Goal: Information Seeking & Learning: Learn about a topic

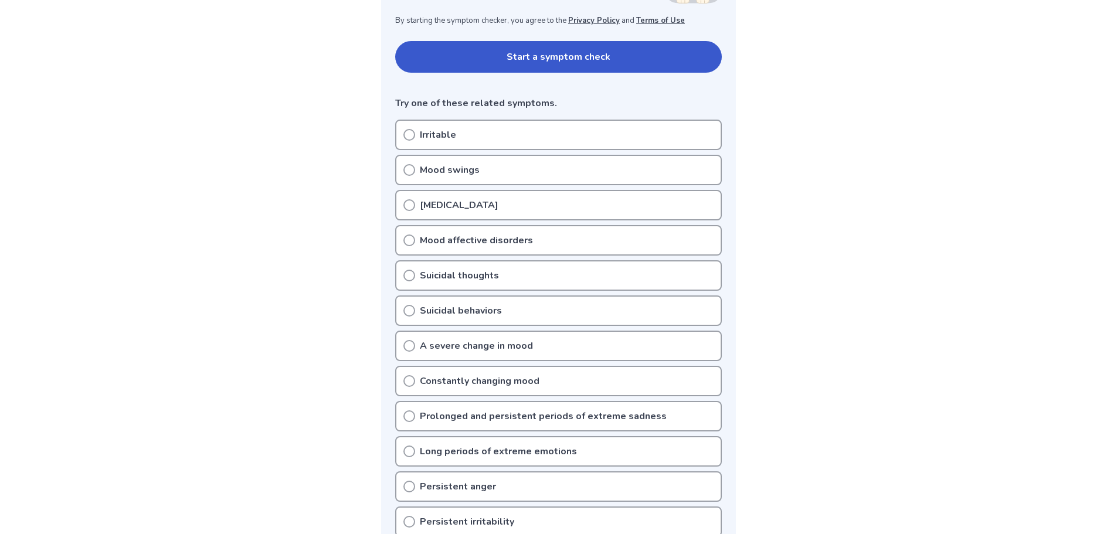
scroll to position [235, 0]
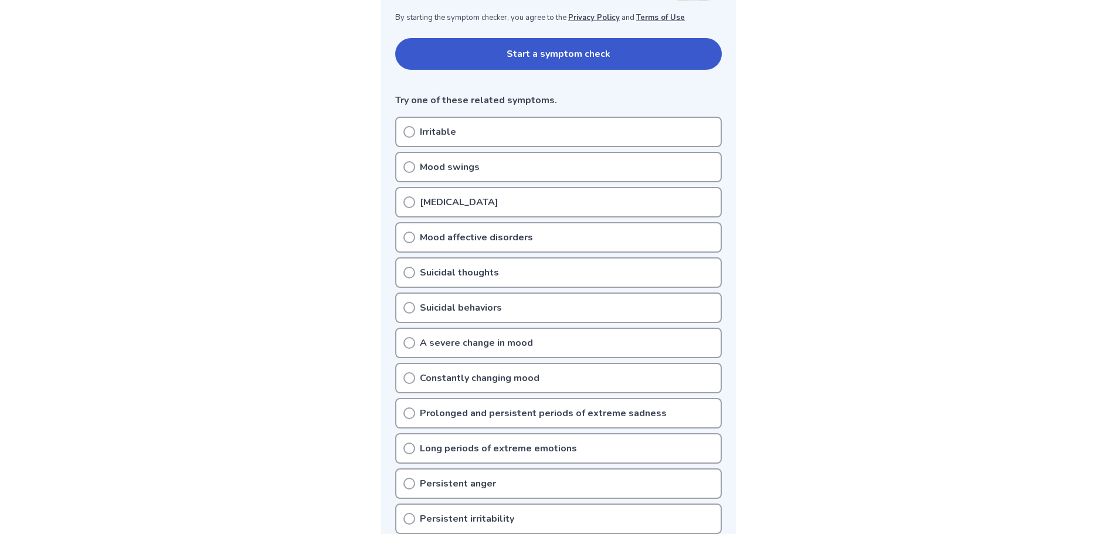
click at [544, 49] on button "Start a symptom check" at bounding box center [558, 54] width 327 height 32
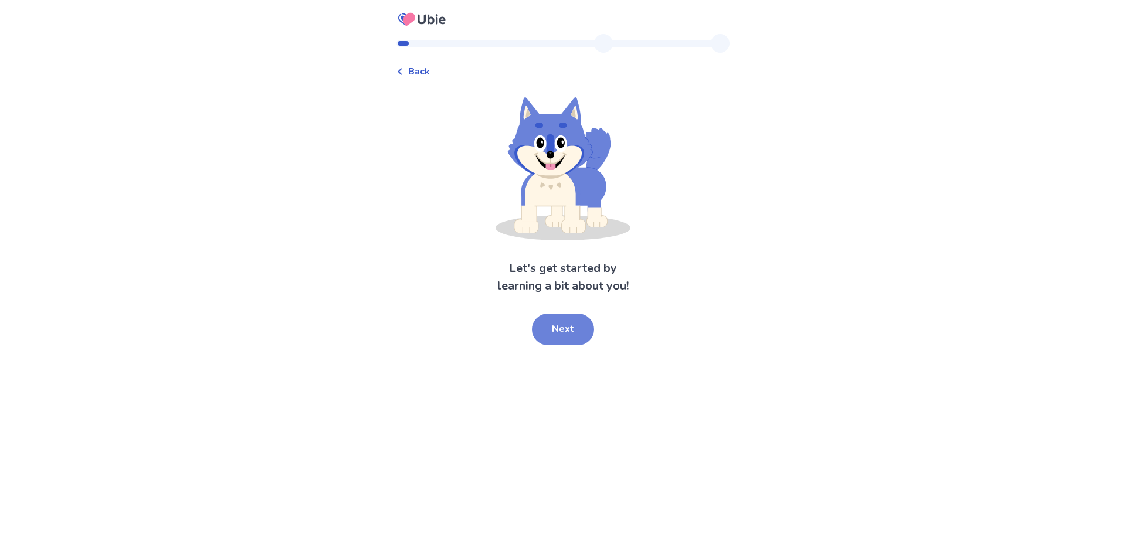
click at [552, 340] on button "Next" at bounding box center [563, 330] width 62 height 32
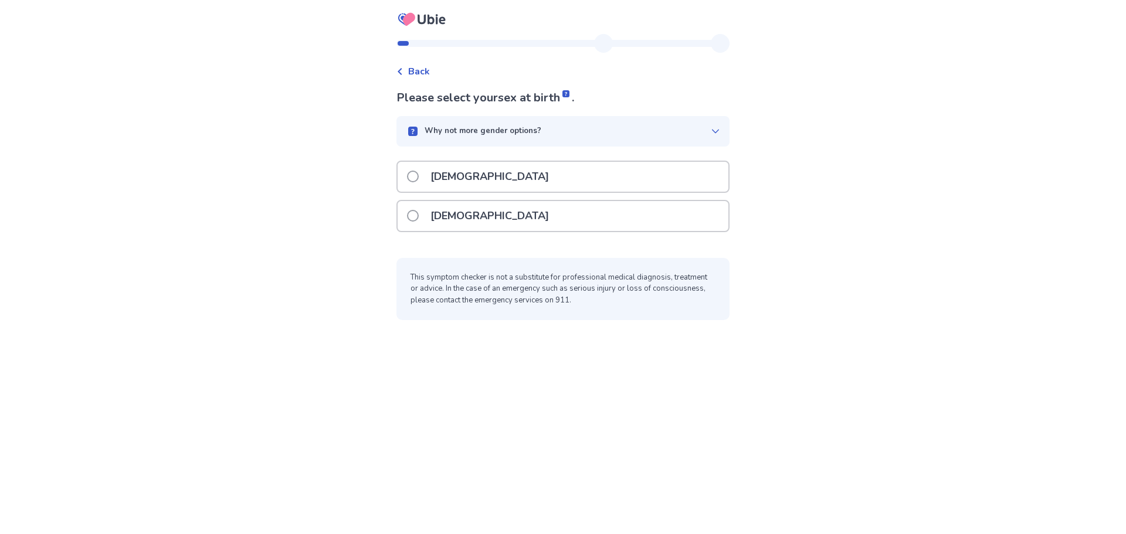
click at [566, 217] on div "[DEMOGRAPHIC_DATA]" at bounding box center [563, 216] width 331 height 30
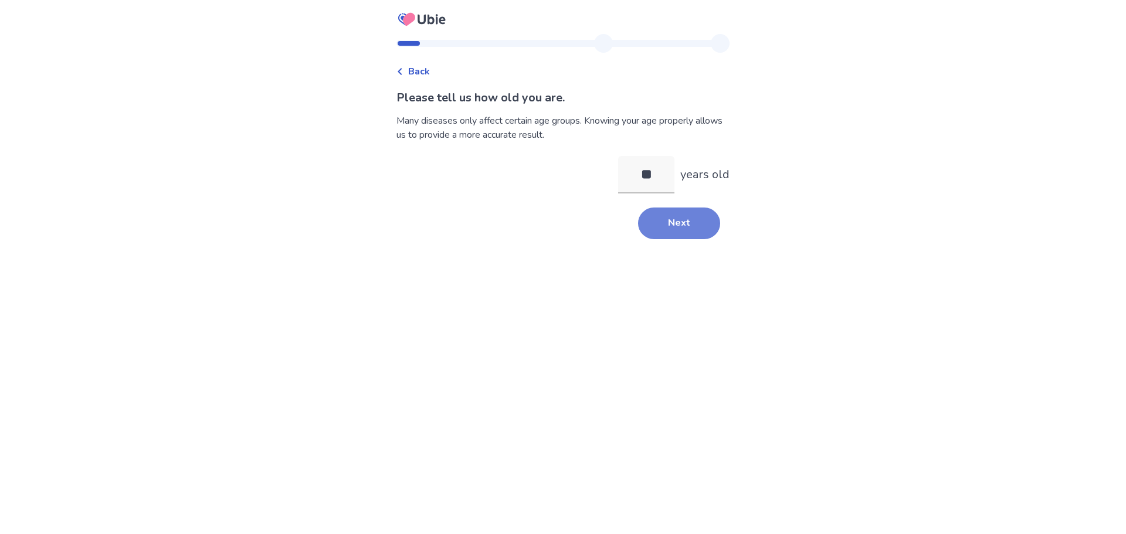
type input "**"
click at [645, 225] on button "Next" at bounding box center [679, 224] width 82 height 32
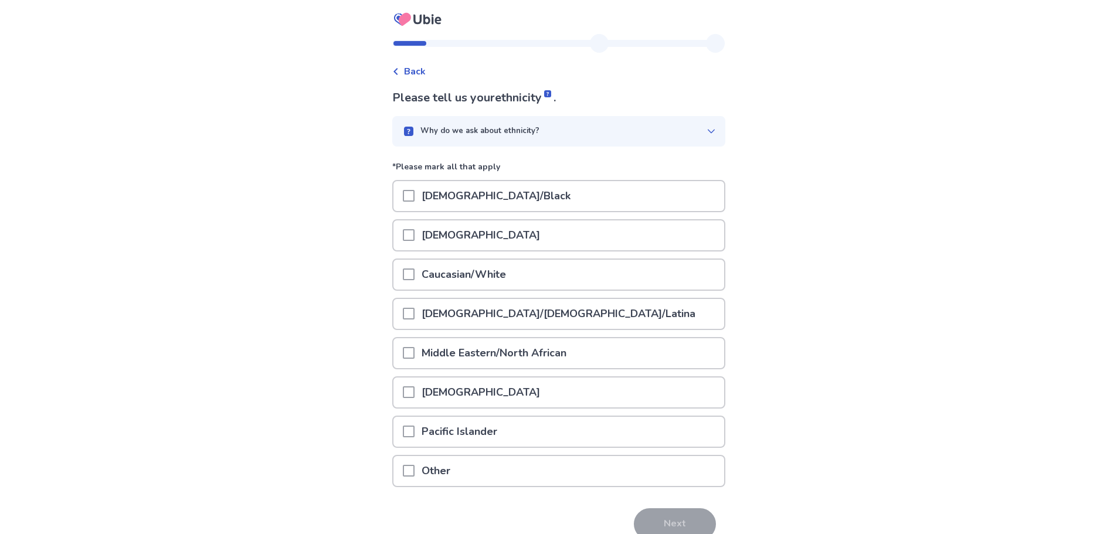
click at [590, 274] on div "Caucasian/White" at bounding box center [558, 275] width 331 height 30
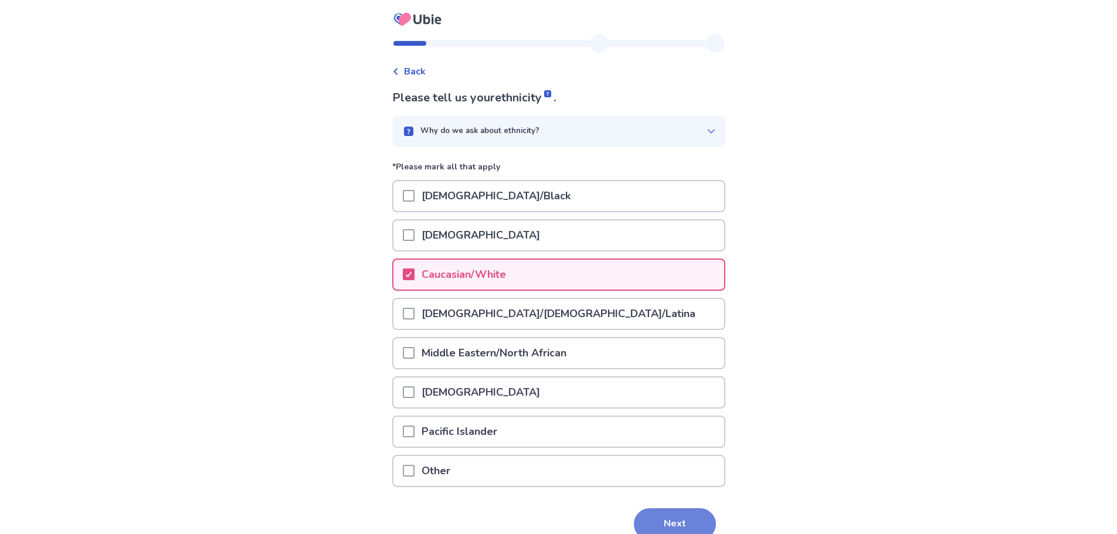
click at [669, 514] on button "Next" at bounding box center [675, 524] width 82 height 32
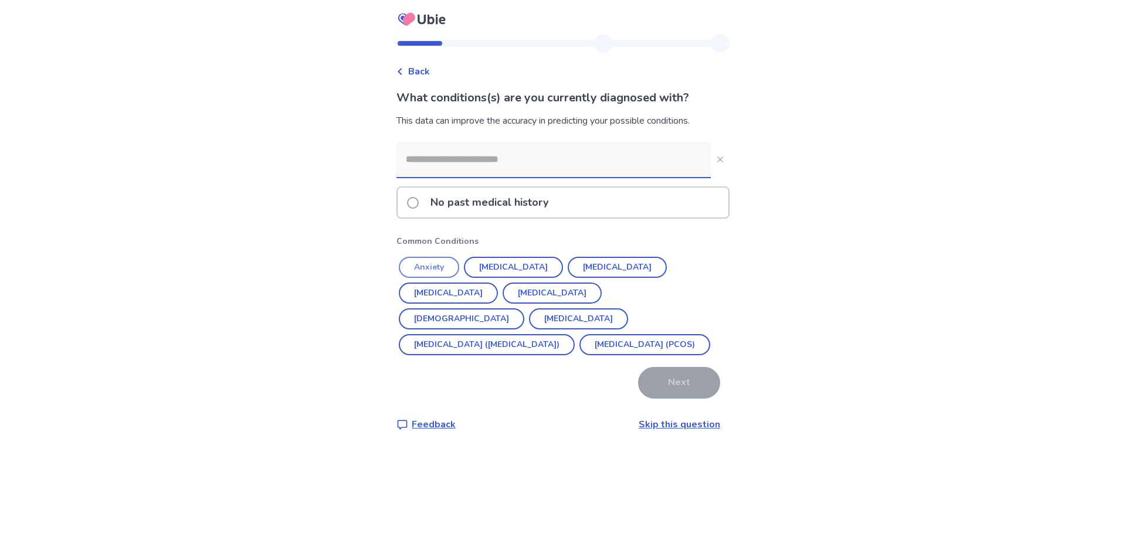
click at [428, 263] on button "Anxiety" at bounding box center [429, 267] width 60 height 21
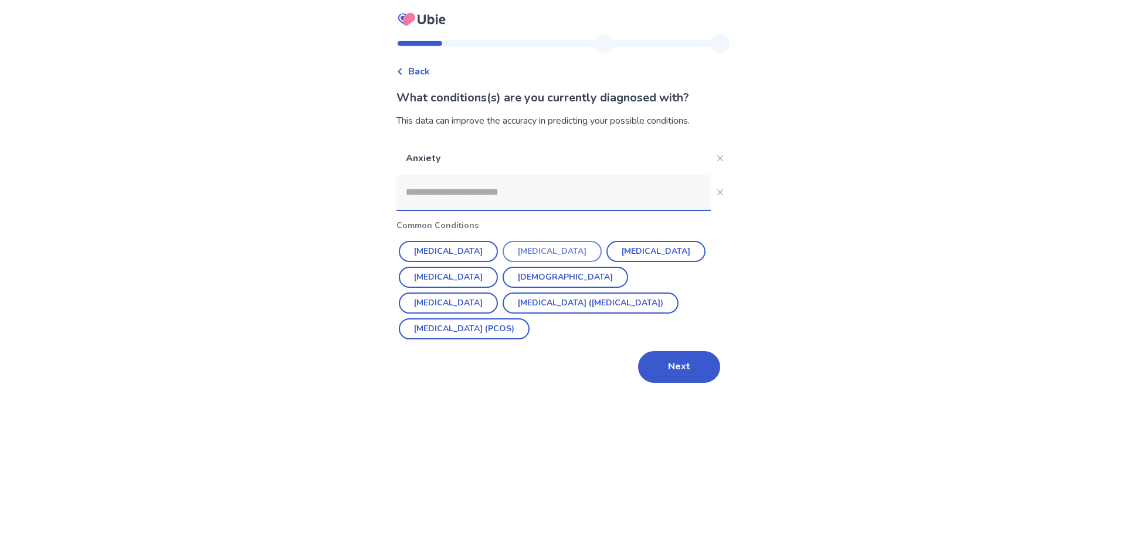
click at [518, 246] on button "[MEDICAL_DATA]" at bounding box center [552, 251] width 99 height 21
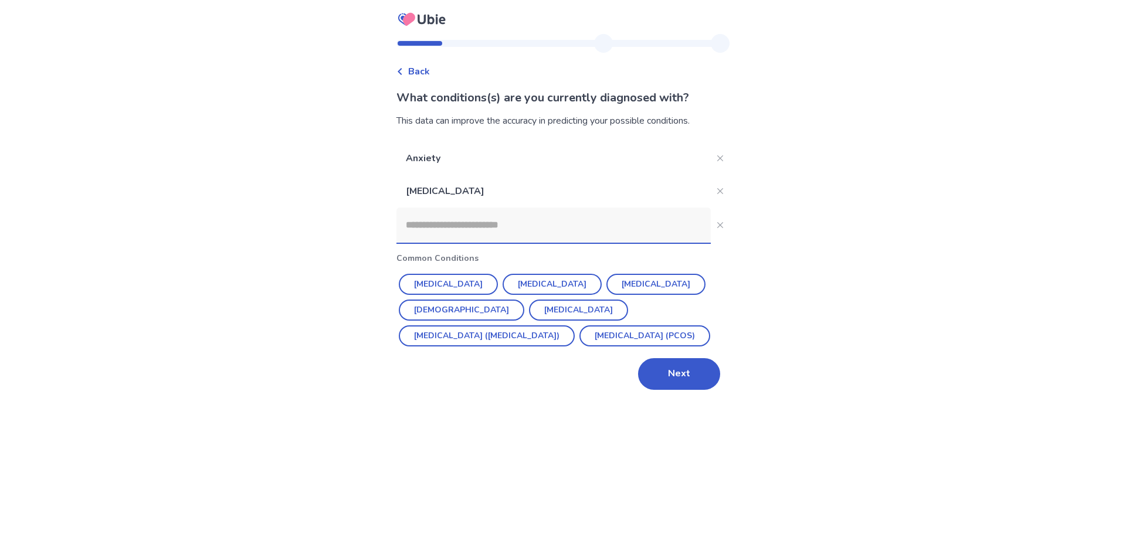
click at [518, 235] on input at bounding box center [553, 225] width 314 height 35
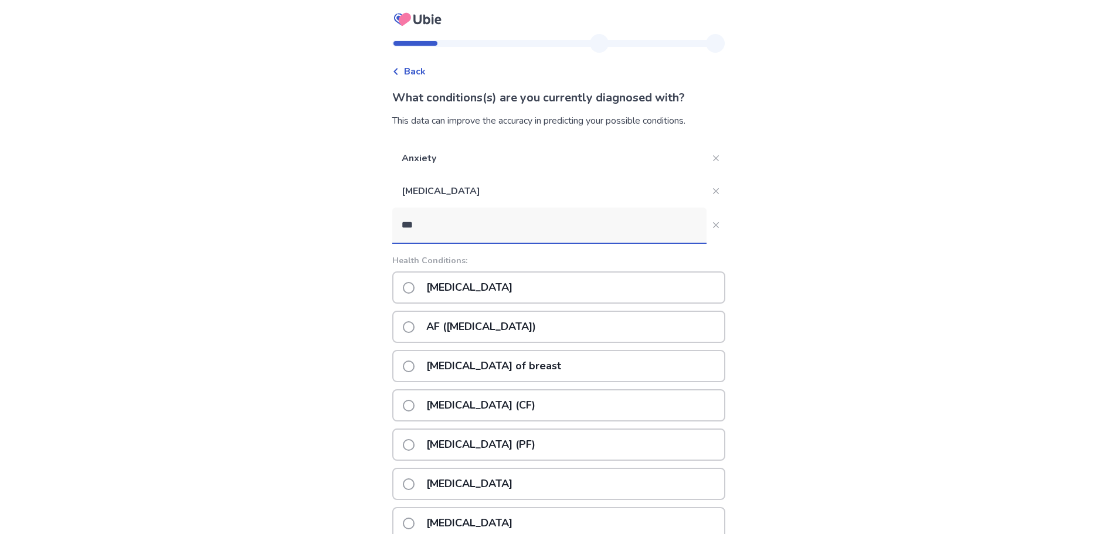
type input "***"
click at [549, 290] on div "[MEDICAL_DATA]" at bounding box center [558, 288] width 333 height 32
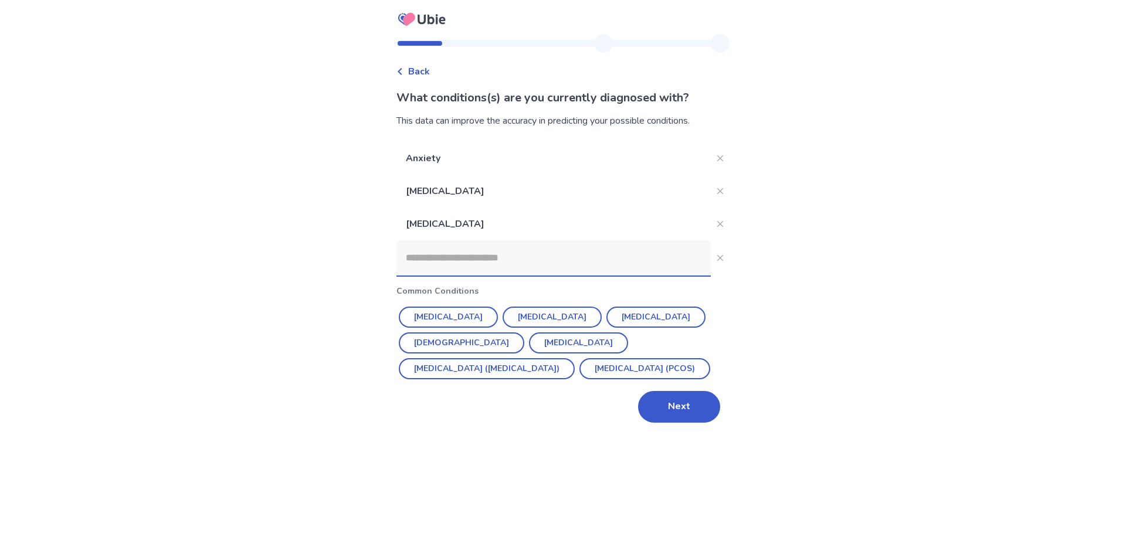
click at [543, 264] on input at bounding box center [553, 257] width 314 height 35
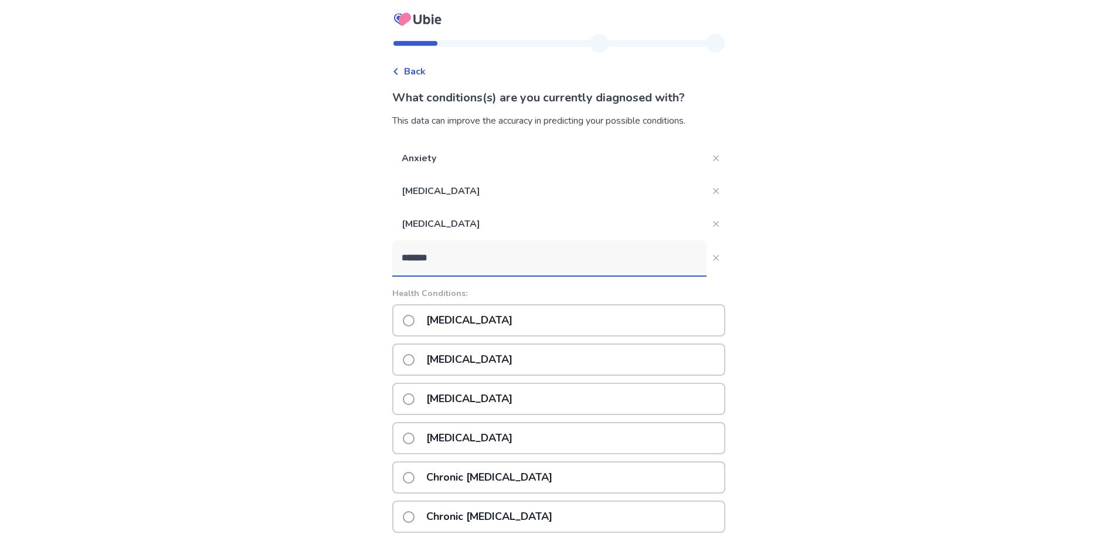
type input "*******"
click at [538, 357] on div "[MEDICAL_DATA]" at bounding box center [558, 360] width 333 height 32
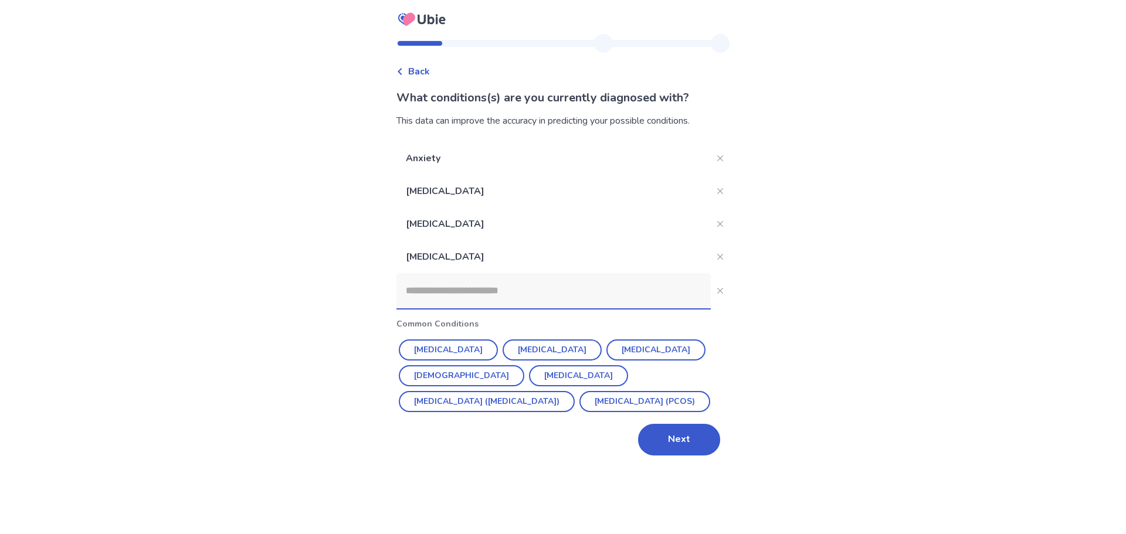
click at [555, 294] on input at bounding box center [553, 290] width 314 height 35
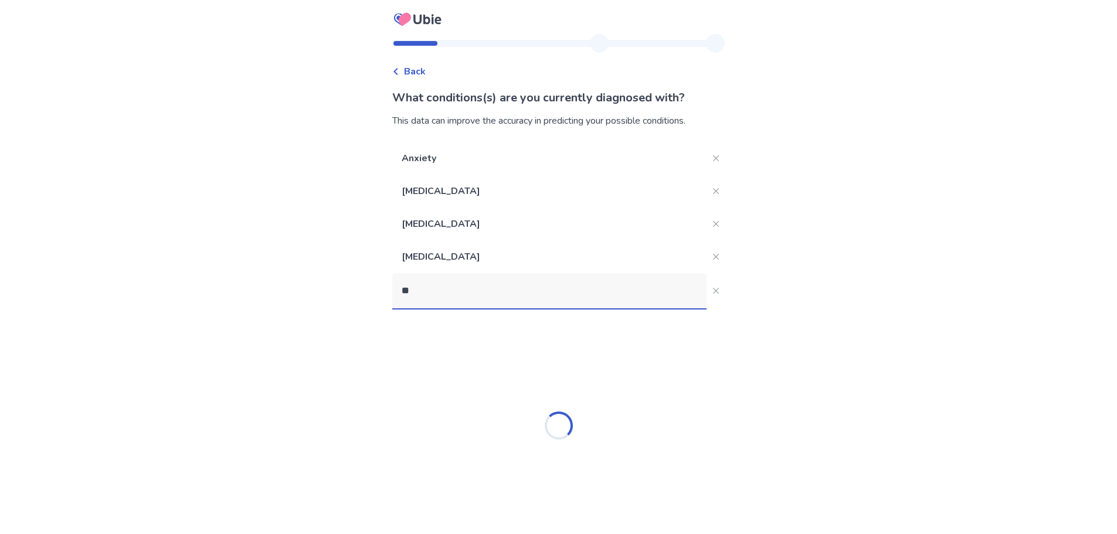
type input "*"
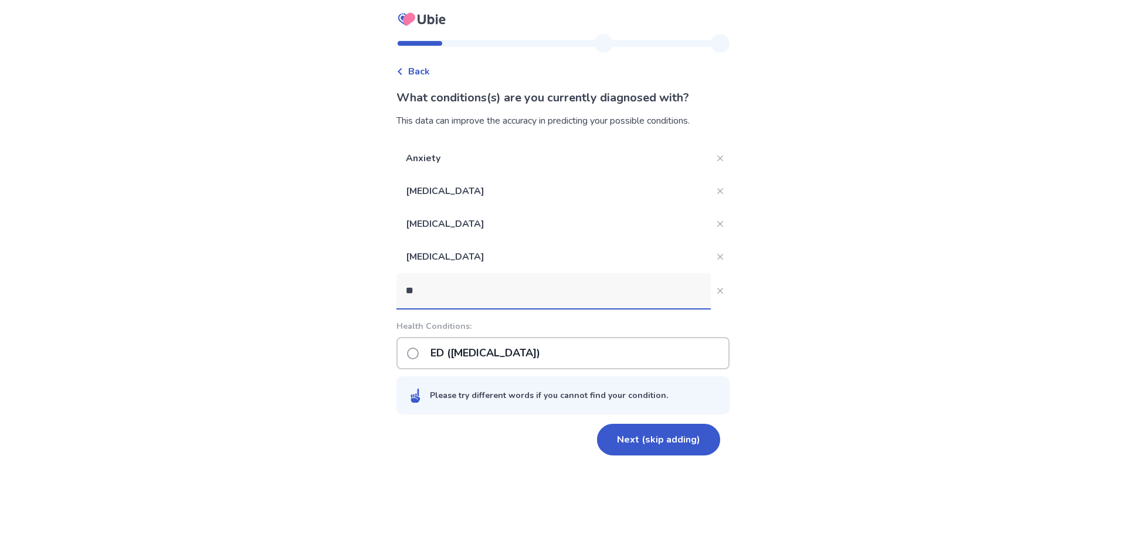
type input "*"
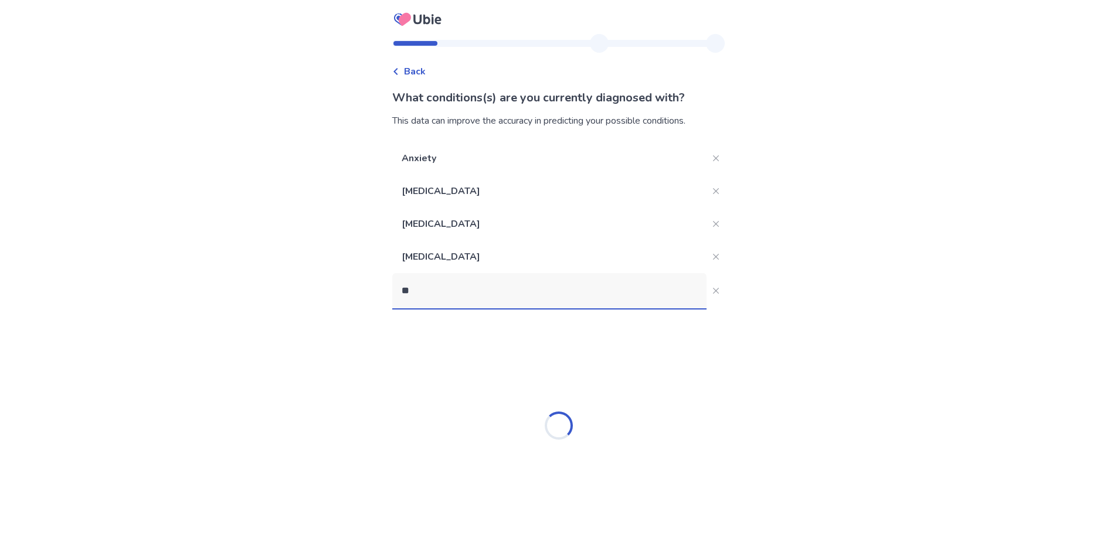
type input "*"
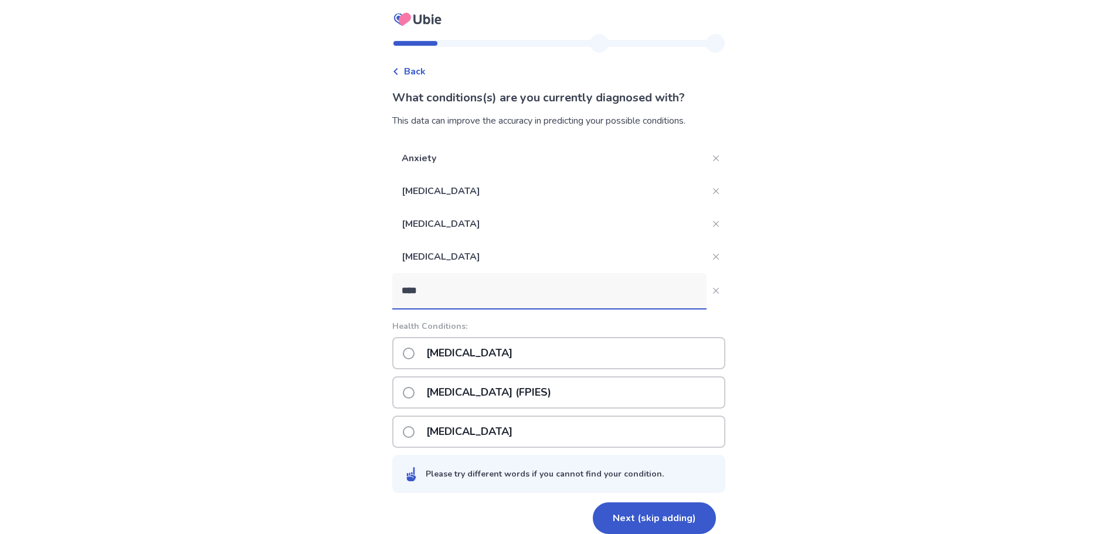
type input "****"
click at [530, 354] on div "[MEDICAL_DATA]" at bounding box center [558, 353] width 333 height 32
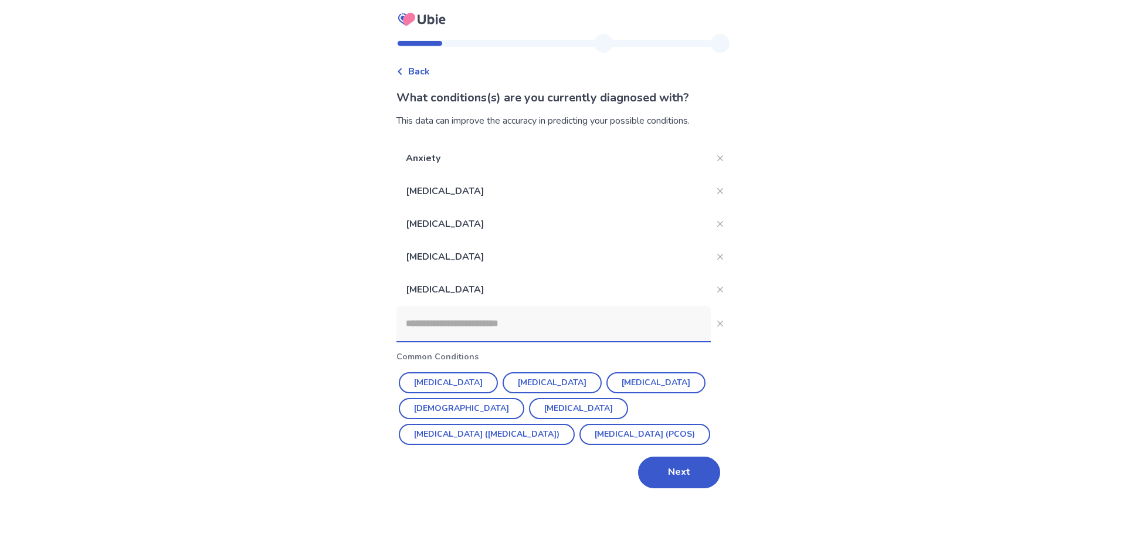
click at [522, 321] on input at bounding box center [553, 323] width 314 height 35
type input "*"
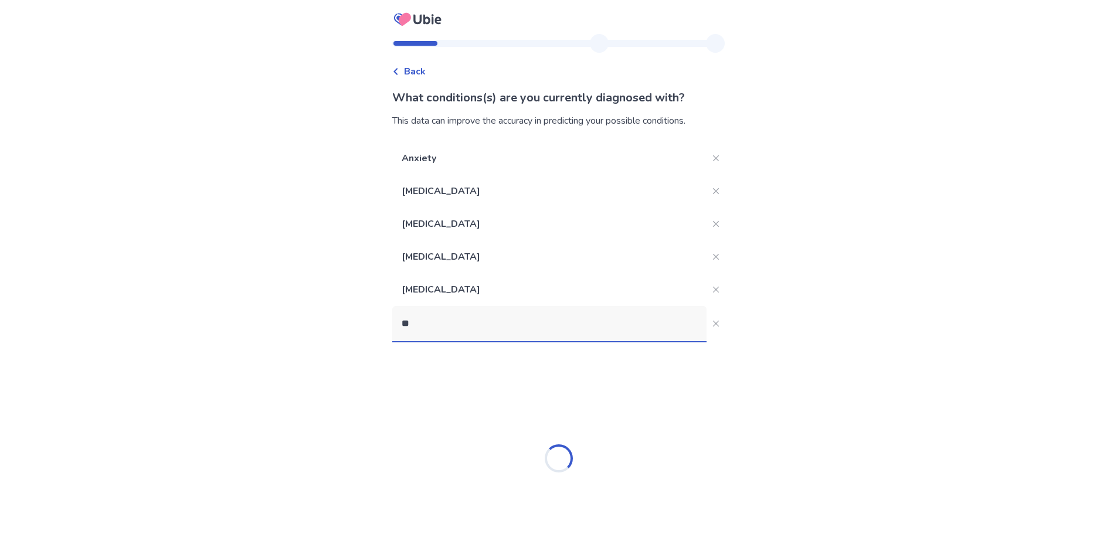
type input "*"
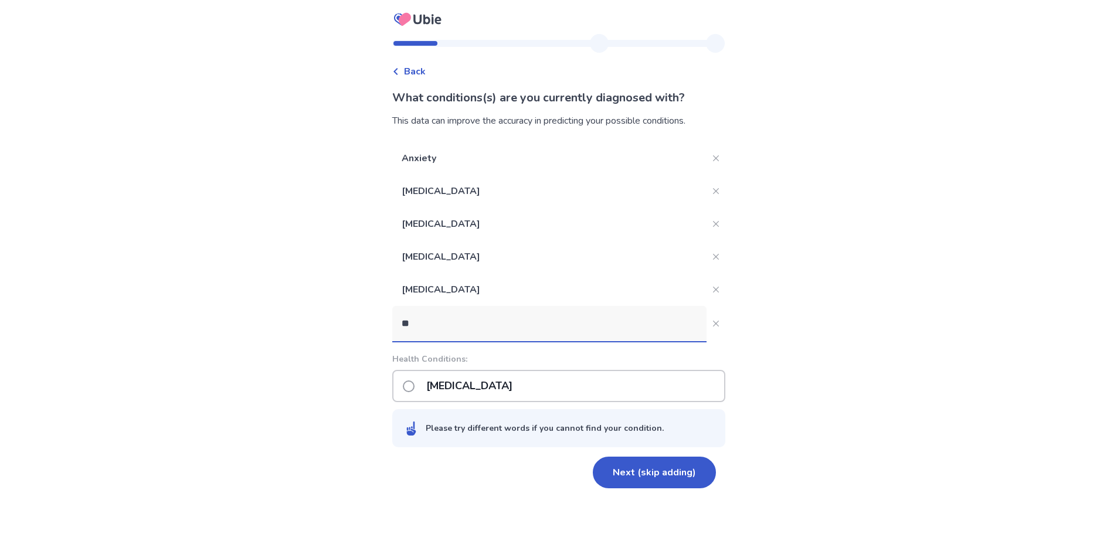
type input "*"
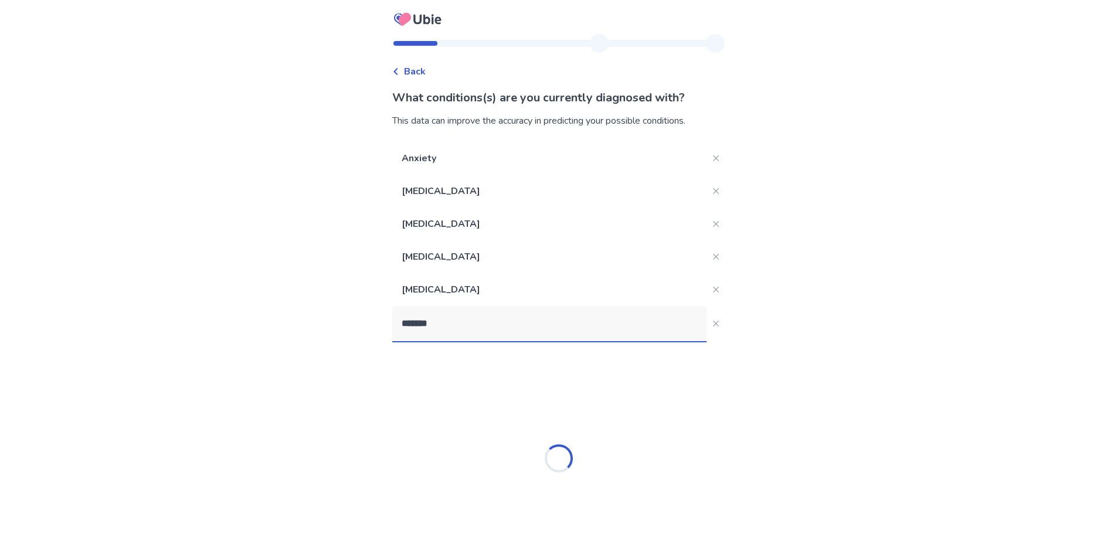
type input "********"
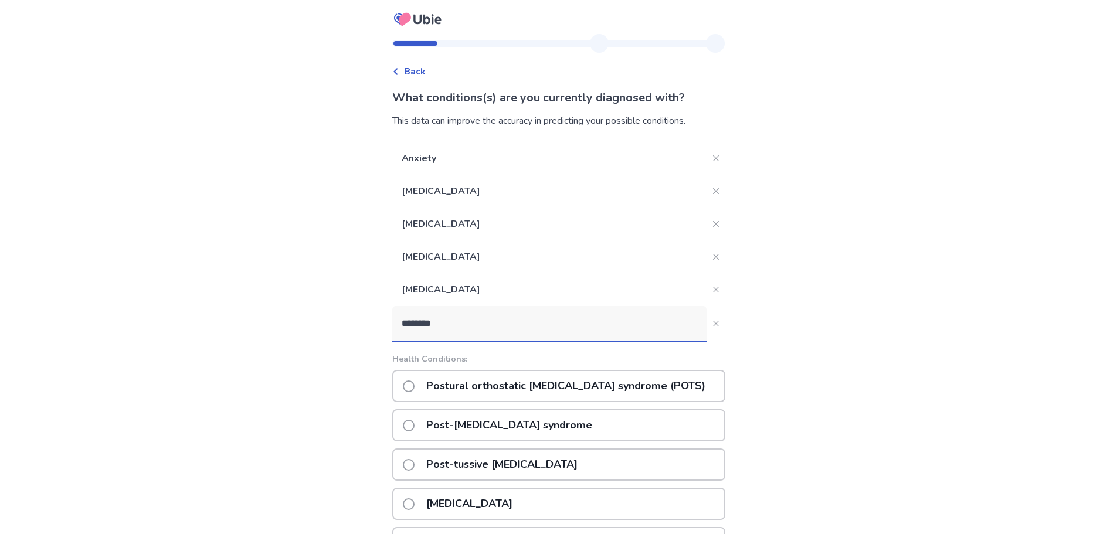
click at [559, 382] on p "Postural orthostatic [MEDICAL_DATA] syndrome (POTS)" at bounding box center [565, 386] width 293 height 30
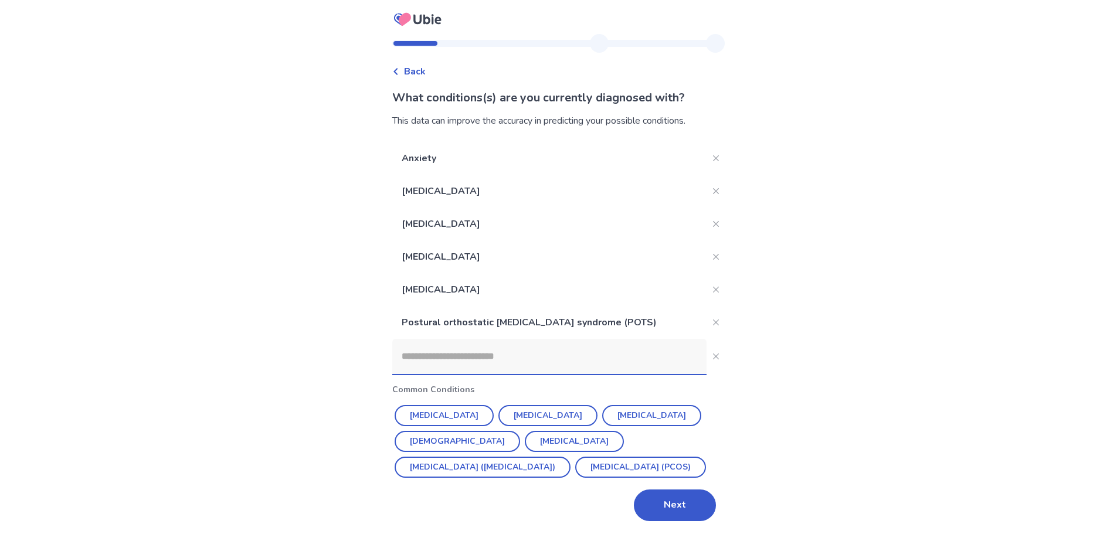
click at [490, 360] on input at bounding box center [549, 356] width 314 height 35
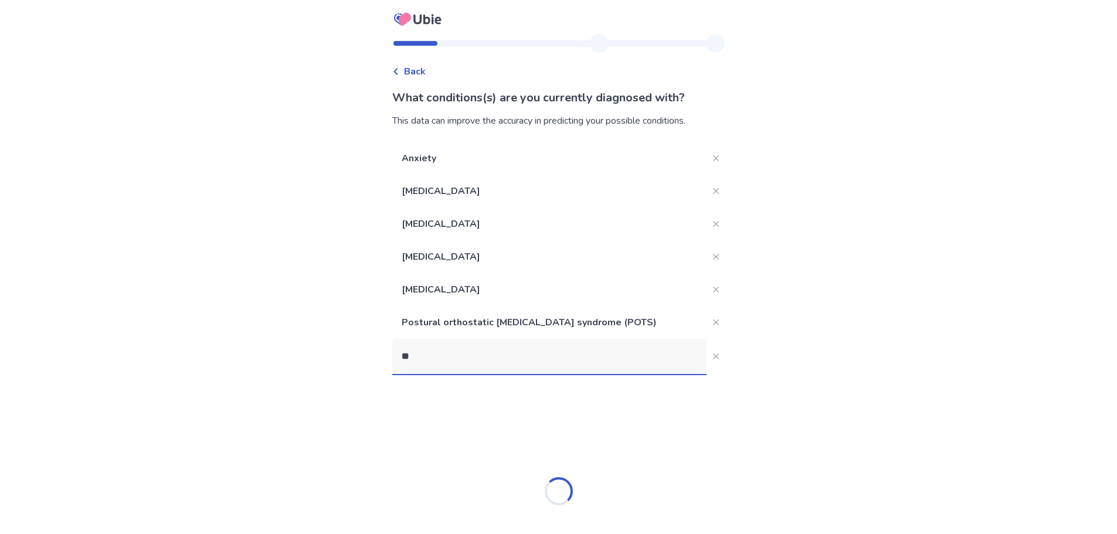
type input "*"
type input "******"
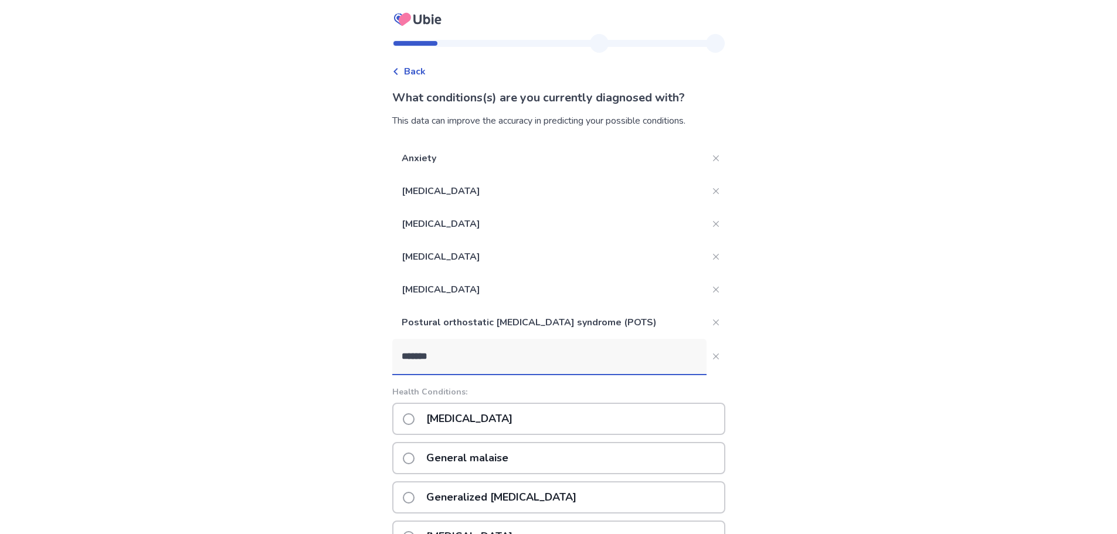
scroll to position [235, 0]
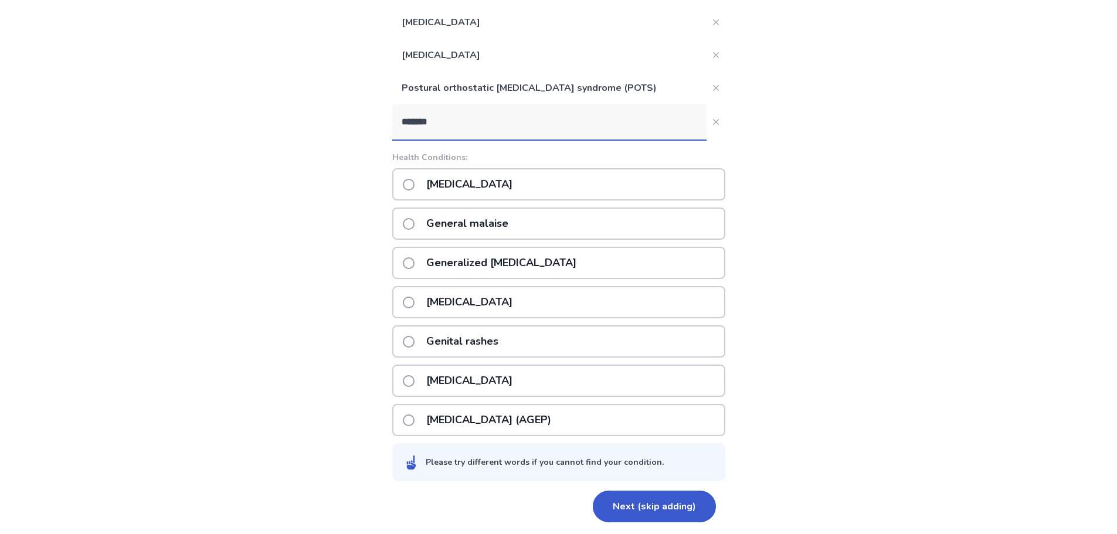
click at [520, 172] on p "[MEDICAL_DATA]" at bounding box center [469, 184] width 100 height 30
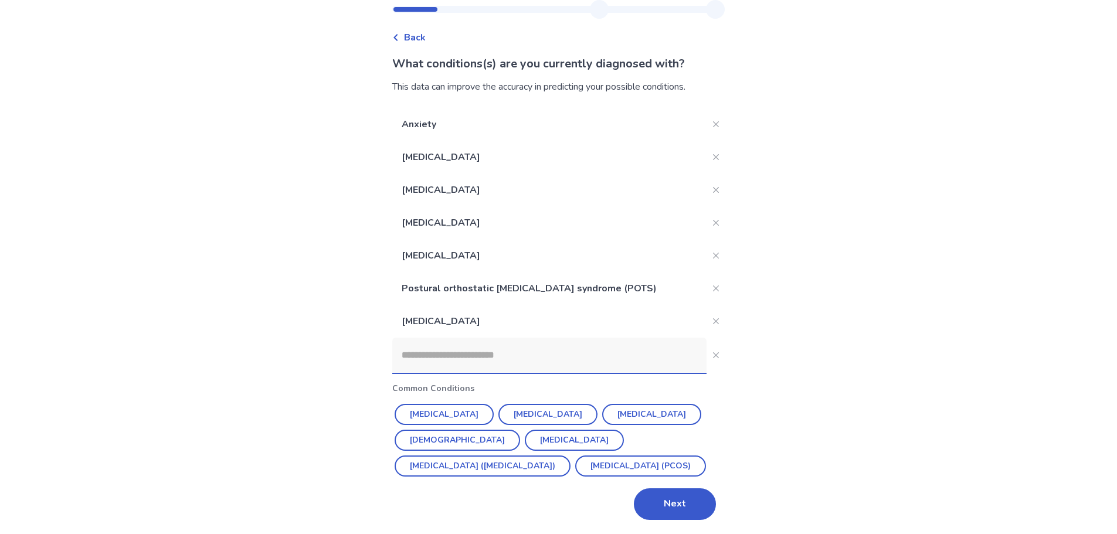
scroll to position [34, 0]
click at [664, 504] on button "Next" at bounding box center [675, 504] width 82 height 32
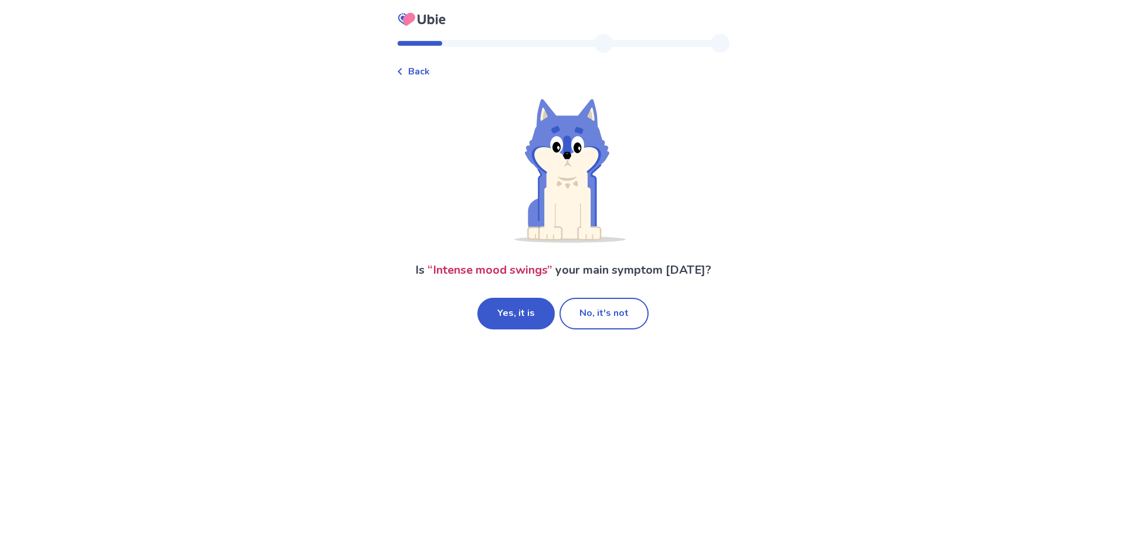
drag, startPoint x: 505, startPoint y: 318, endPoint x: 591, endPoint y: 360, distance: 95.7
click at [591, 360] on div "Back Is “ Intense mood swings ” your main symptom [DATE]? Yes, it is No, it's n…" at bounding box center [563, 267] width 1126 height 534
click at [600, 307] on button "No, it's not" at bounding box center [603, 314] width 89 height 32
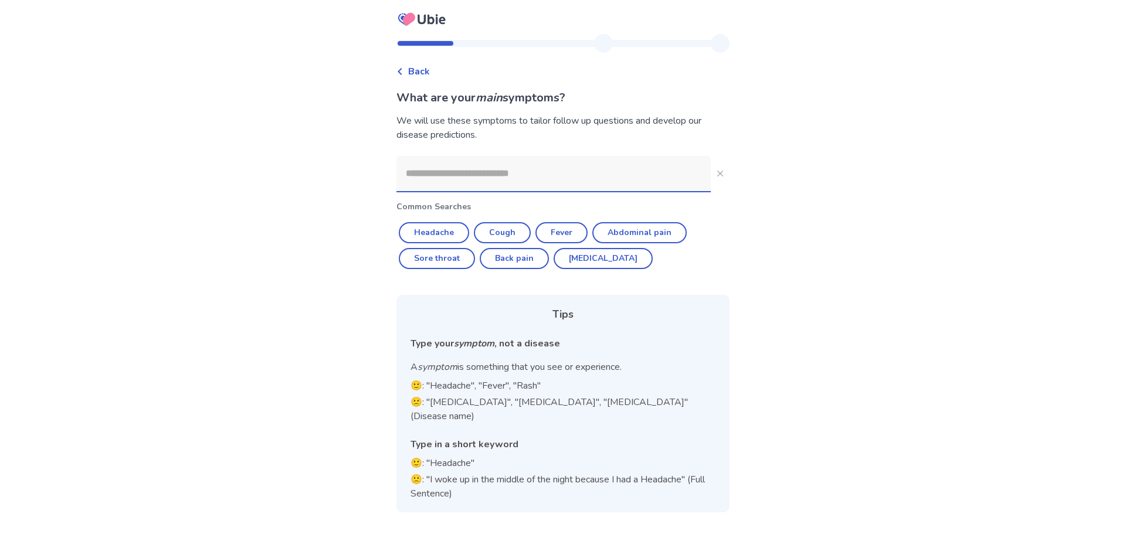
click at [606, 180] on input at bounding box center [553, 173] width 314 height 35
type input "*"
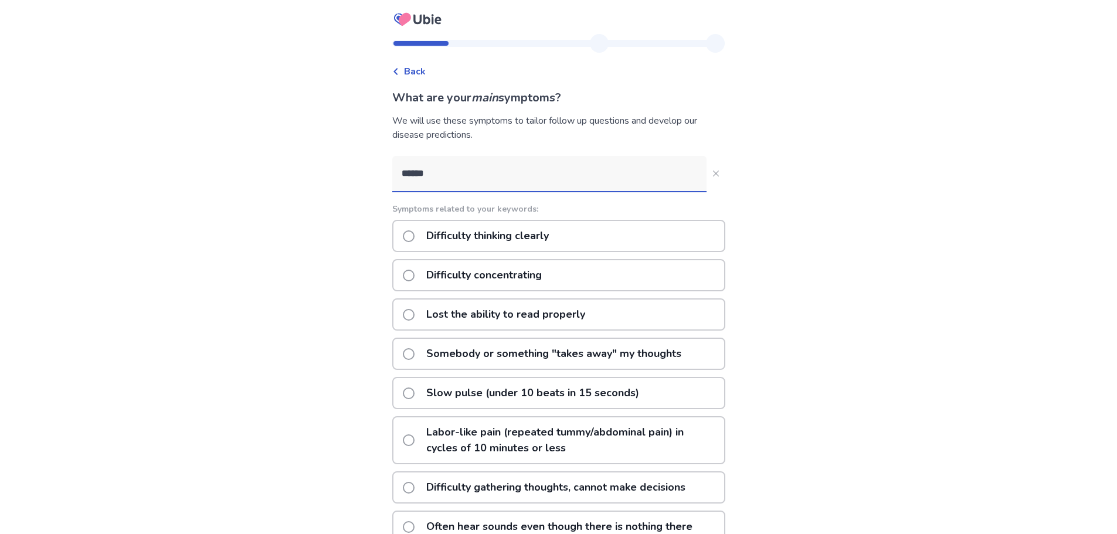
type input "*****"
click at [661, 231] on div "Difficulty thinking clearly" at bounding box center [558, 236] width 333 height 32
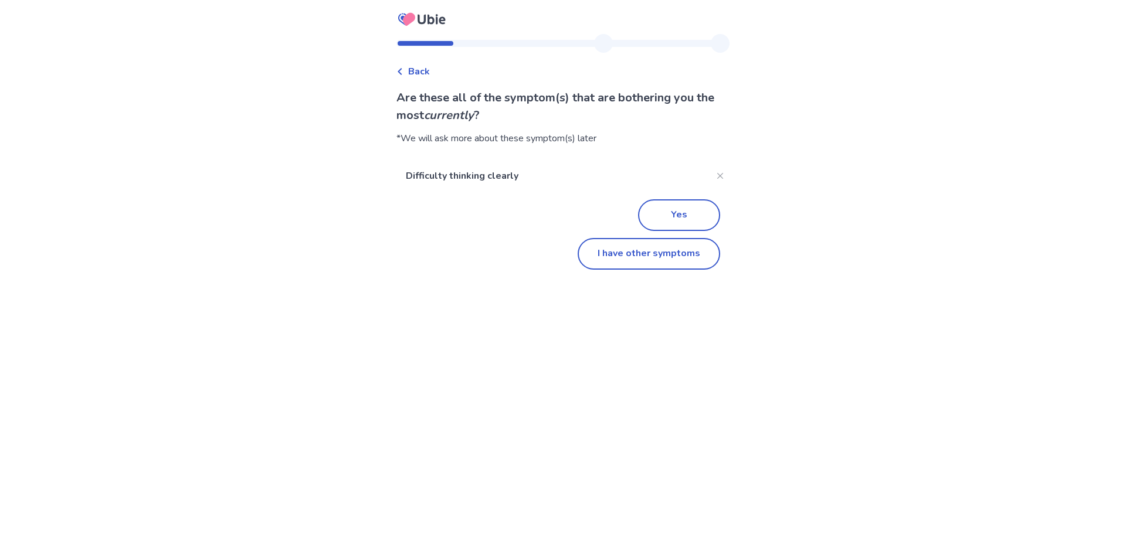
click at [417, 69] on span "Back" at bounding box center [419, 72] width 22 height 14
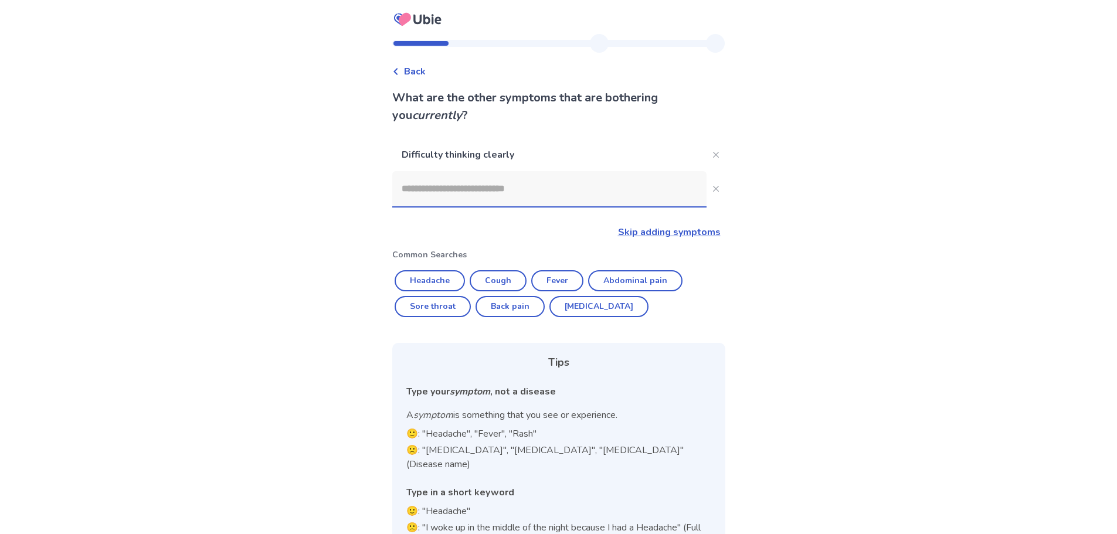
click at [520, 186] on input at bounding box center [549, 188] width 314 height 35
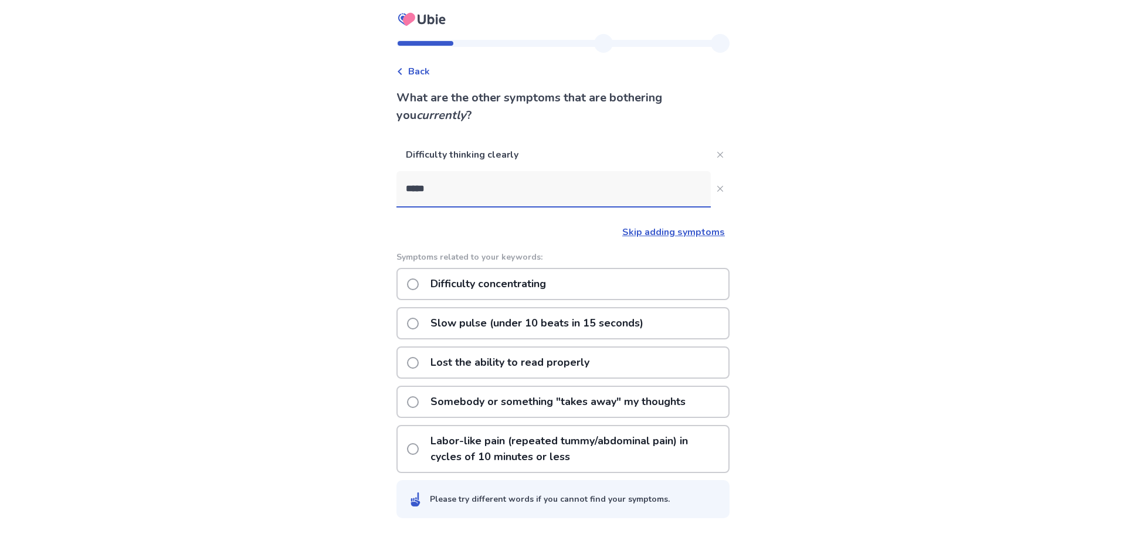
type input "*****"
click at [408, 286] on div "Difficulty concentrating" at bounding box center [562, 284] width 333 height 32
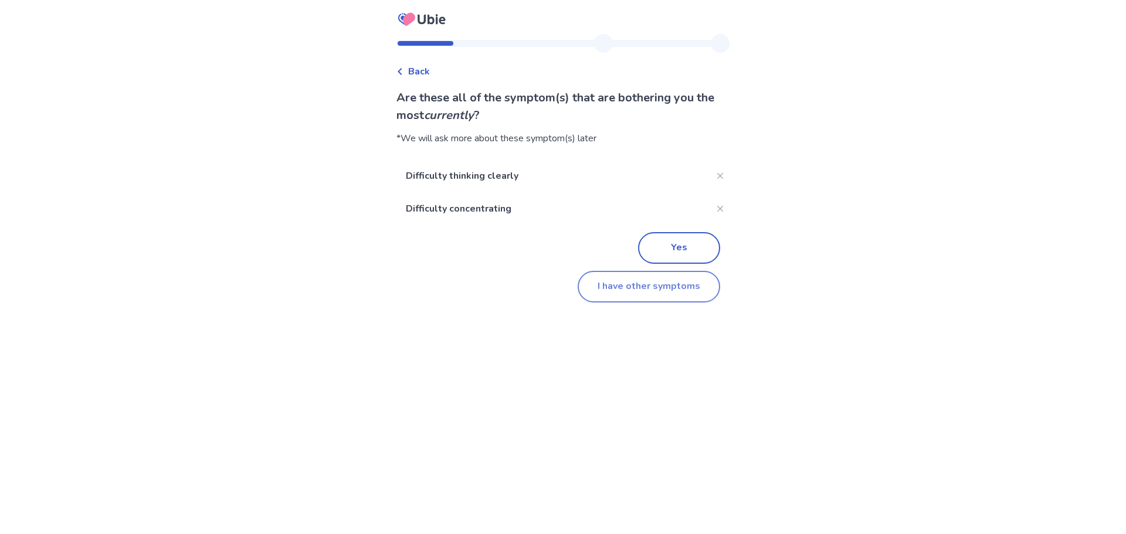
click at [620, 286] on button "I have other symptoms" at bounding box center [649, 287] width 143 height 32
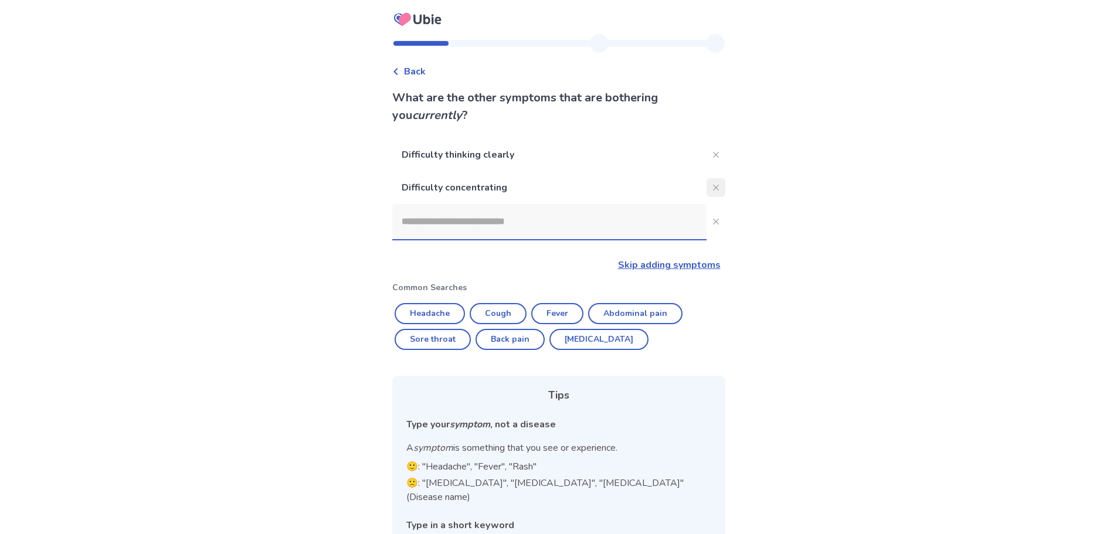
click at [713, 188] on icon "Close" at bounding box center [716, 188] width 6 height 6
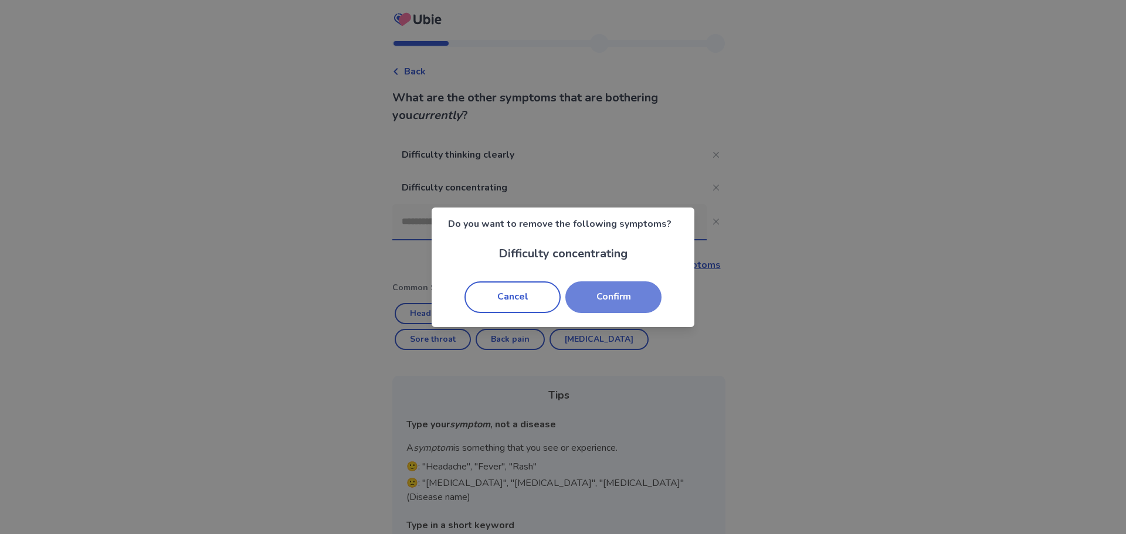
click at [636, 290] on button "Confirm" at bounding box center [613, 297] width 96 height 32
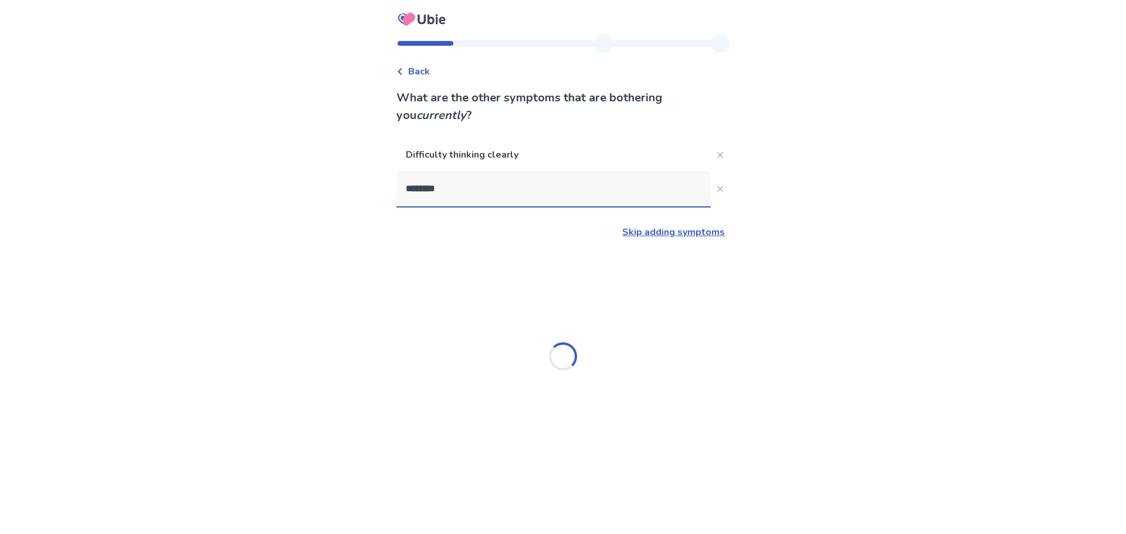
type input "*********"
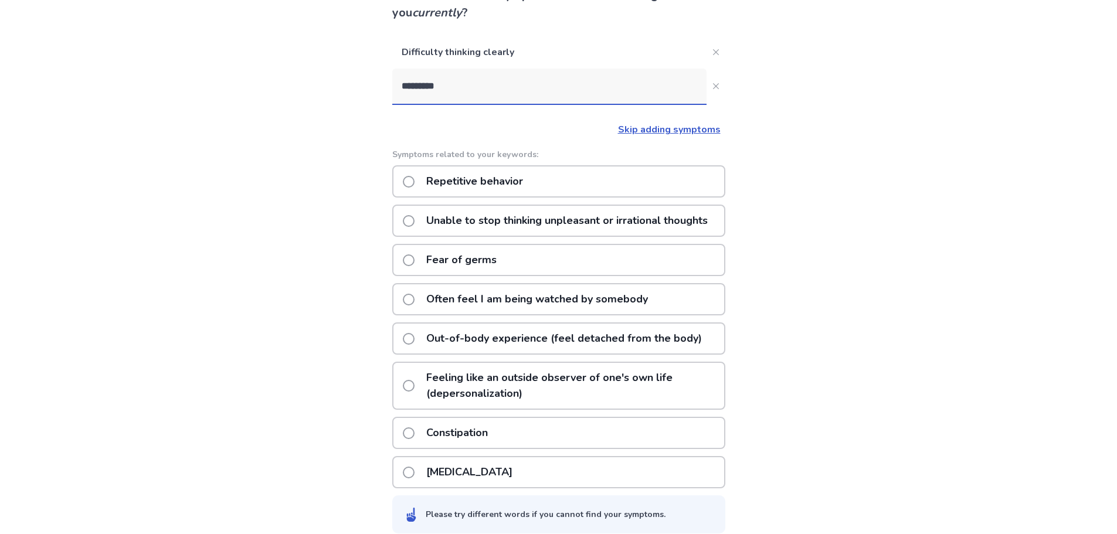
scroll to position [117, 0]
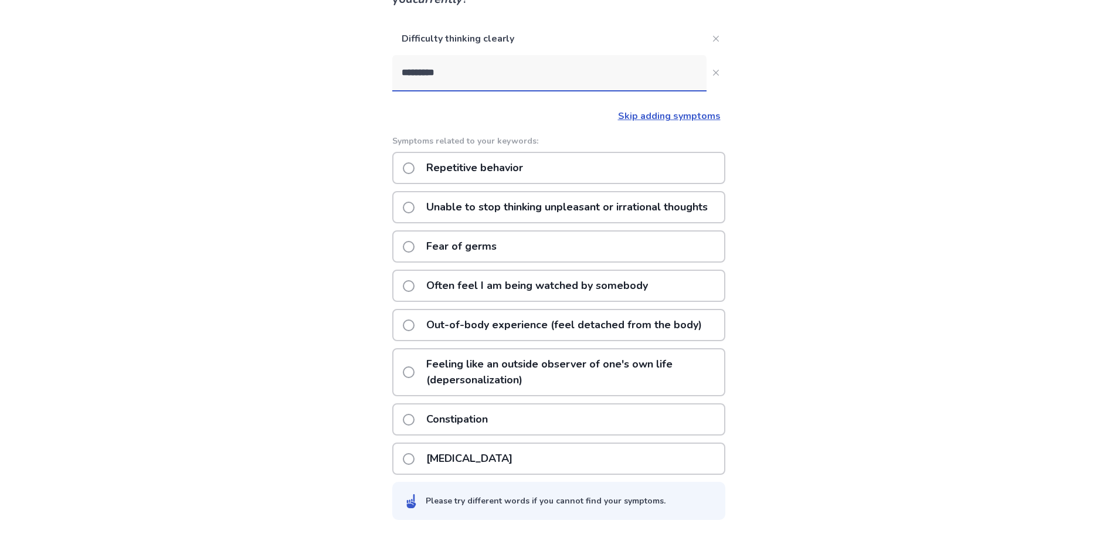
click at [596, 213] on p "Unable to stop thinking unpleasant or irrational thoughts" at bounding box center [567, 207] width 296 height 30
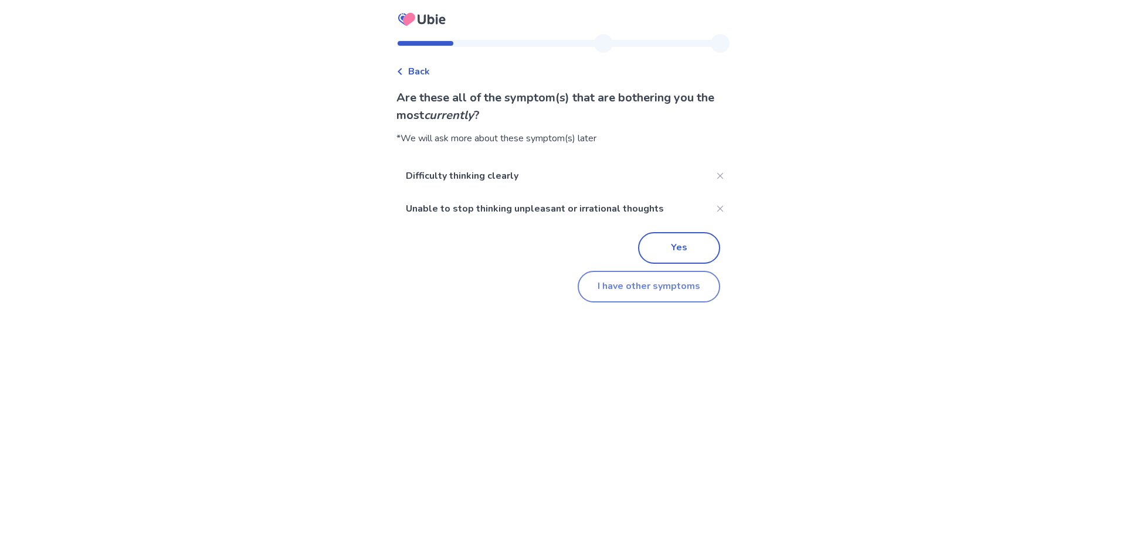
click at [698, 287] on button "I have other symptoms" at bounding box center [649, 287] width 143 height 32
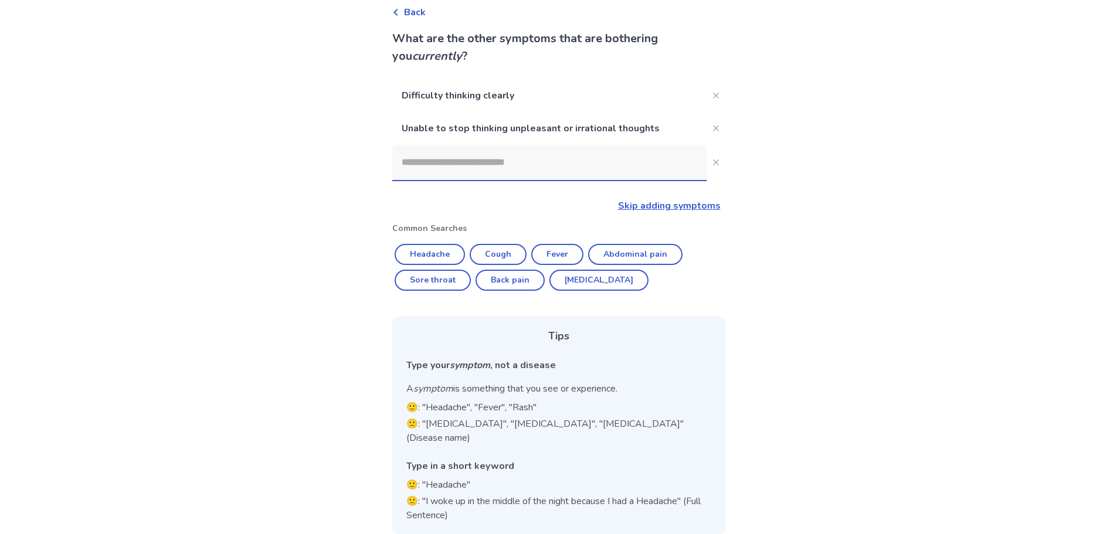
click at [467, 168] on input at bounding box center [549, 162] width 314 height 35
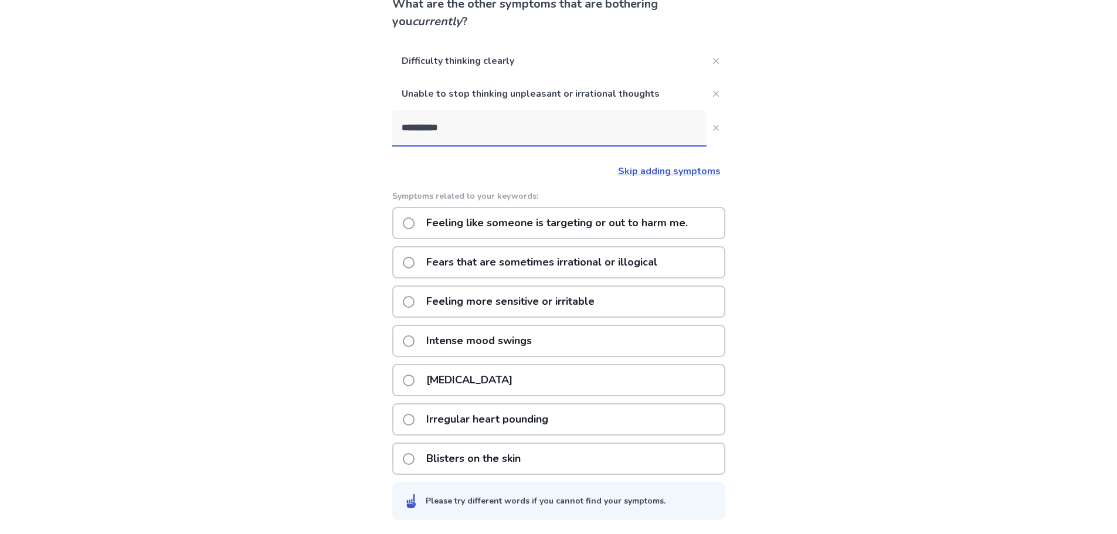
scroll to position [0, 0]
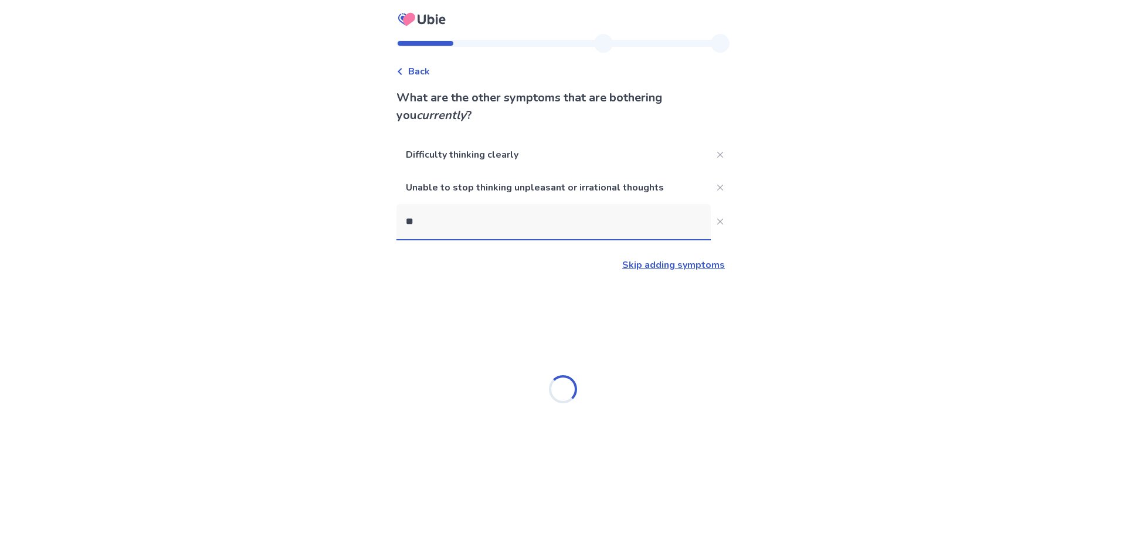
type input "*"
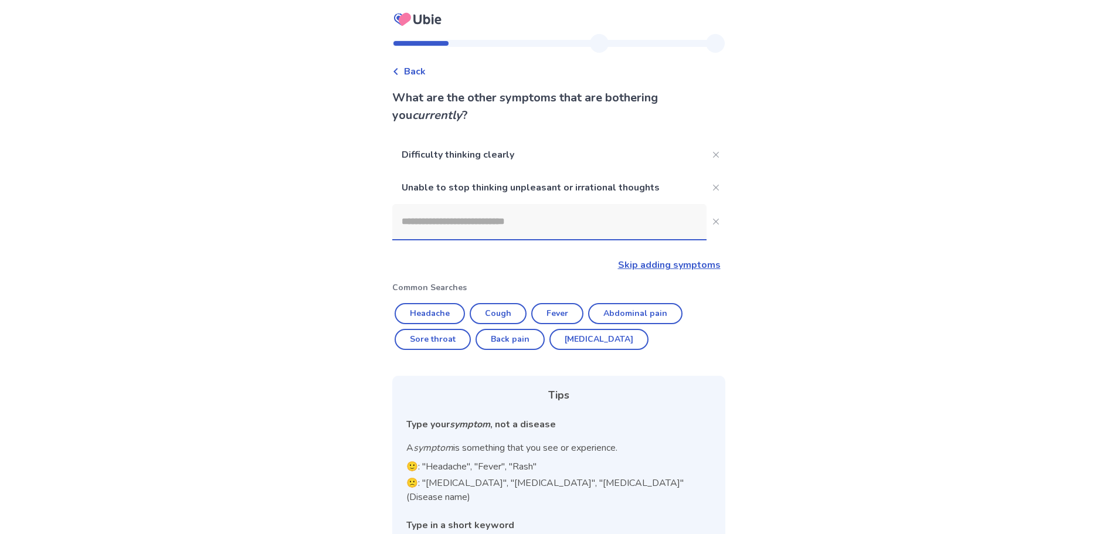
type input "*"
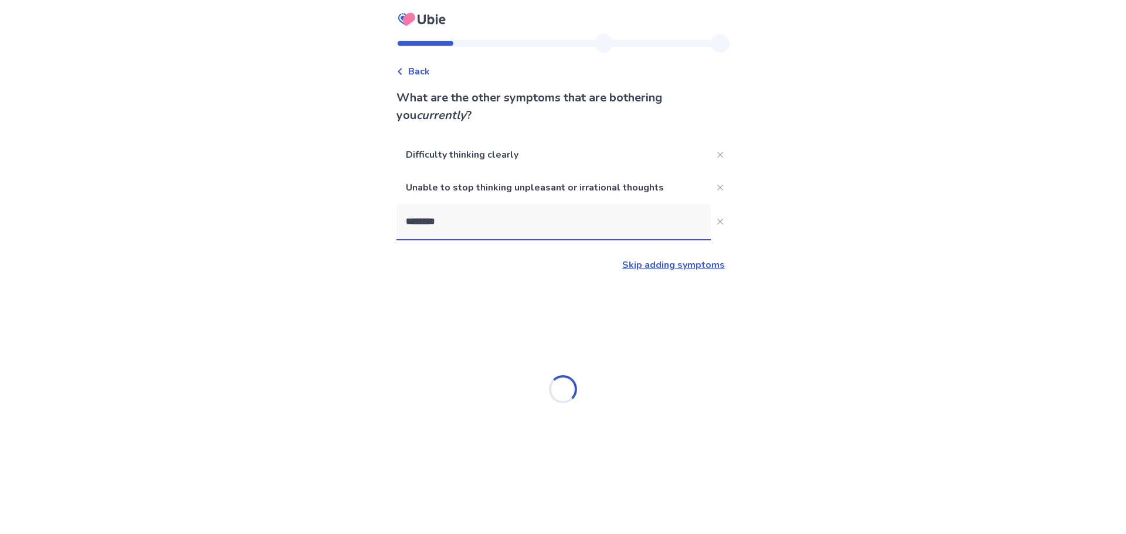
type input "********"
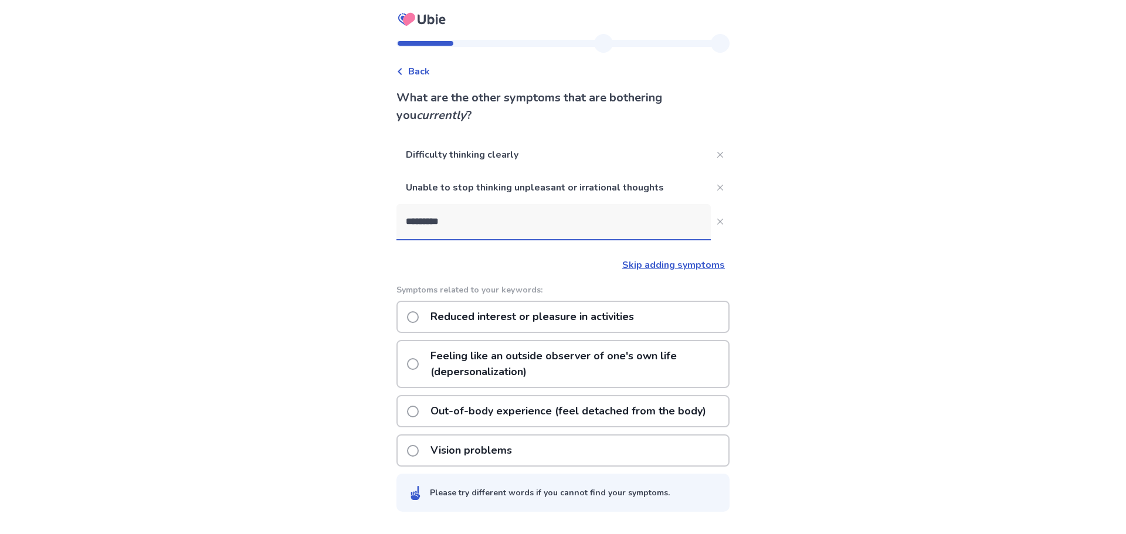
click at [560, 367] on p "Feeling like an outside observer of one's own life (depersonalization)" at bounding box center [575, 364] width 305 height 46
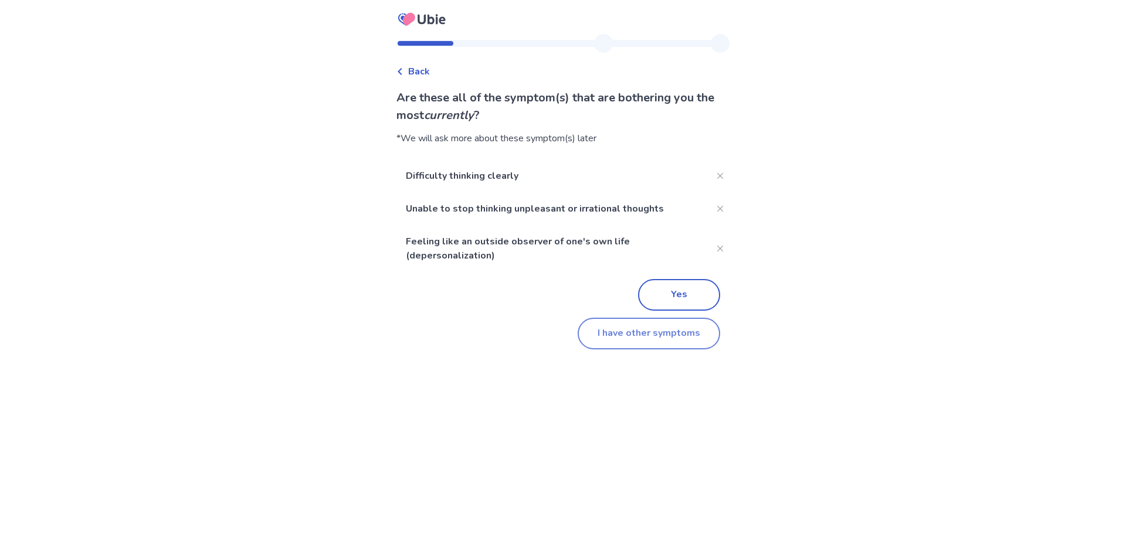
click at [652, 331] on button "I have other symptoms" at bounding box center [649, 334] width 143 height 32
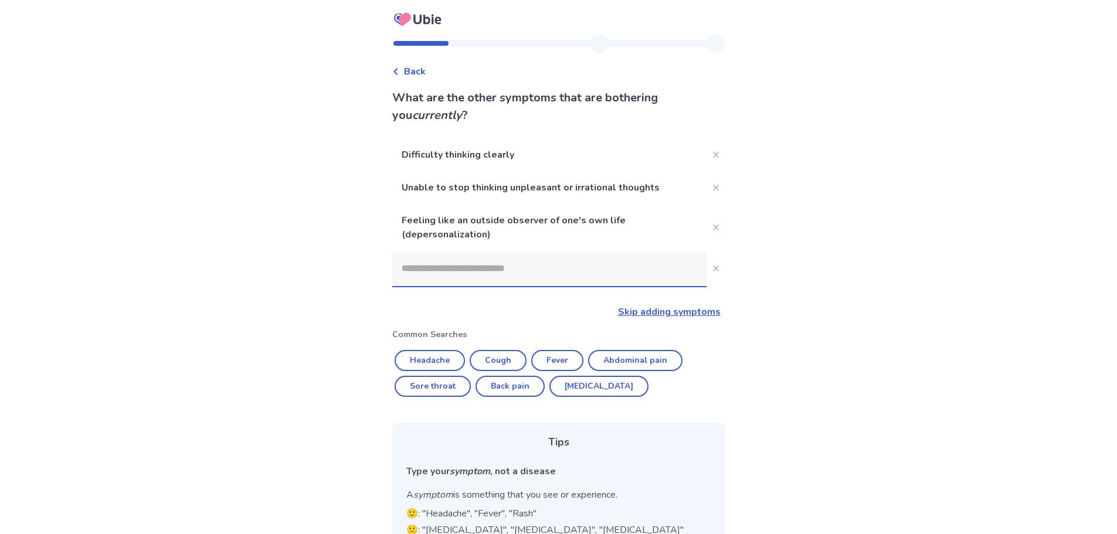
click at [442, 266] on input at bounding box center [549, 268] width 314 height 35
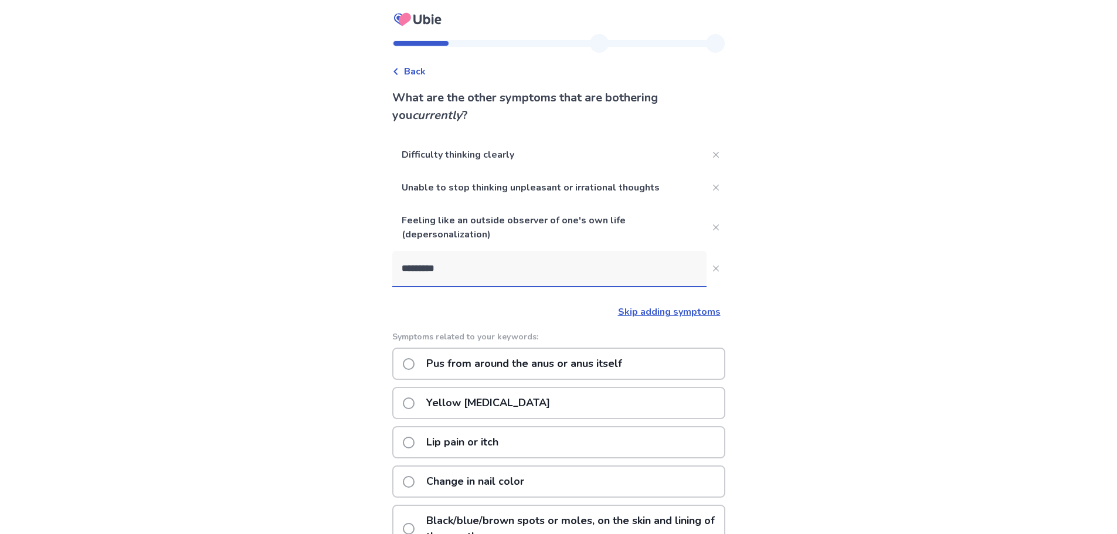
type input "**********"
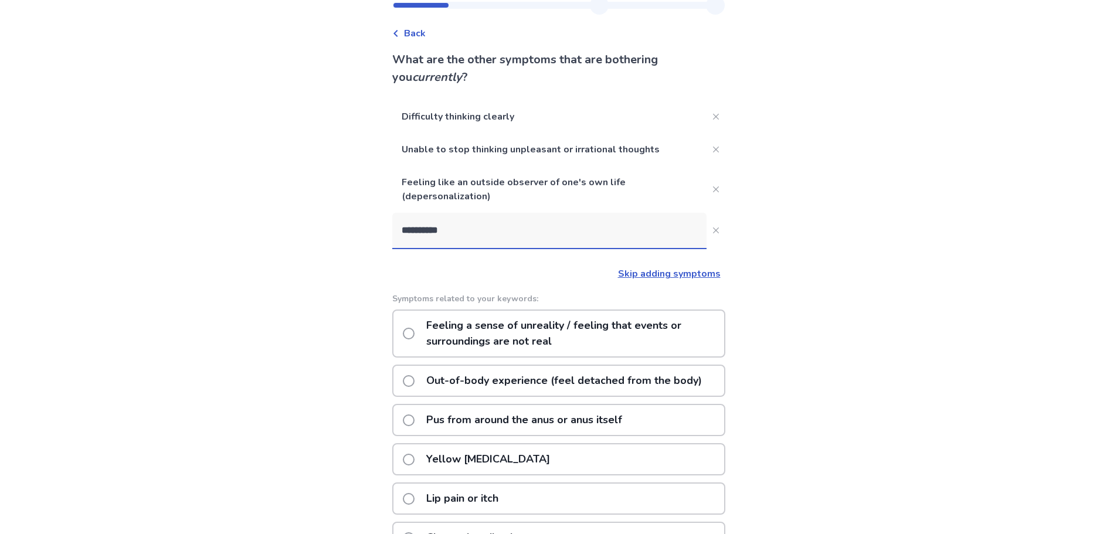
scroll to position [59, 0]
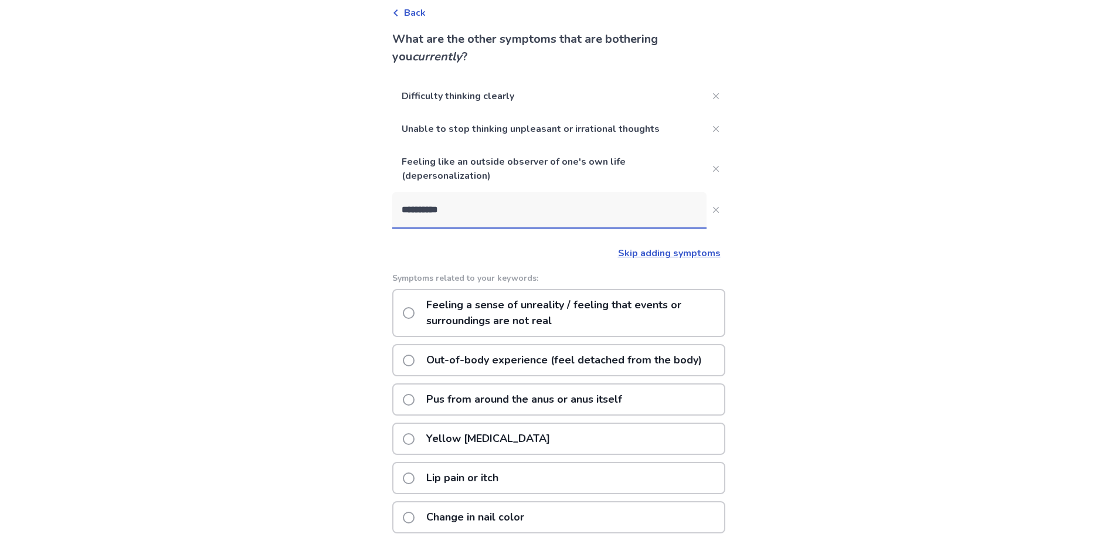
click at [565, 324] on p "Feeling a sense of unreality / feeling that events or surroundings are not real" at bounding box center [571, 313] width 305 height 46
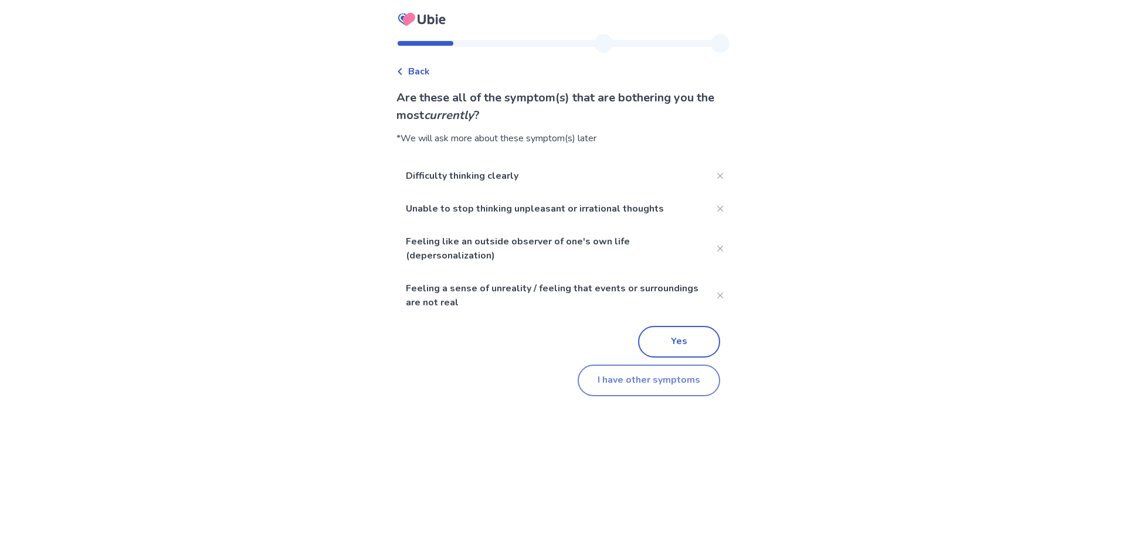
click at [616, 376] on button "I have other symptoms" at bounding box center [649, 381] width 143 height 32
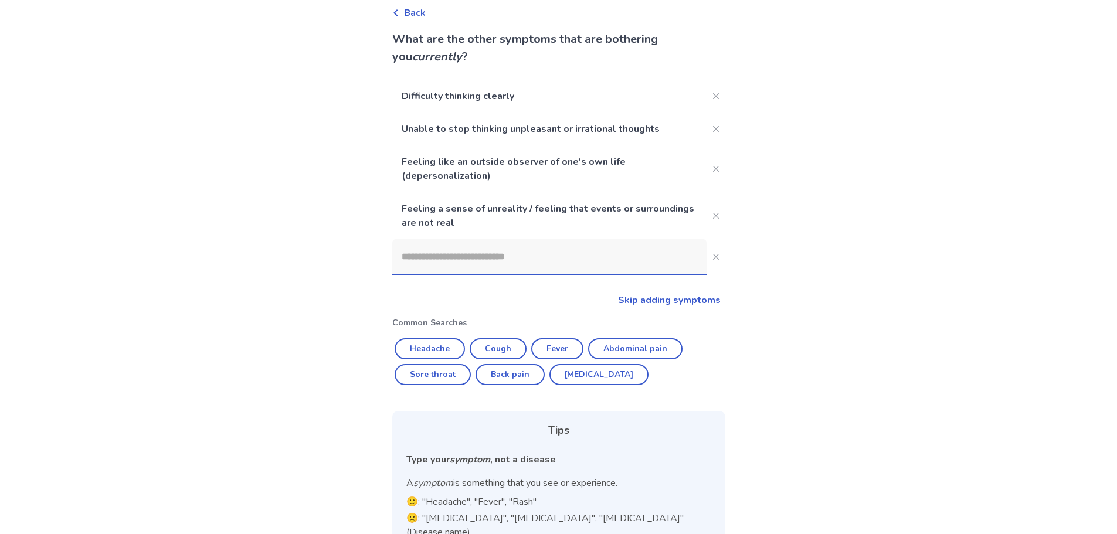
click at [433, 266] on input at bounding box center [549, 256] width 314 height 35
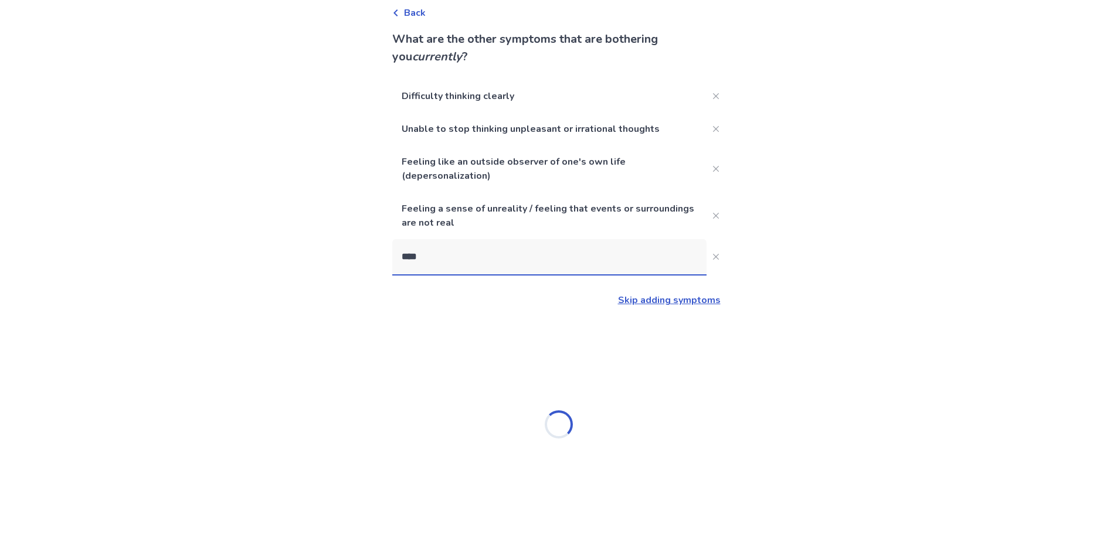
type input "****"
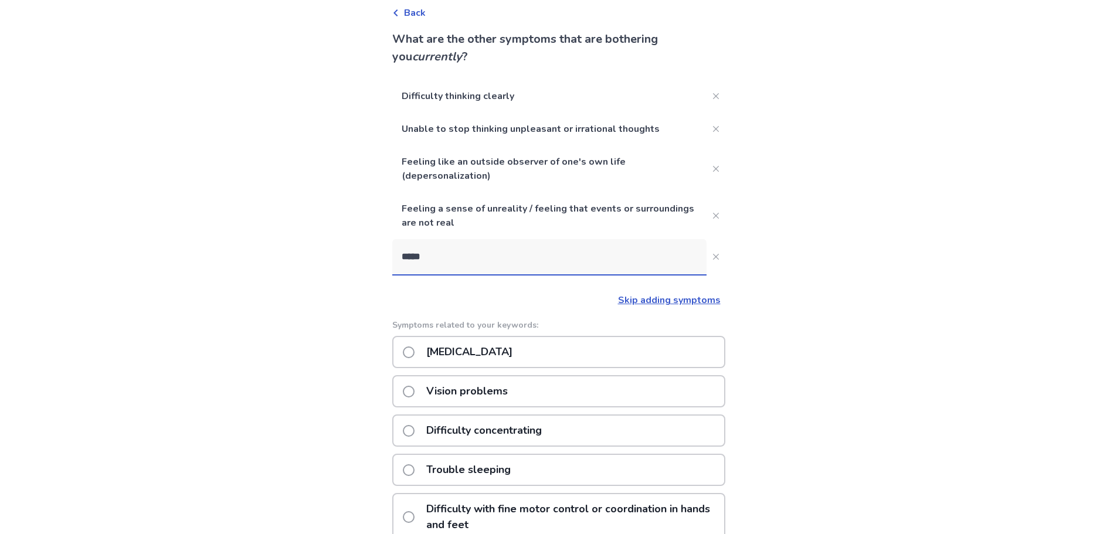
click at [494, 361] on p "[MEDICAL_DATA]" at bounding box center [469, 352] width 100 height 30
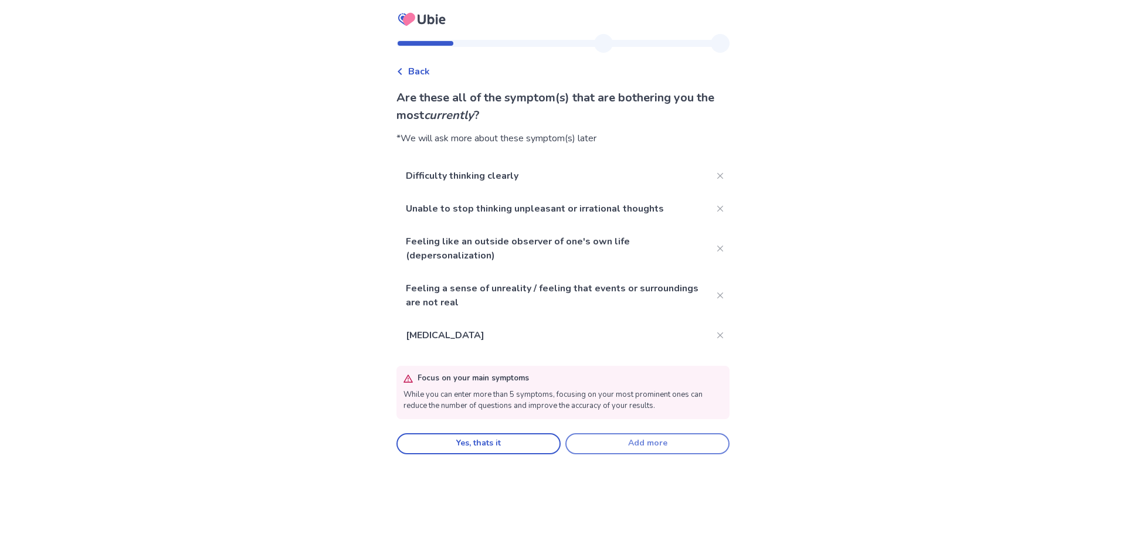
click at [596, 446] on button "Add more" at bounding box center [647, 443] width 164 height 21
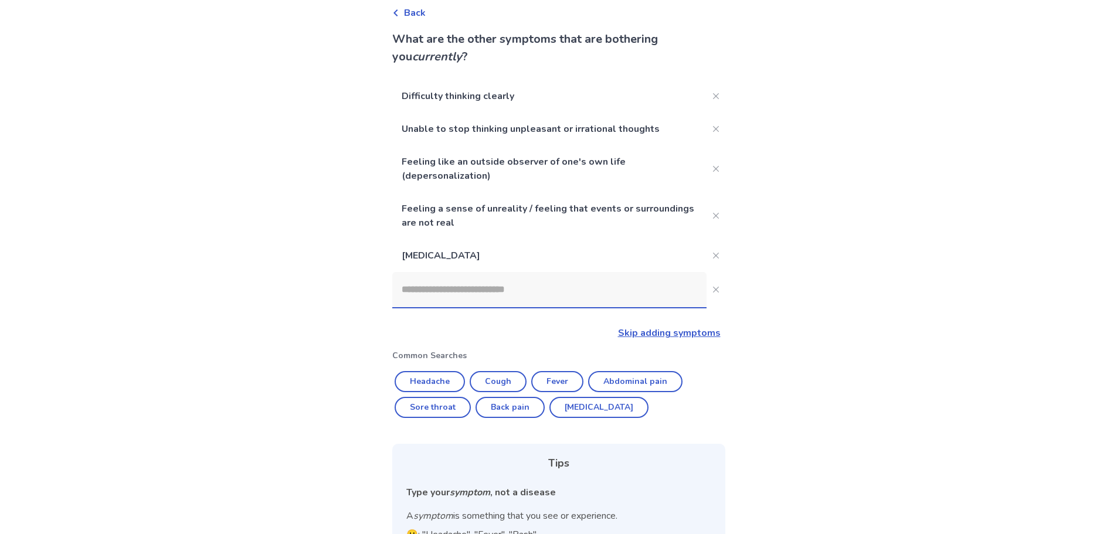
click at [471, 292] on input at bounding box center [549, 289] width 314 height 35
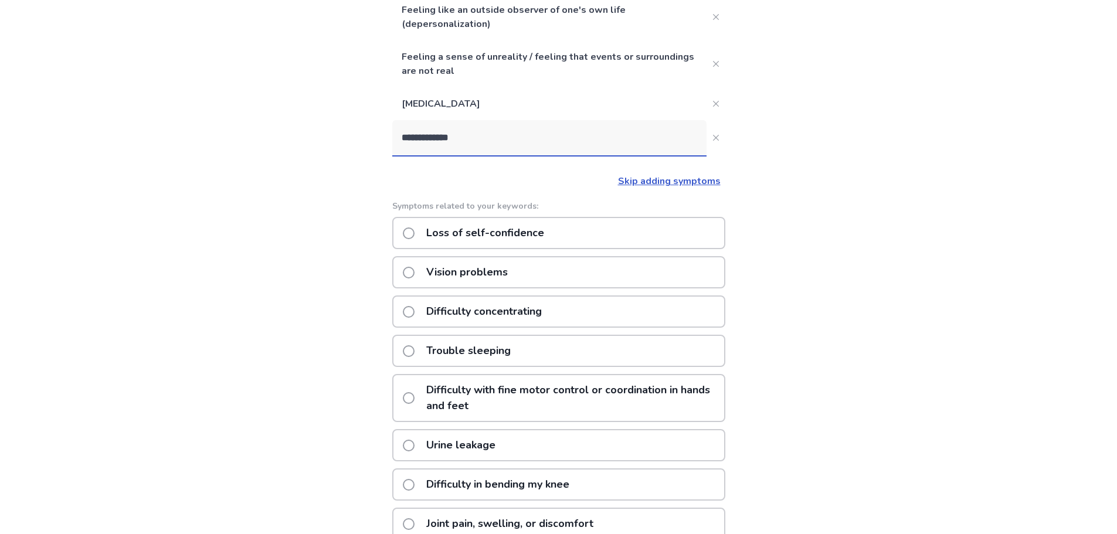
scroll to position [38, 0]
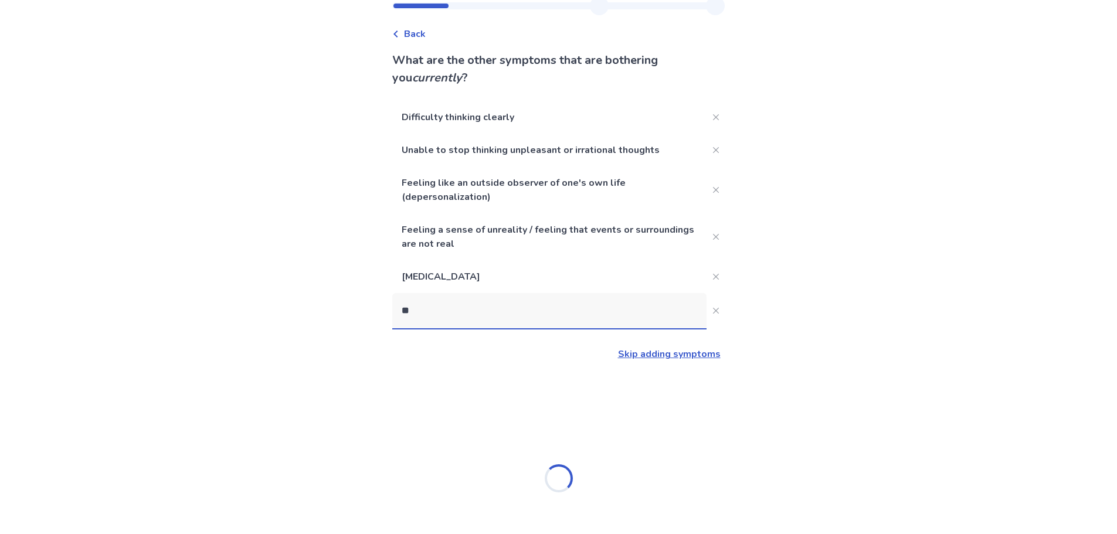
type input "*"
type input "**********"
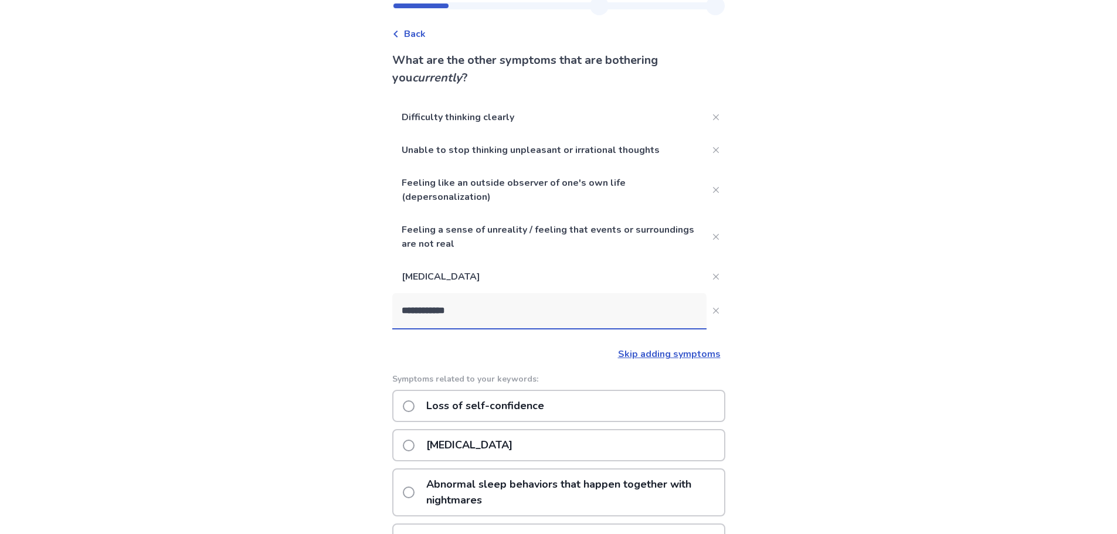
drag, startPoint x: 513, startPoint y: 318, endPoint x: 402, endPoint y: 300, distance: 112.8
click at [402, 300] on input "**********" at bounding box center [549, 310] width 314 height 35
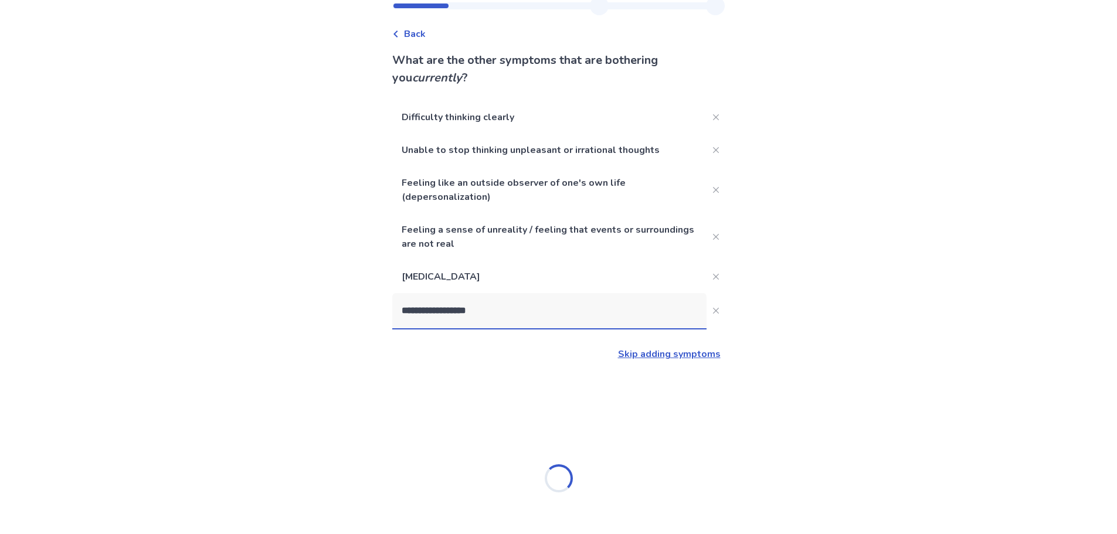
type input "**********"
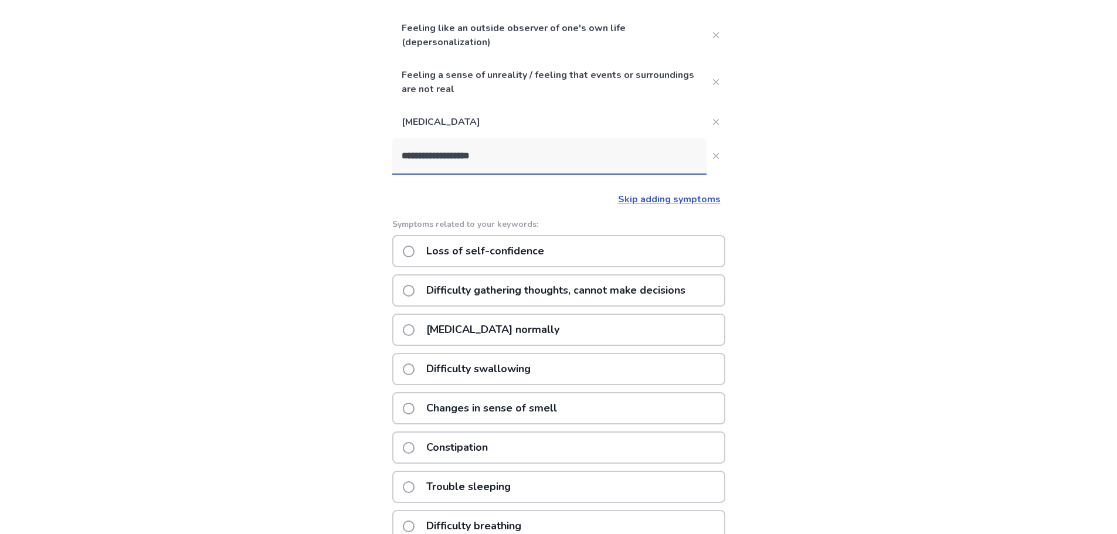
scroll to position [213, 0]
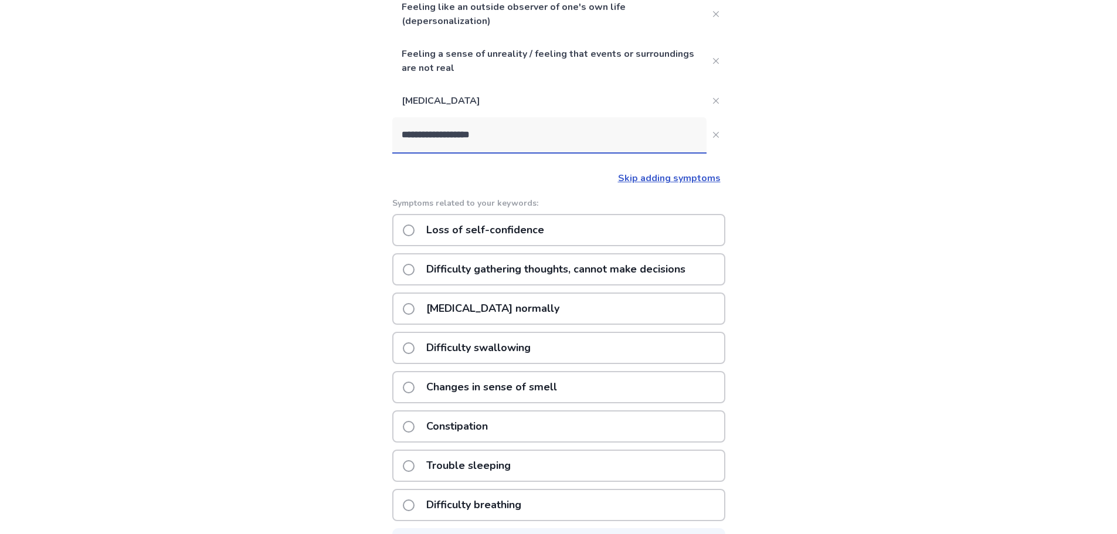
drag, startPoint x: 504, startPoint y: 140, endPoint x: 399, endPoint y: 141, distance: 105.0
click at [399, 141] on input "**********" at bounding box center [549, 134] width 314 height 35
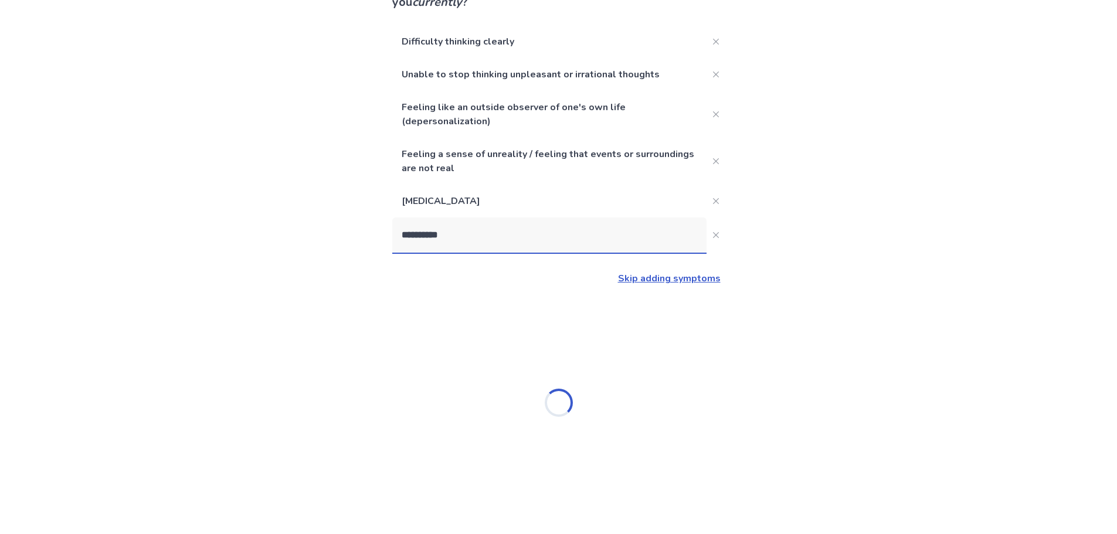
type input "**********"
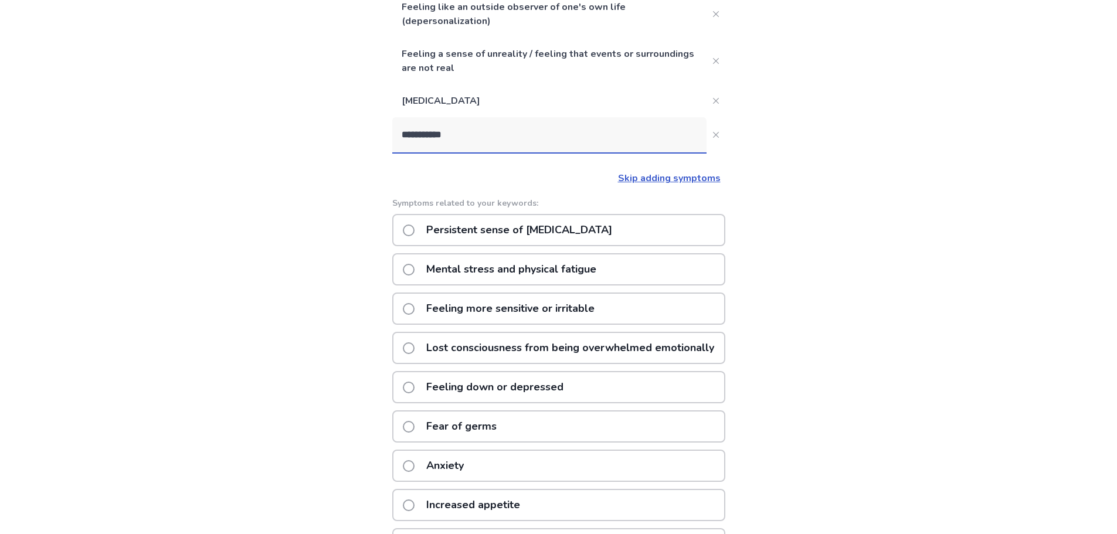
click at [520, 236] on p "Persistent sense of [MEDICAL_DATA]" at bounding box center [519, 230] width 200 height 30
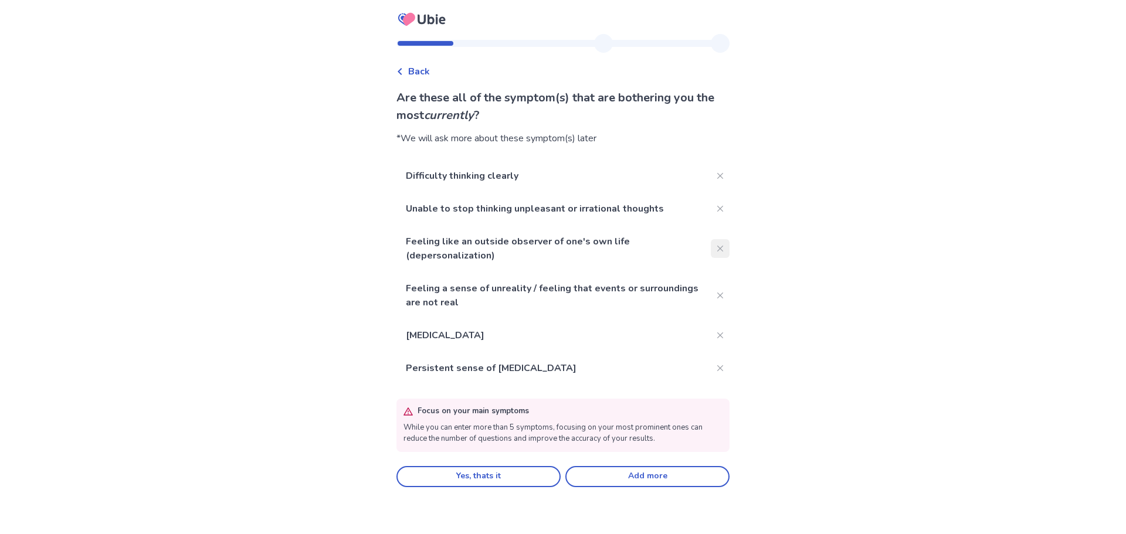
click at [711, 243] on button "Close" at bounding box center [720, 248] width 19 height 19
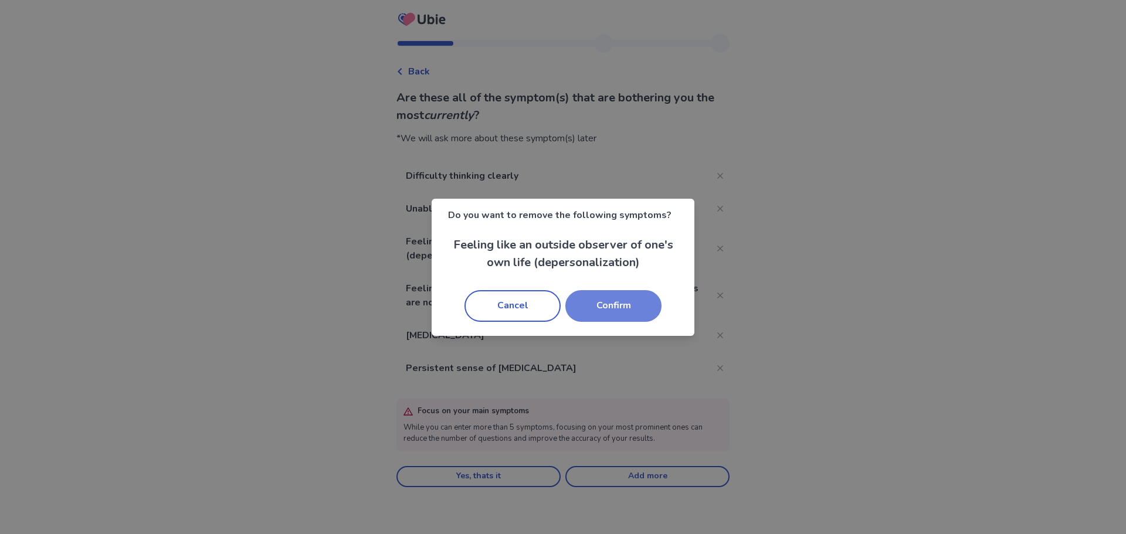
click at [606, 303] on button "Confirm" at bounding box center [613, 306] width 96 height 32
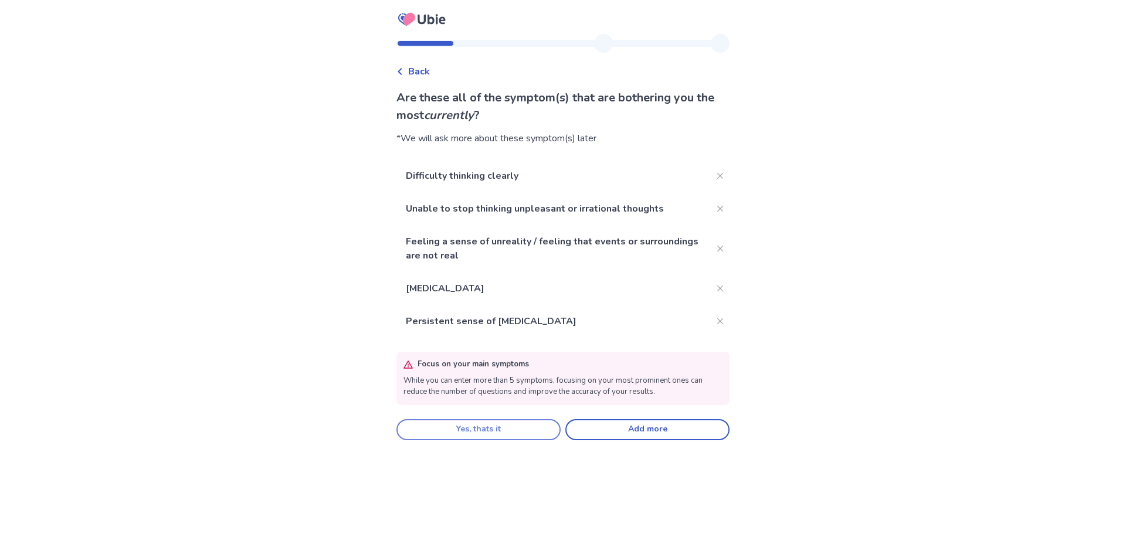
click at [471, 429] on button "Yes, thats it" at bounding box center [478, 429] width 164 height 21
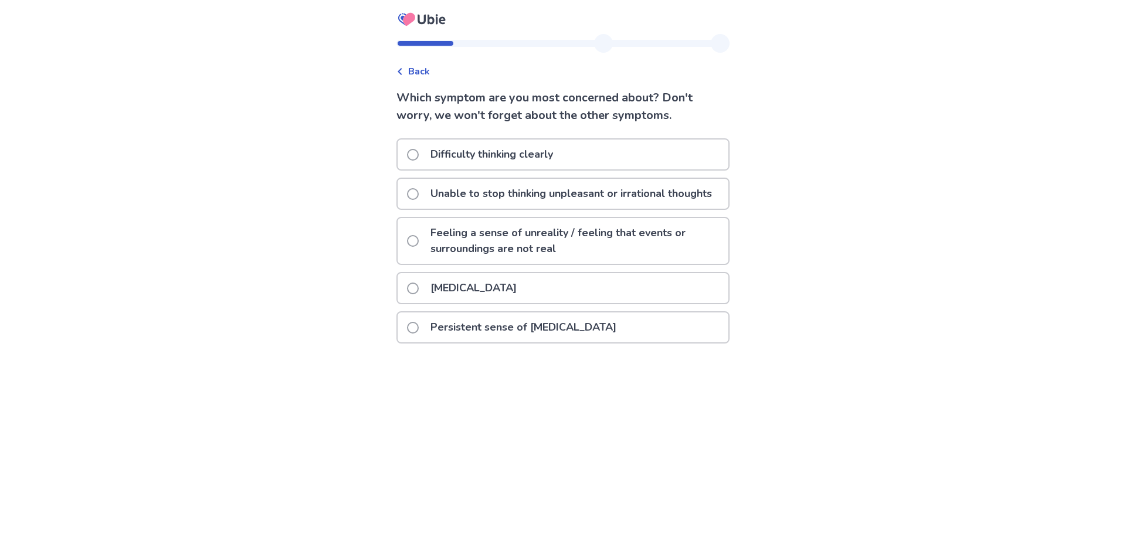
click at [423, 263] on label "Feeling a sense of unreality / feeling that events or surroundings are not real" at bounding box center [567, 241] width 321 height 46
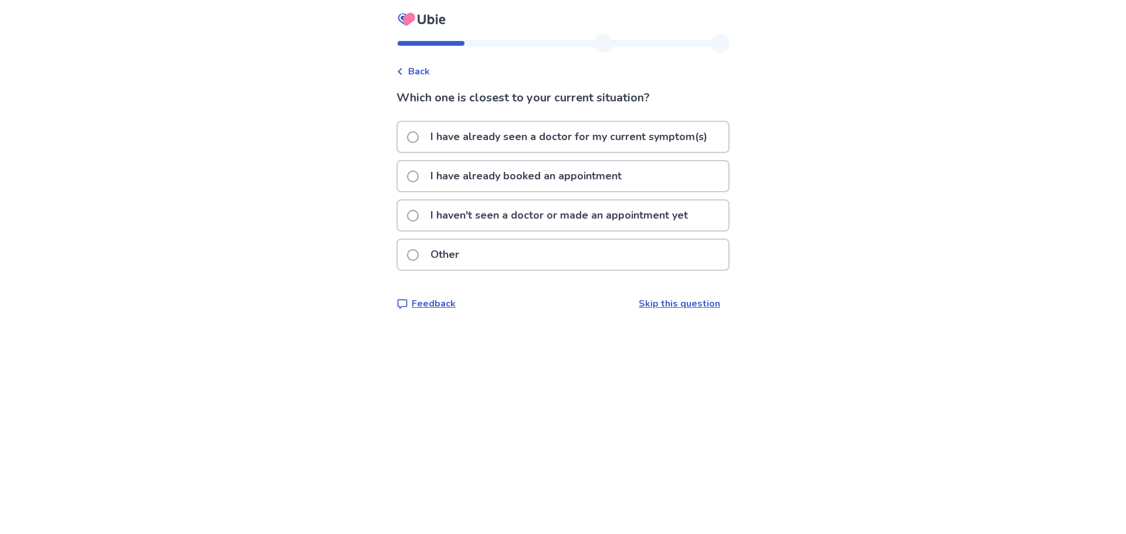
click at [452, 182] on p "I have already booked an appointment" at bounding box center [525, 176] width 205 height 30
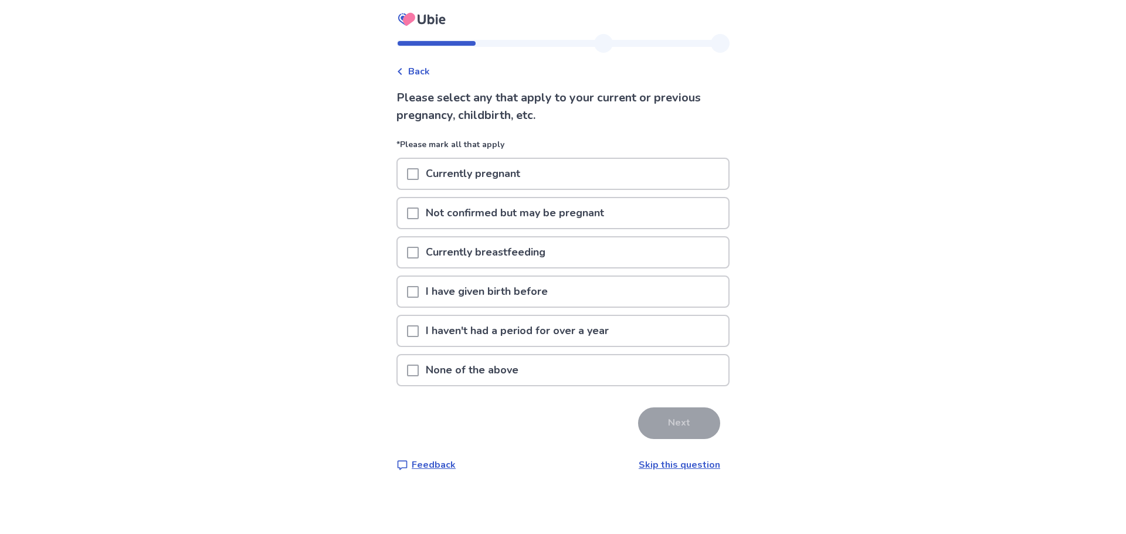
click at [494, 375] on p "None of the above" at bounding box center [472, 370] width 107 height 30
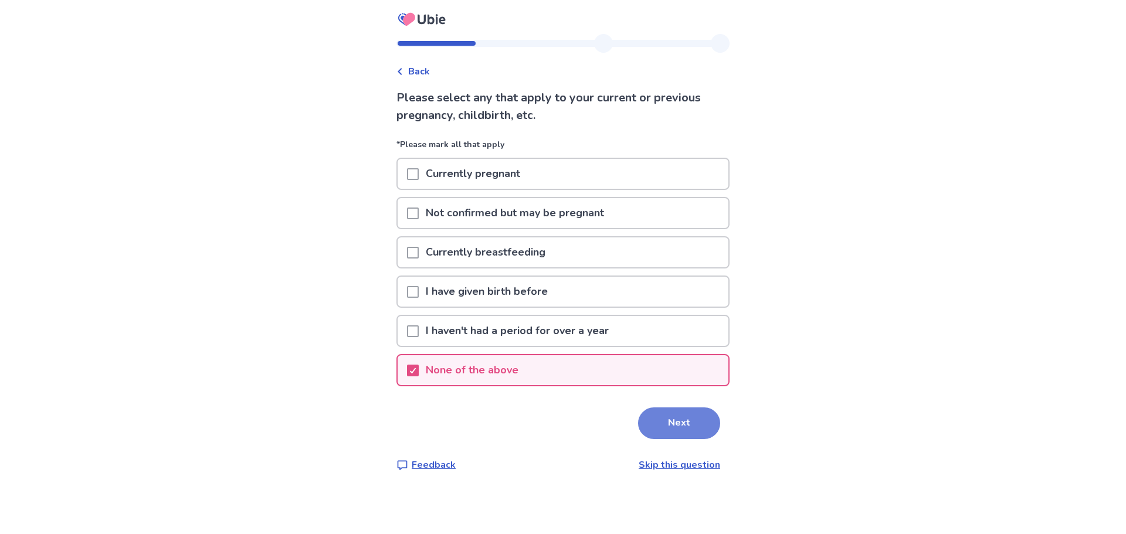
click at [670, 430] on button "Next" at bounding box center [679, 424] width 82 height 32
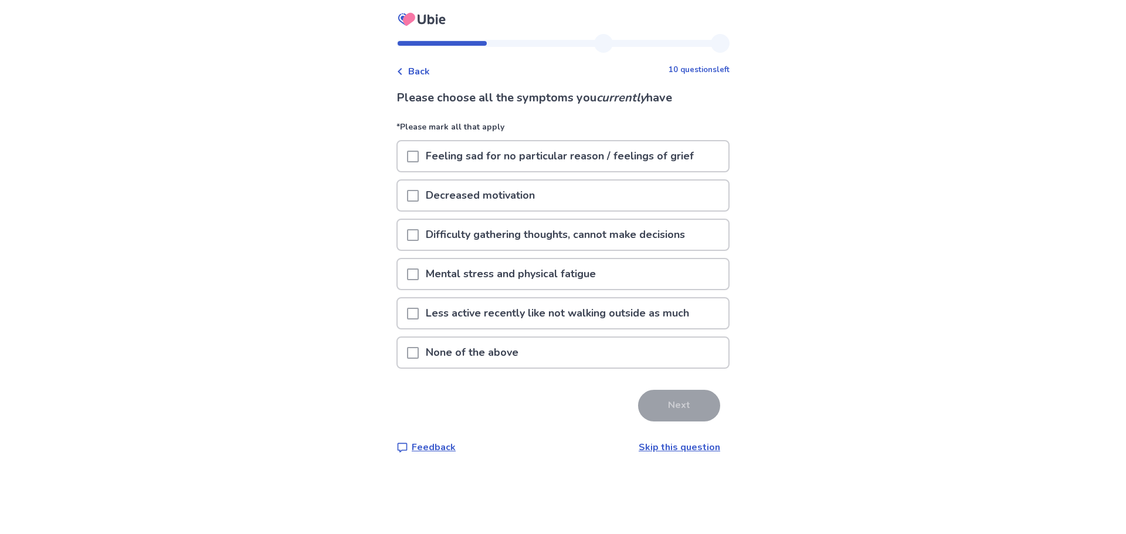
click at [503, 159] on p "Feeling sad for no particular reason / feelings of grief" at bounding box center [560, 156] width 282 height 30
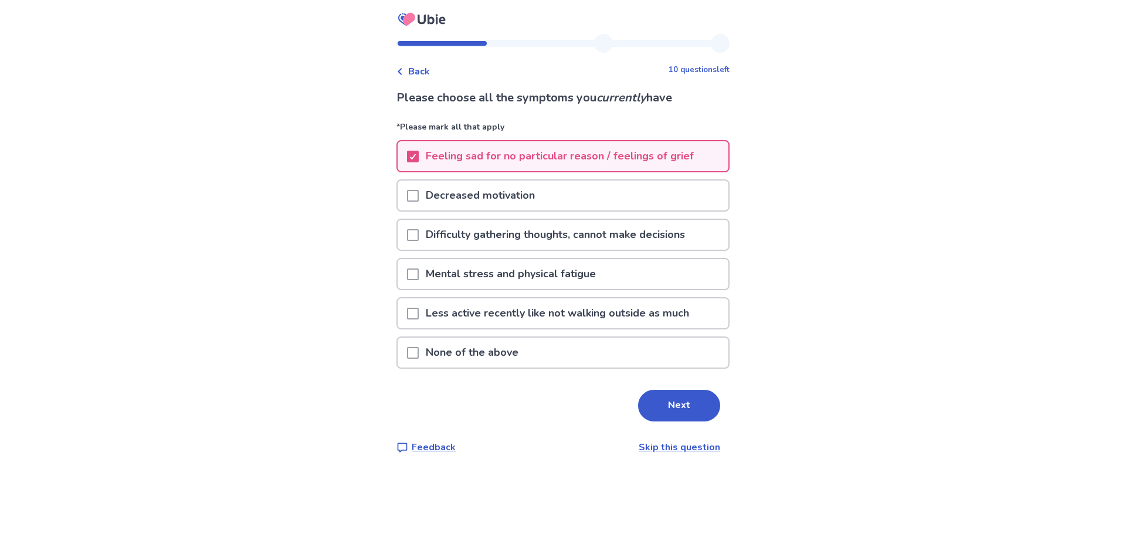
click at [507, 203] on p "Decreased motivation" at bounding box center [480, 196] width 123 height 30
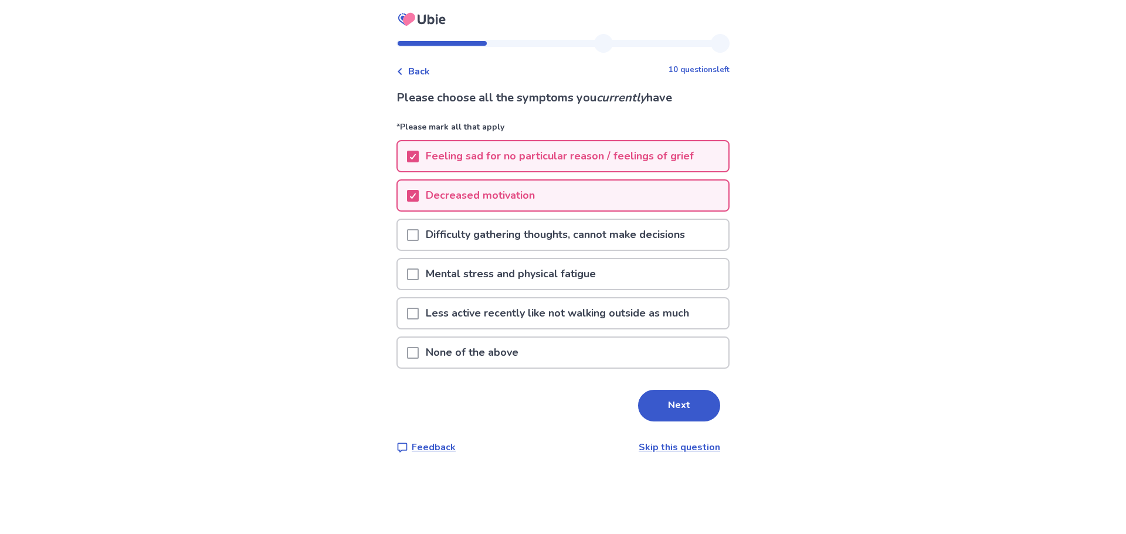
click at [515, 247] on p "Difficulty gathering thoughts, cannot make decisions" at bounding box center [555, 235] width 273 height 30
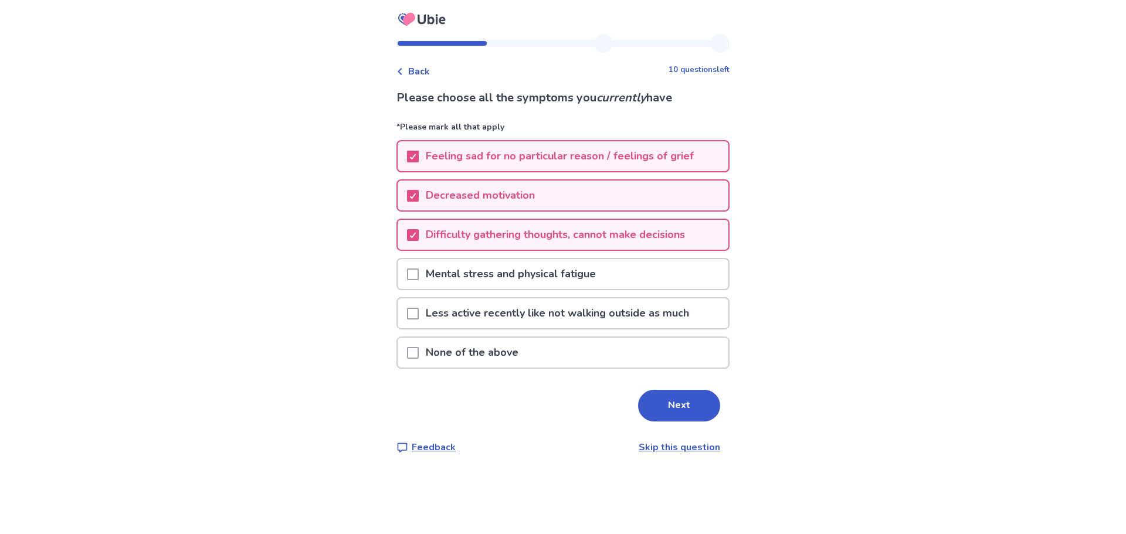
click at [552, 277] on p "Mental stress and physical fatigue" at bounding box center [511, 274] width 184 height 30
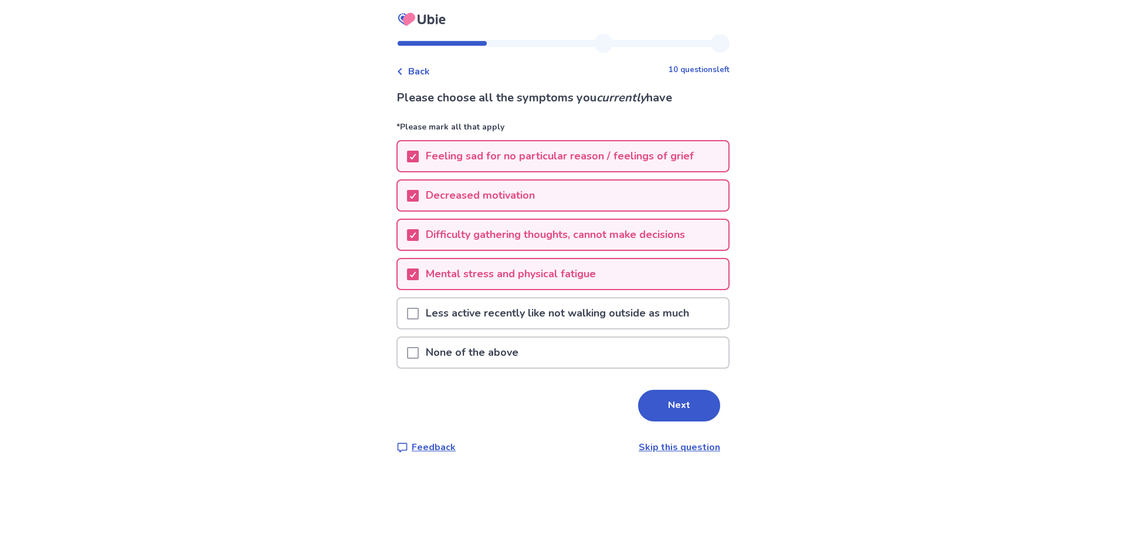
click at [693, 408] on button "Next" at bounding box center [679, 406] width 82 height 32
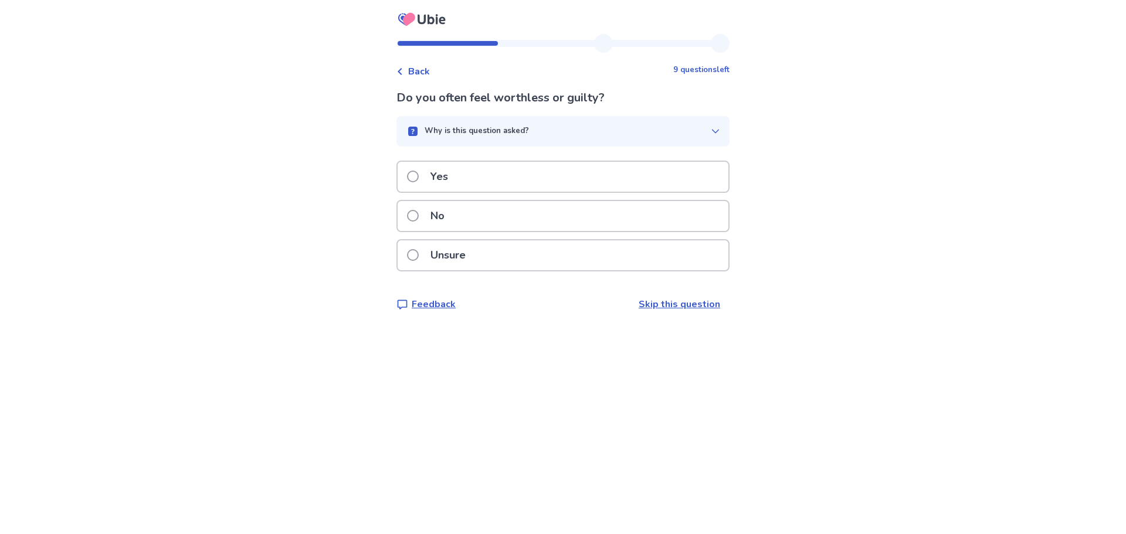
click at [429, 179] on label "Yes" at bounding box center [431, 177] width 48 height 30
click at [477, 224] on div "No" at bounding box center [563, 216] width 331 height 30
click at [473, 169] on div "Yes" at bounding box center [563, 177] width 331 height 30
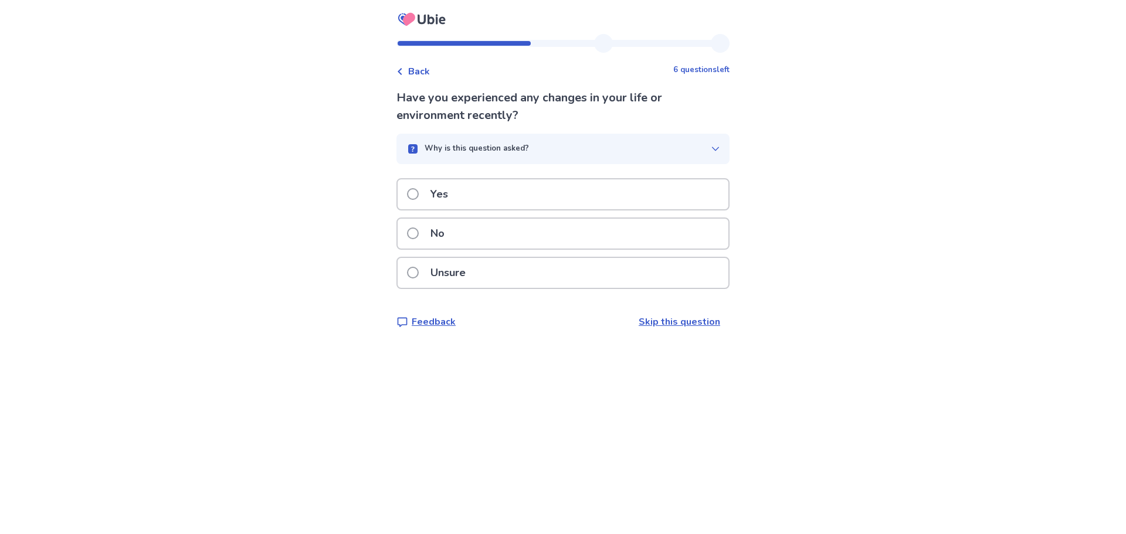
click at [544, 192] on div "Yes" at bounding box center [563, 194] width 331 height 30
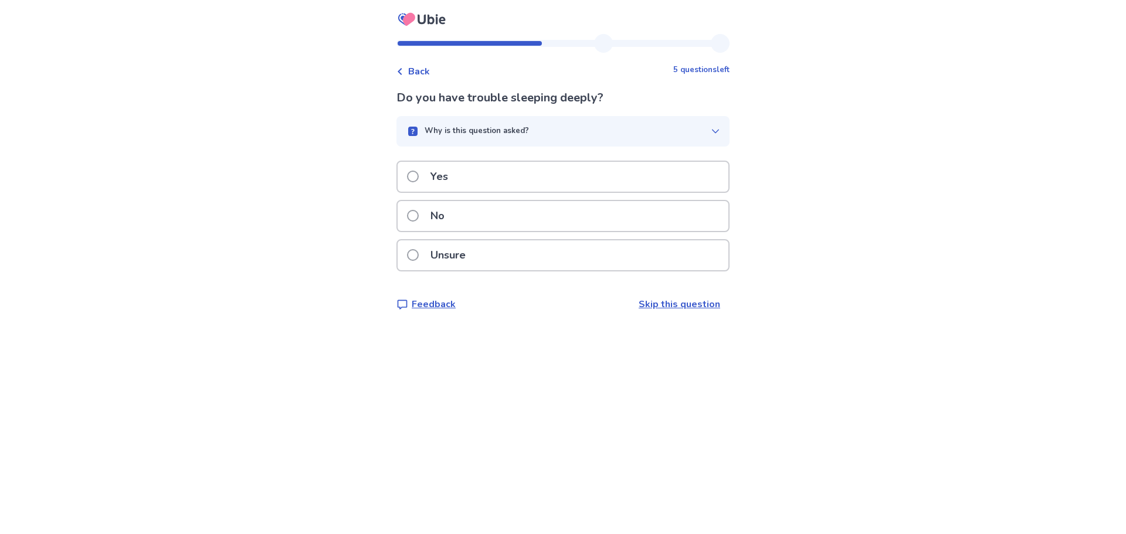
click at [507, 173] on div "Yes" at bounding box center [563, 177] width 331 height 30
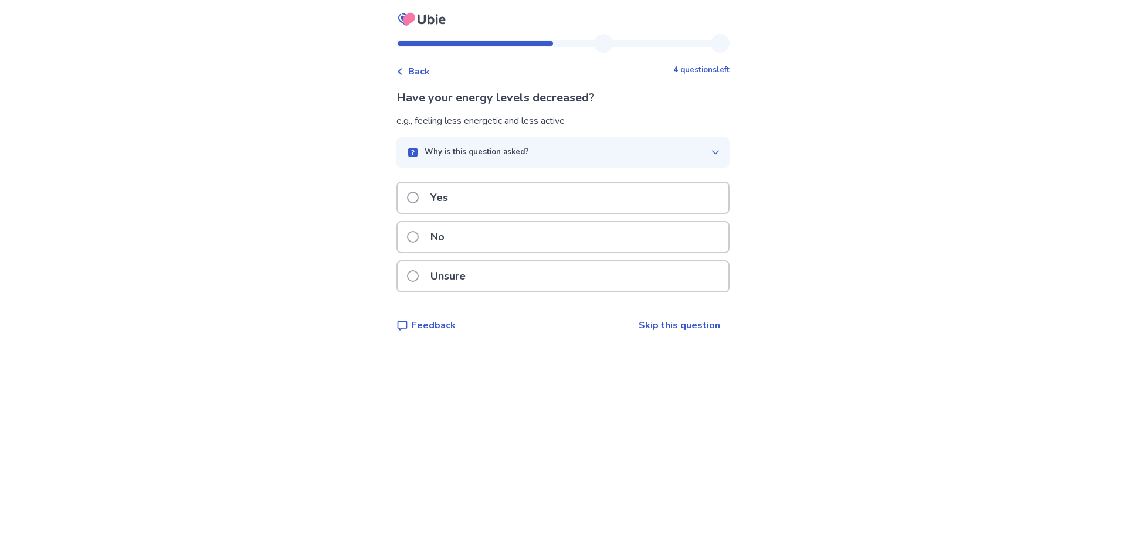
click at [514, 203] on div "Yes" at bounding box center [563, 198] width 331 height 30
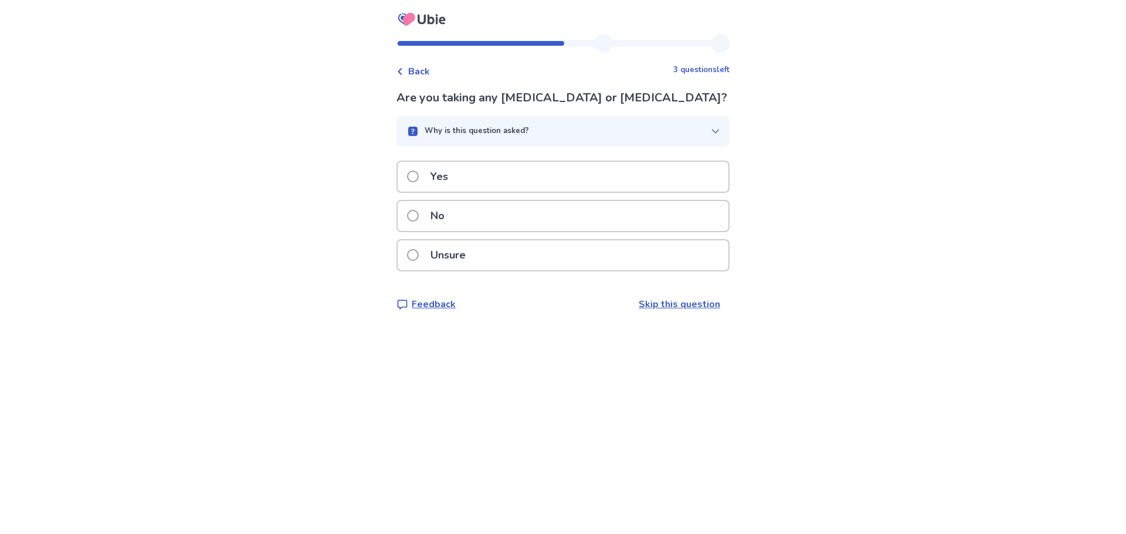
click at [514, 192] on div "Yes" at bounding box center [563, 177] width 331 height 30
click at [504, 178] on div "Yes" at bounding box center [563, 177] width 331 height 30
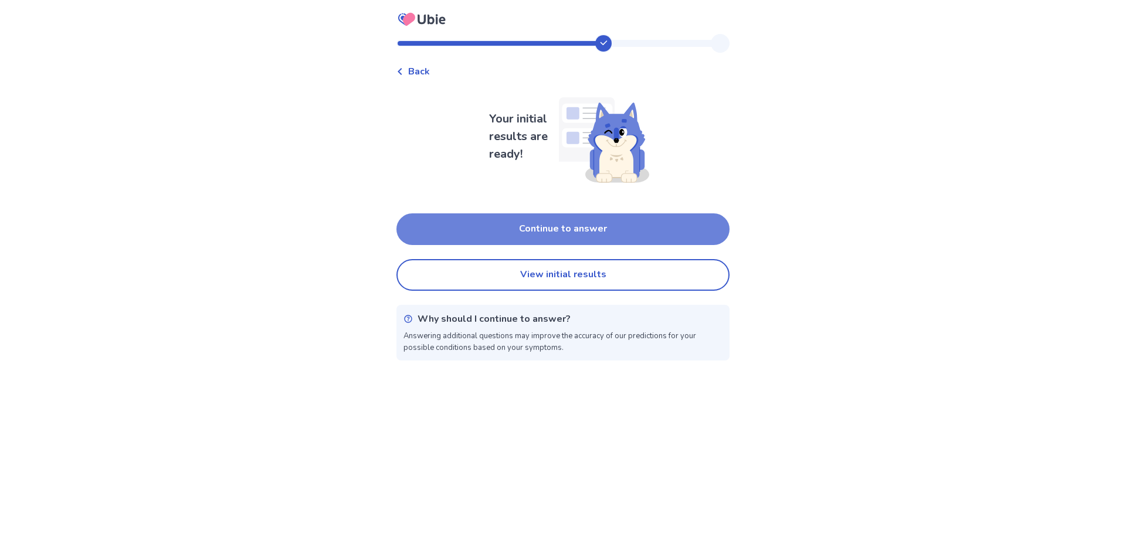
click at [585, 229] on button "Continue to answer" at bounding box center [562, 229] width 333 height 32
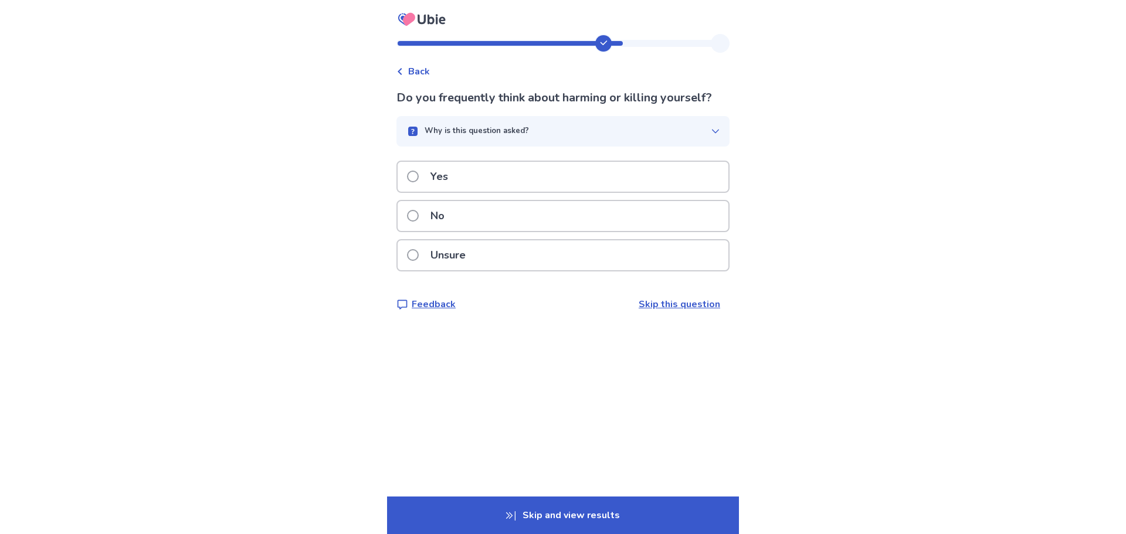
click at [468, 175] on div "Yes" at bounding box center [563, 177] width 331 height 30
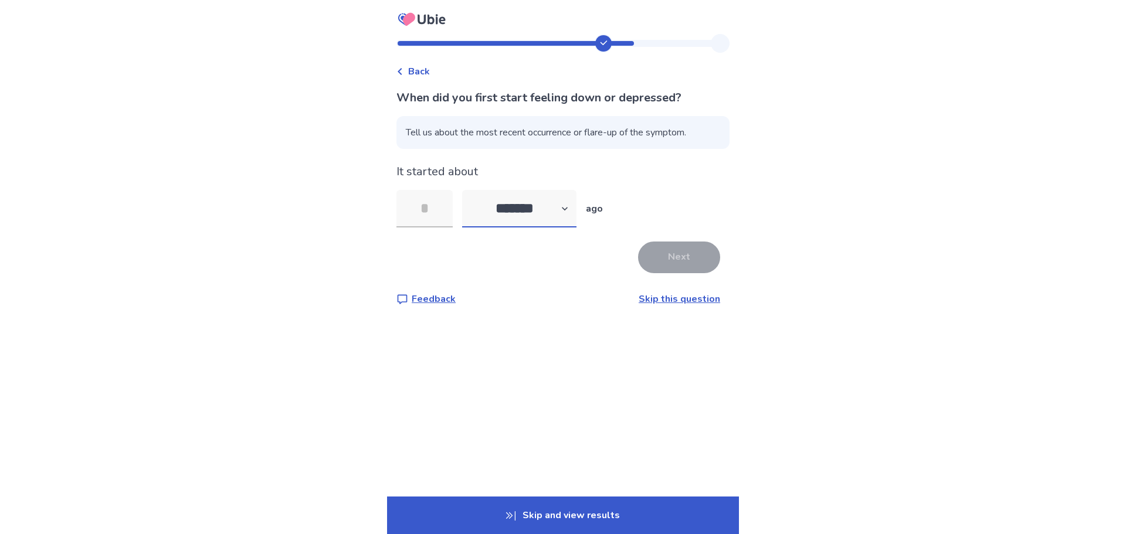
click at [540, 200] on select "******* ****** ******* ******** *******" at bounding box center [519, 209] width 114 height 38
select select "*"
click at [469, 190] on select "******* ****** ******* ******** *******" at bounding box center [519, 209] width 114 height 38
click at [437, 213] on input "tel" at bounding box center [424, 209] width 56 height 38
type input "**"
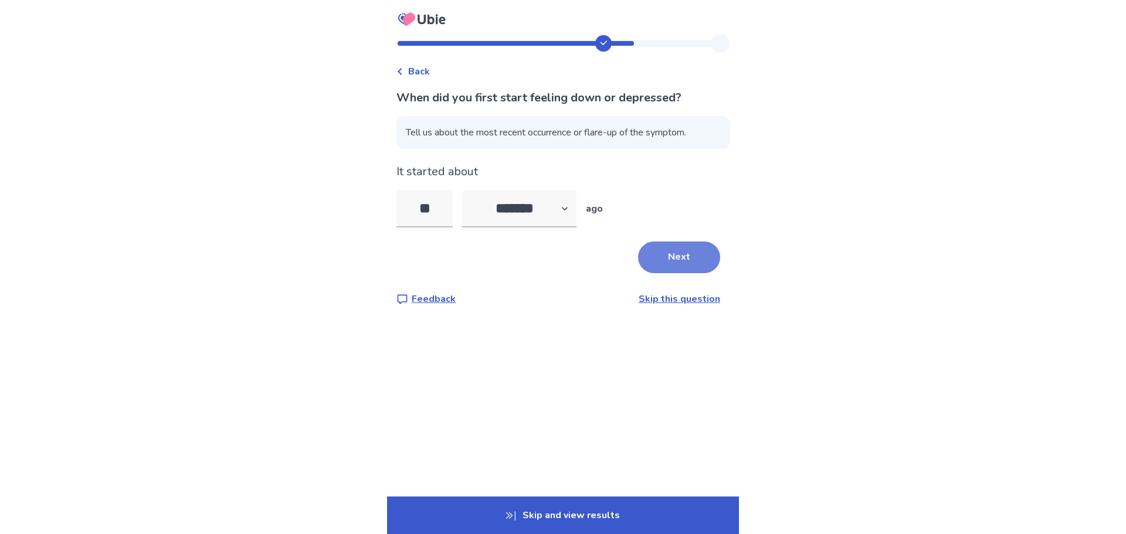
click at [673, 263] on button "Next" at bounding box center [679, 258] width 82 height 32
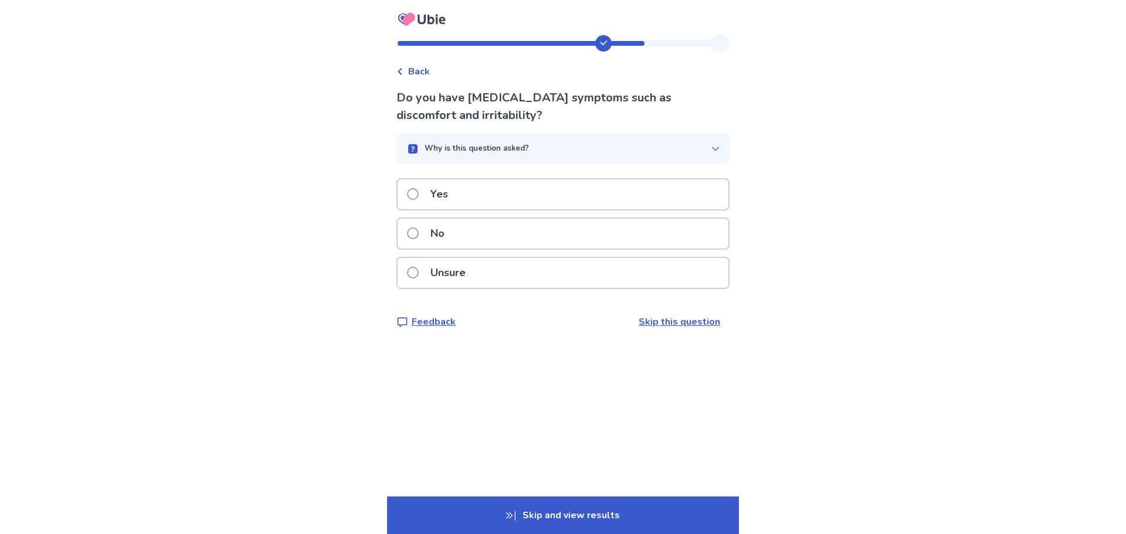
click at [483, 204] on div "Yes" at bounding box center [563, 194] width 331 height 30
click at [513, 193] on div "Yes" at bounding box center [563, 194] width 331 height 30
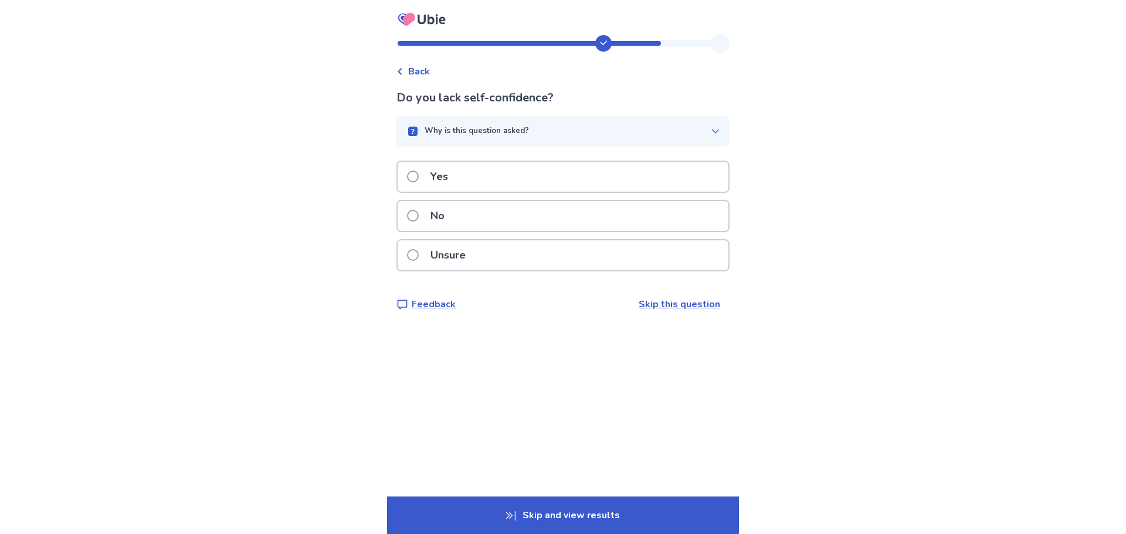
click at [508, 221] on div "No" at bounding box center [563, 216] width 331 height 30
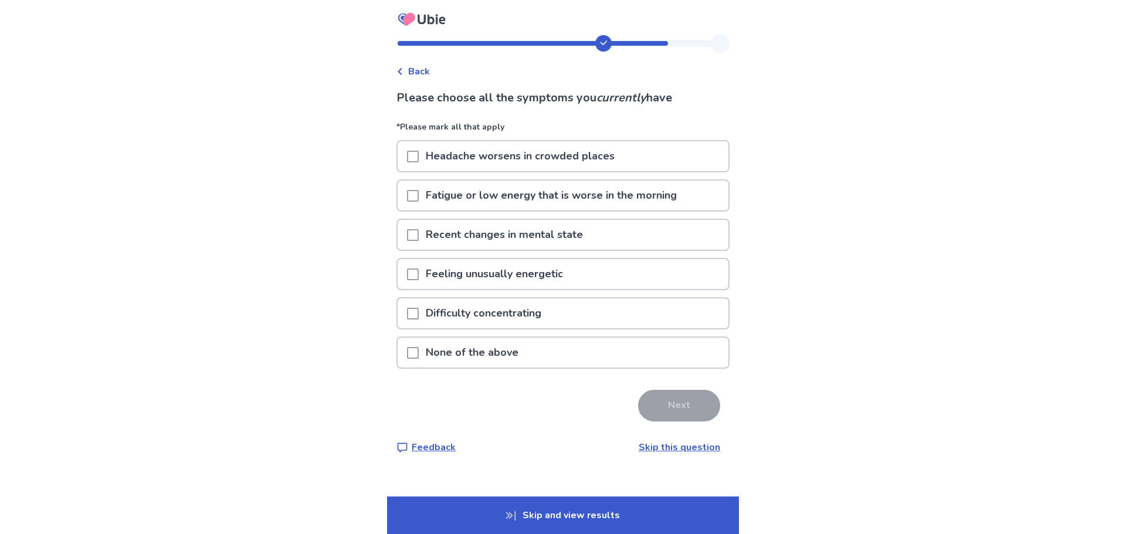
click at [436, 161] on p "Headache worsens in crowded places" at bounding box center [520, 156] width 203 height 30
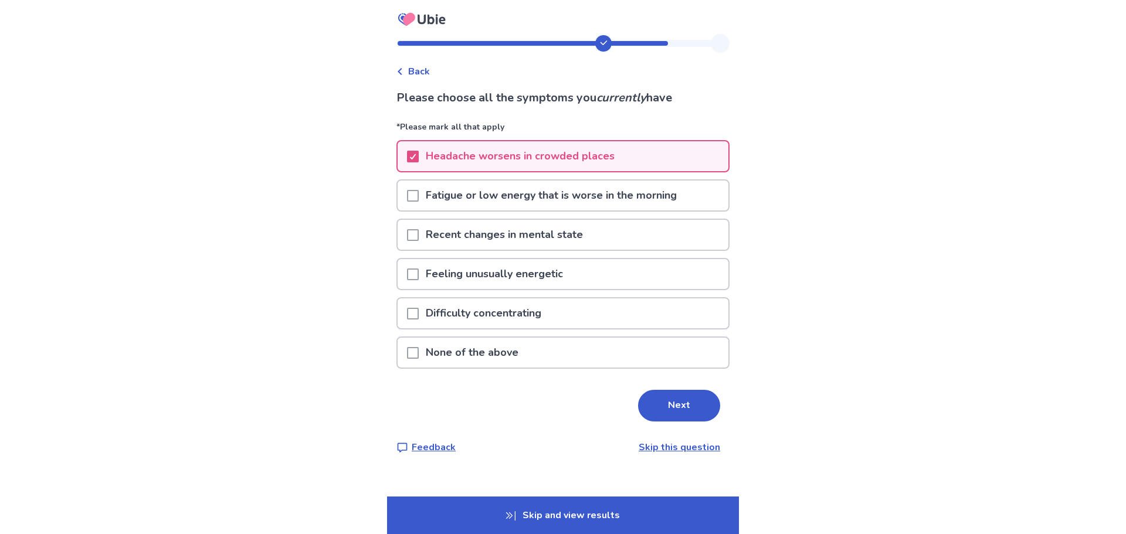
click at [568, 239] on p "Recent changes in mental state" at bounding box center [504, 235] width 171 height 30
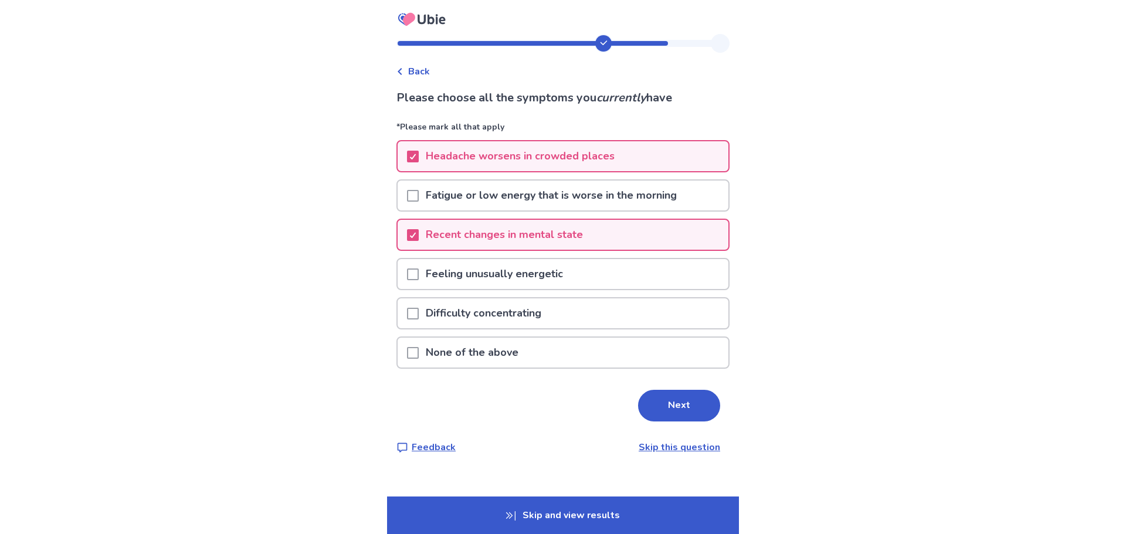
click at [523, 325] on p "Difficulty concentrating" at bounding box center [484, 313] width 130 height 30
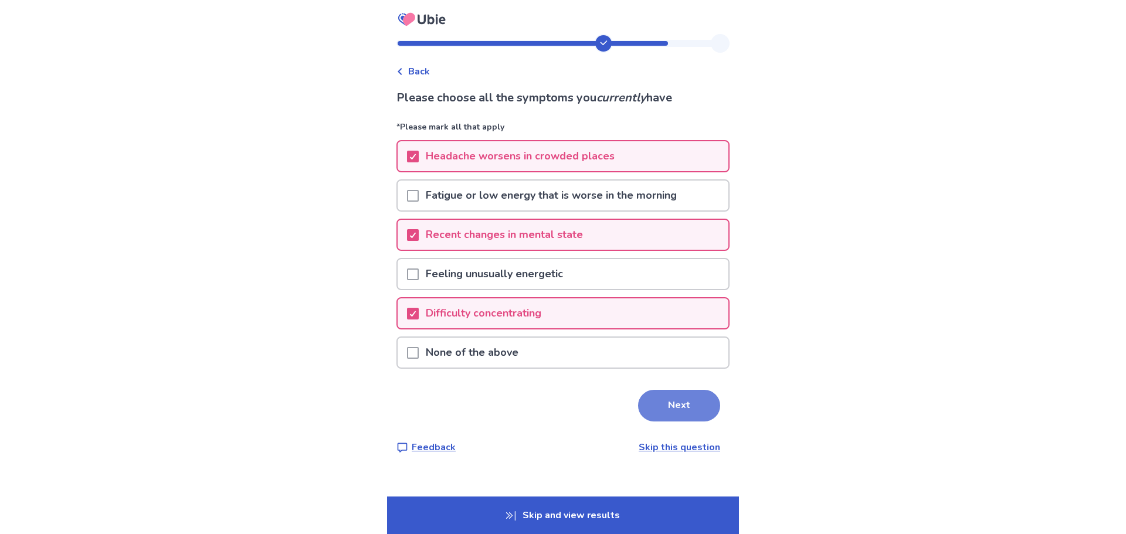
click at [671, 408] on button "Next" at bounding box center [679, 406] width 82 height 32
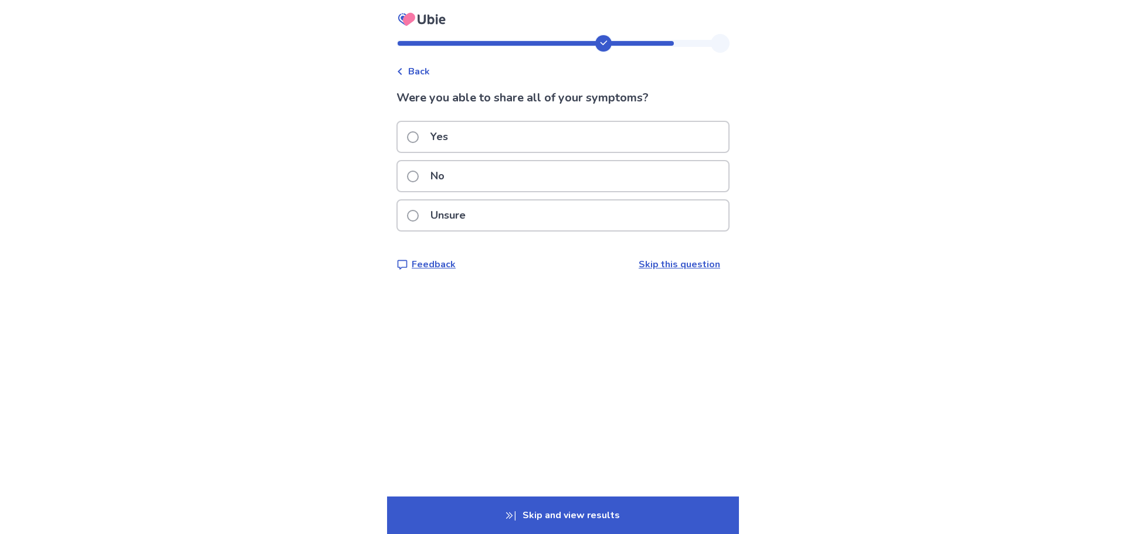
click at [452, 186] on p "No" at bounding box center [437, 176] width 28 height 30
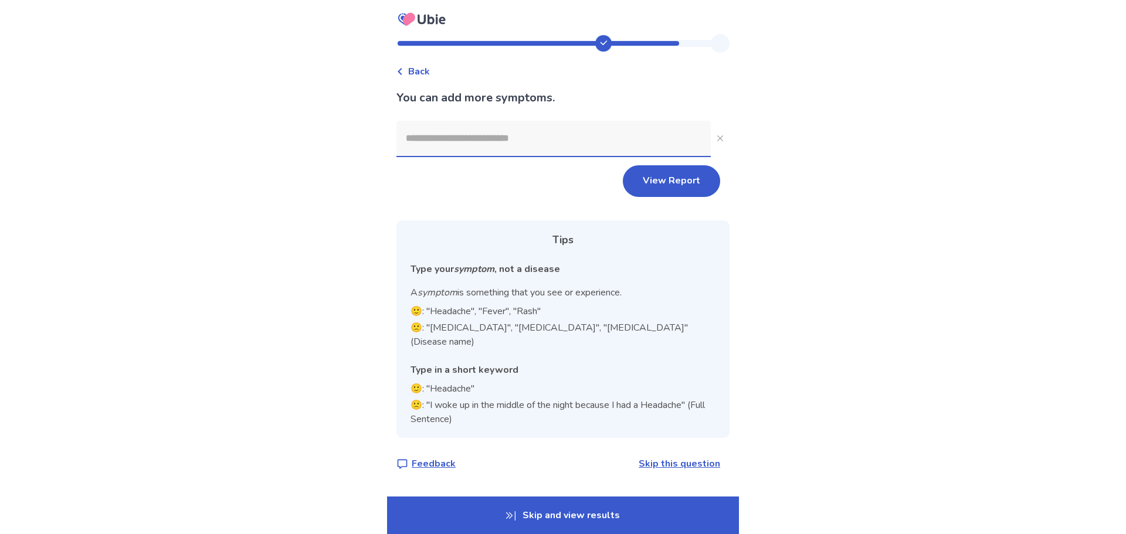
click at [574, 141] on input at bounding box center [553, 138] width 314 height 35
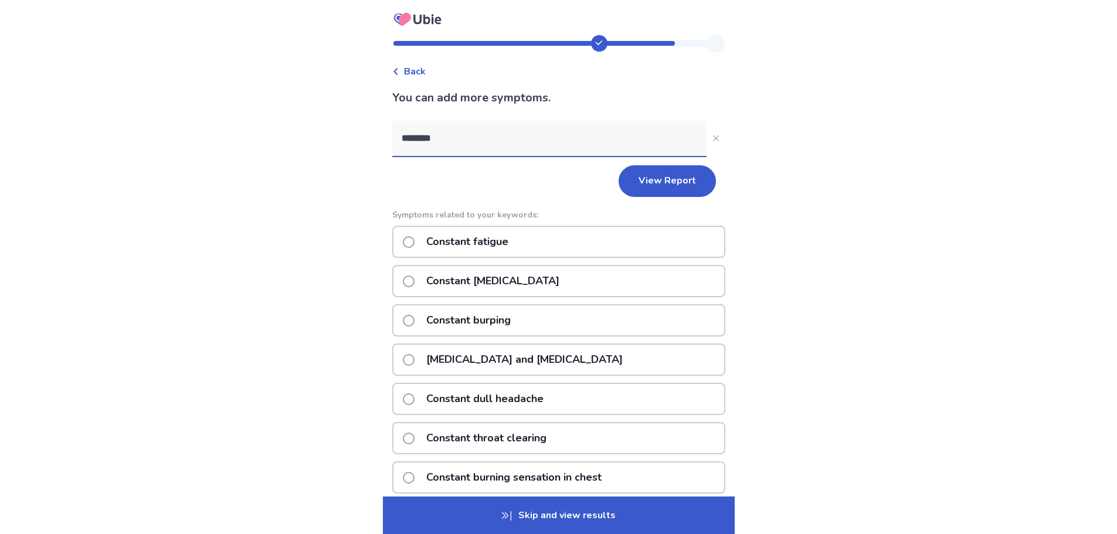
type input "********"
click at [544, 251] on div "Constant fatigue" at bounding box center [558, 242] width 333 height 32
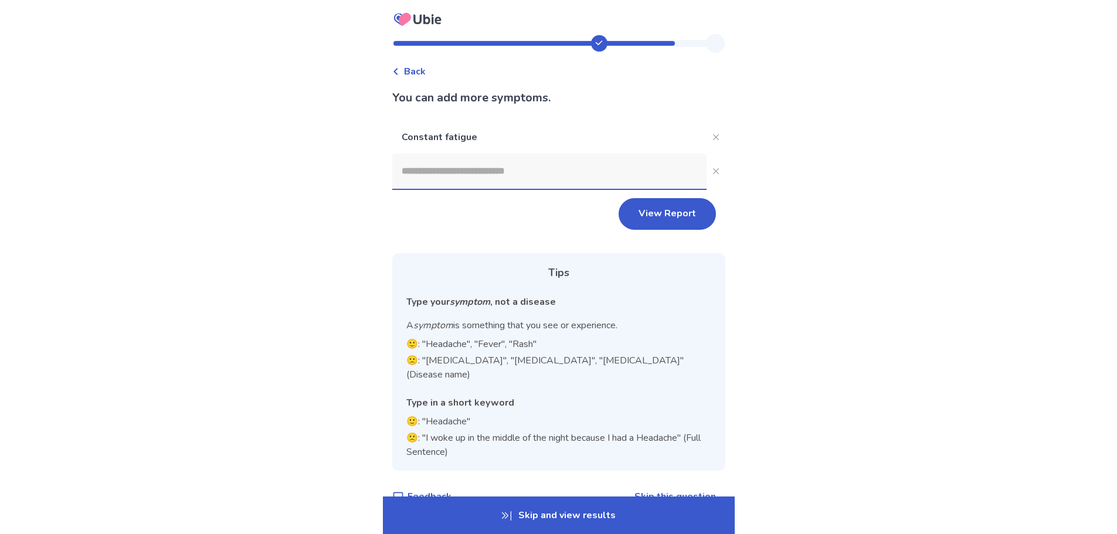
click at [522, 162] on input at bounding box center [549, 171] width 314 height 35
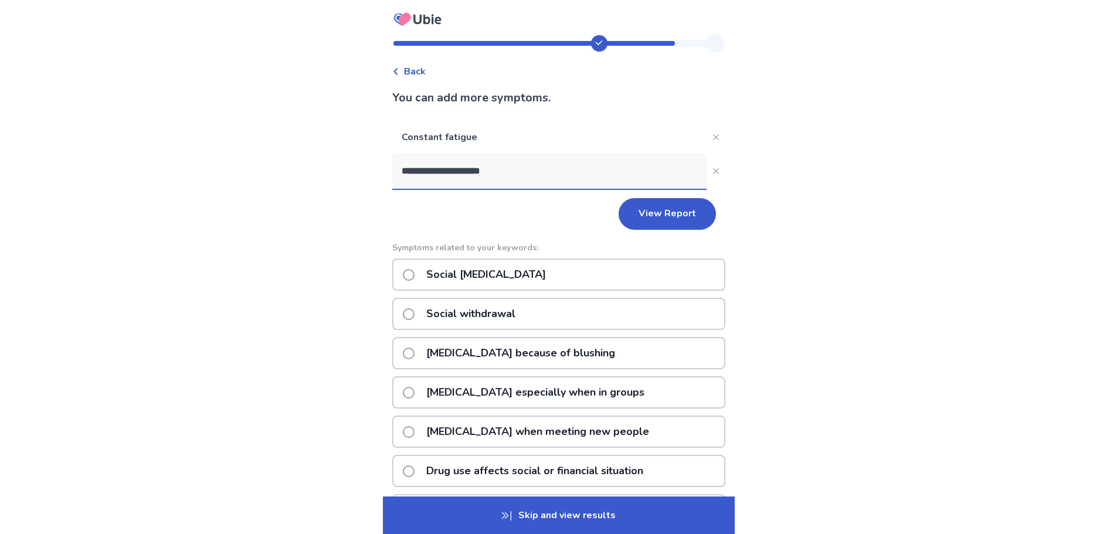
type input "**********"
click at [570, 308] on div "Social withdrawal" at bounding box center [558, 314] width 333 height 32
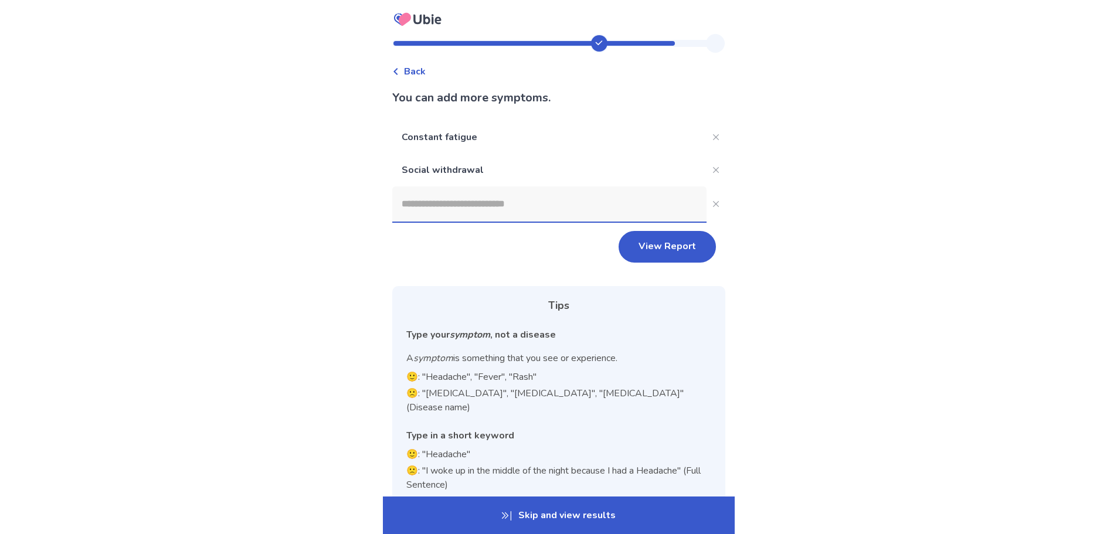
click at [509, 229] on div "Constant fatigue Social withdrawal View Report Tips Type your symptom , not a d…" at bounding box center [558, 312] width 333 height 383
click at [513, 211] on input at bounding box center [549, 203] width 314 height 35
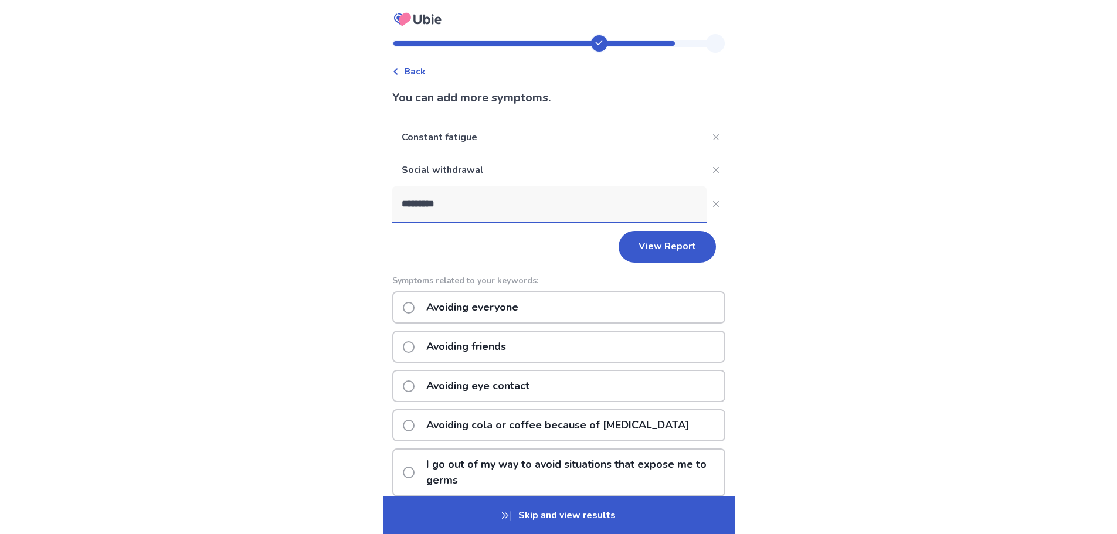
type input "*********"
click at [546, 310] on div "Avoiding everyone" at bounding box center [558, 307] width 333 height 32
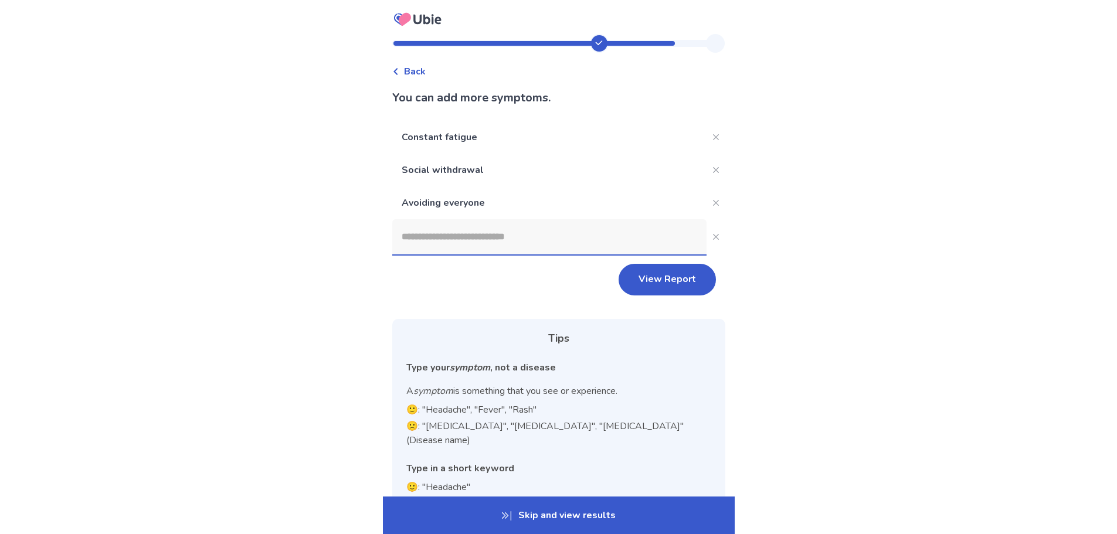
click at [520, 233] on input at bounding box center [549, 236] width 314 height 35
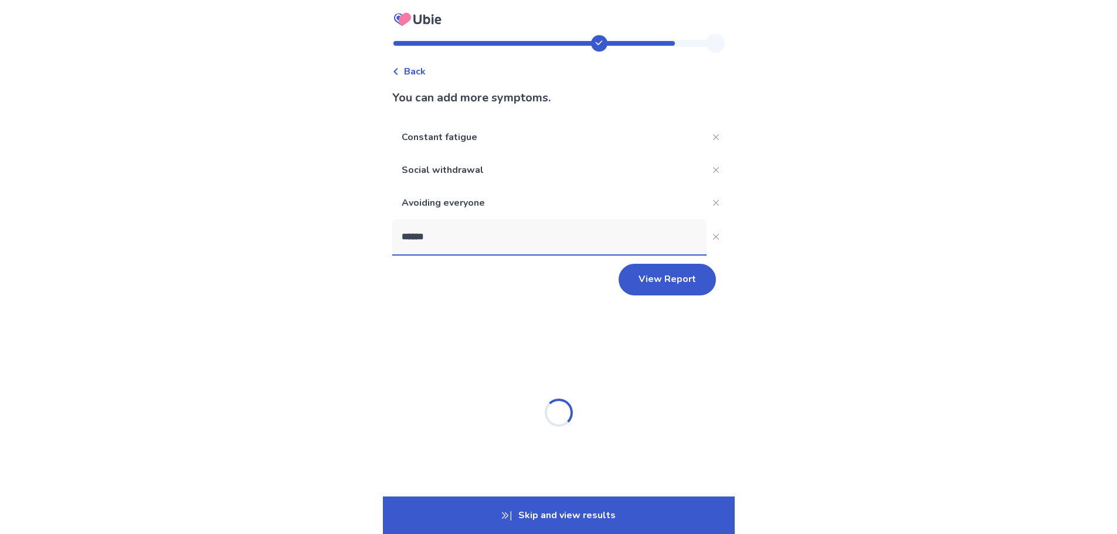
type input "******"
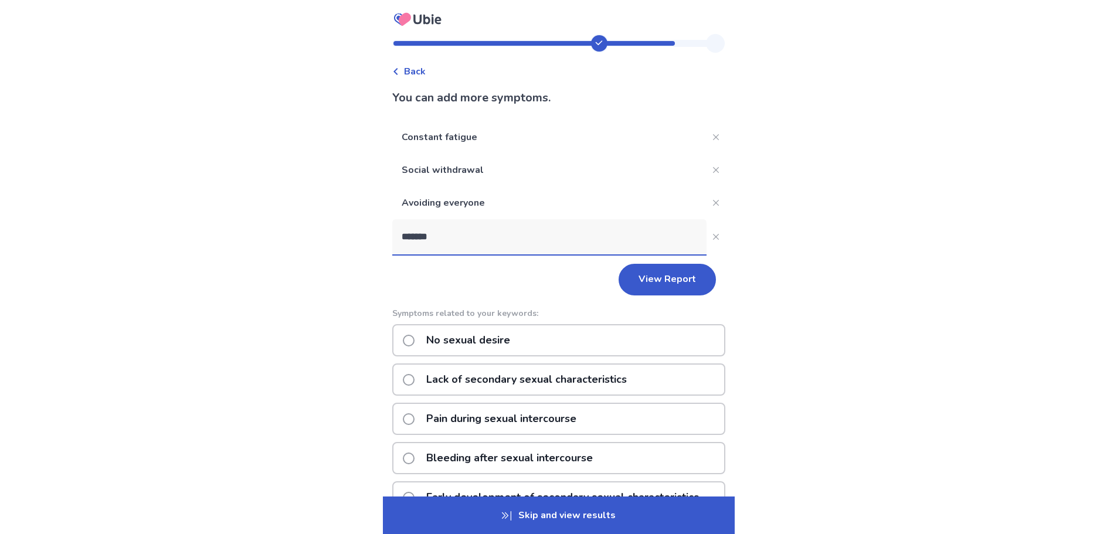
drag, startPoint x: 471, startPoint y: 233, endPoint x: 348, endPoint y: 236, distance: 122.6
click at [348, 236] on div "Back You can add more symptoms. Constant fatigue Social withdrawal Avoiding eve…" at bounding box center [558, 343] width 1117 height 687
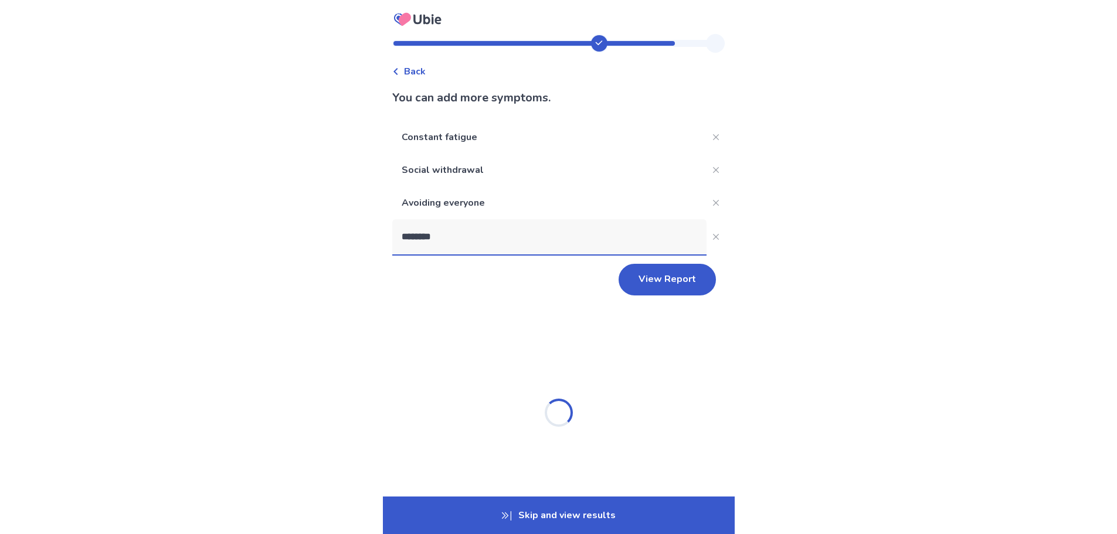
type input "*********"
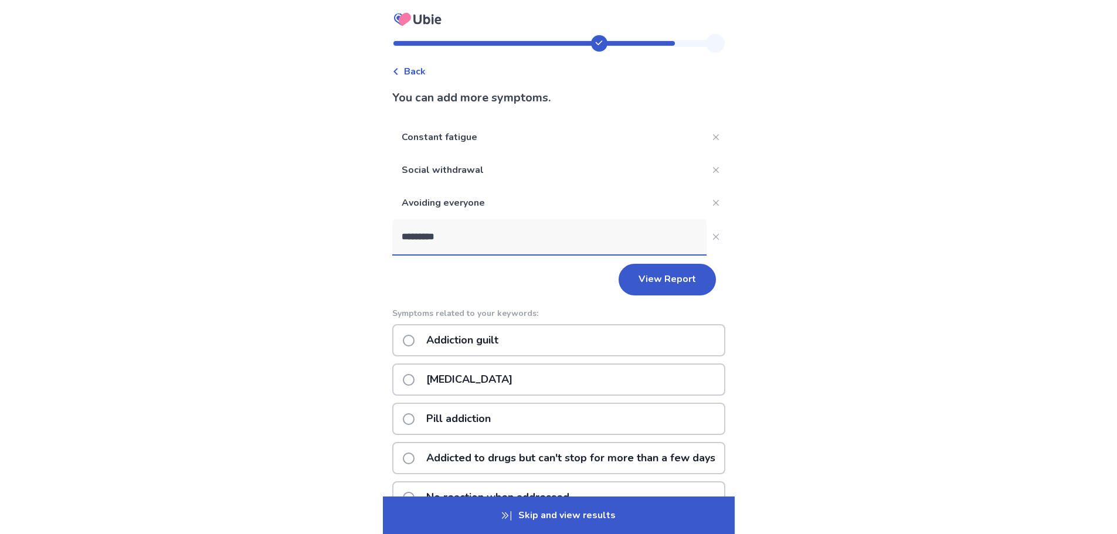
click at [504, 333] on p "Addiction guilt" at bounding box center [462, 340] width 86 height 30
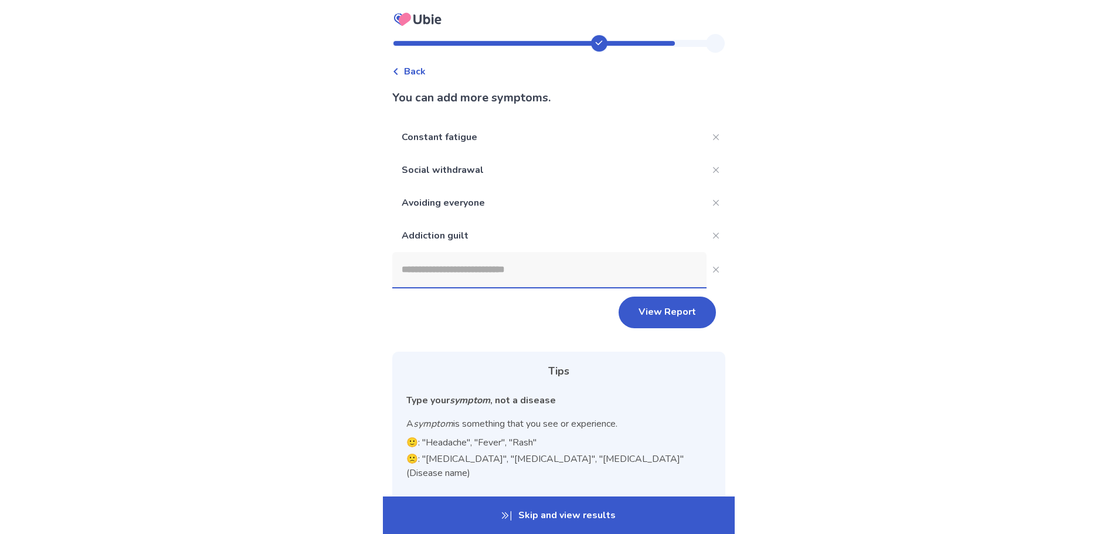
type input "*"
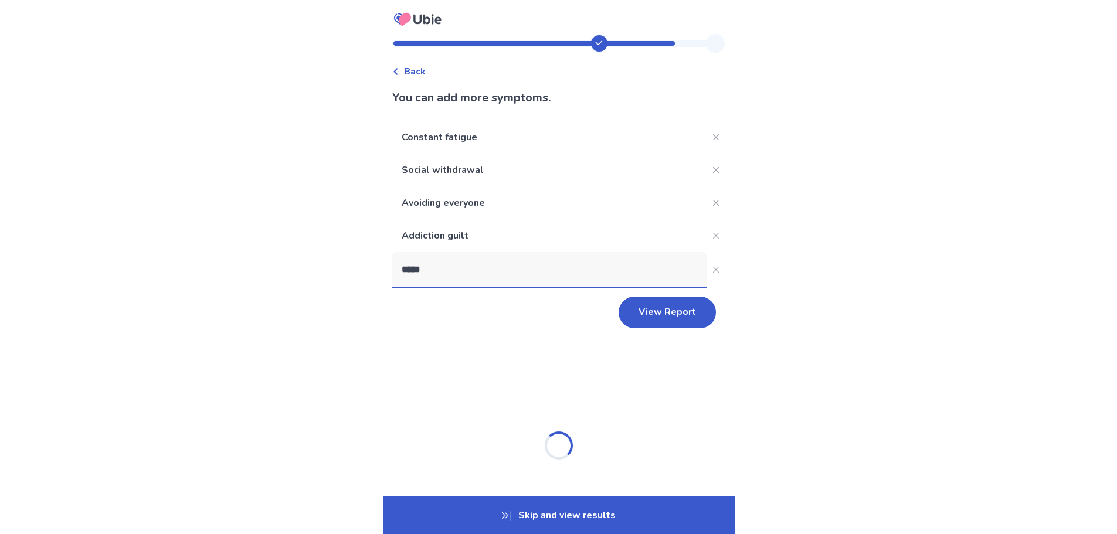
type input "******"
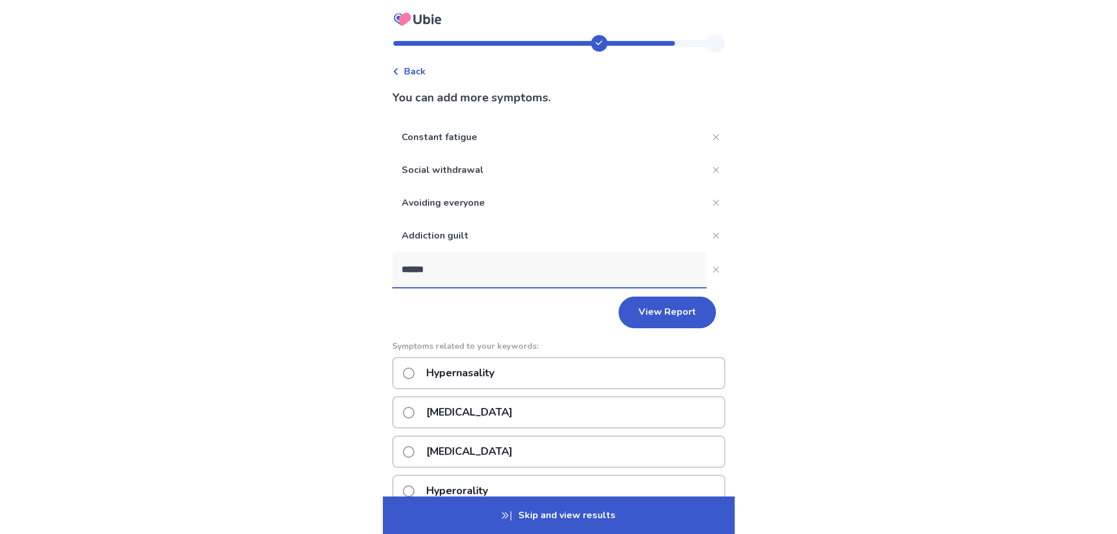
drag, startPoint x: 481, startPoint y: 268, endPoint x: 314, endPoint y: 275, distance: 167.3
click at [314, 275] on div "Back You can add more symptoms. Constant fatigue Social withdrawal Avoiding eve…" at bounding box center [558, 438] width 1117 height 877
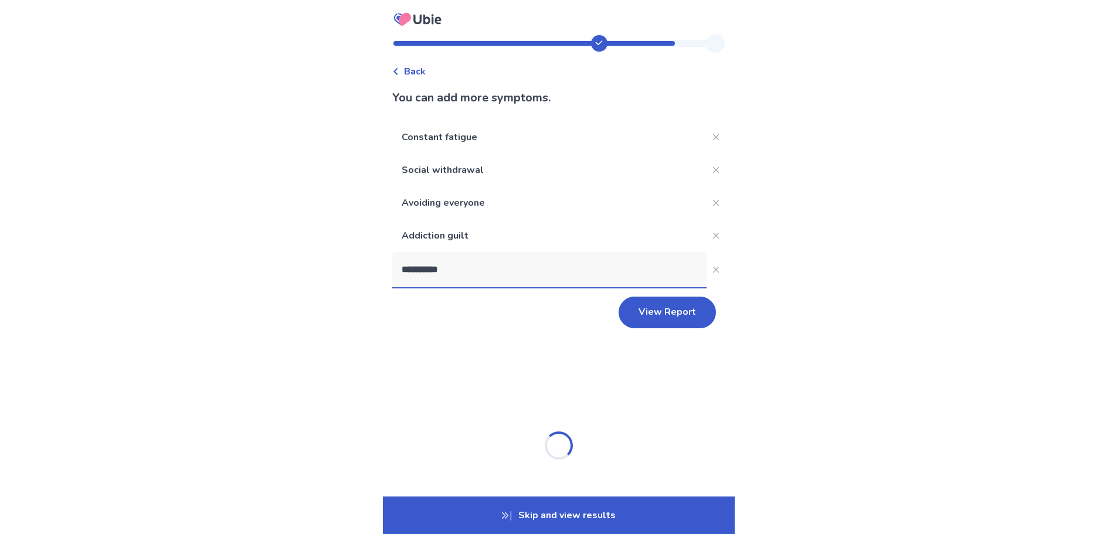
type input "**********"
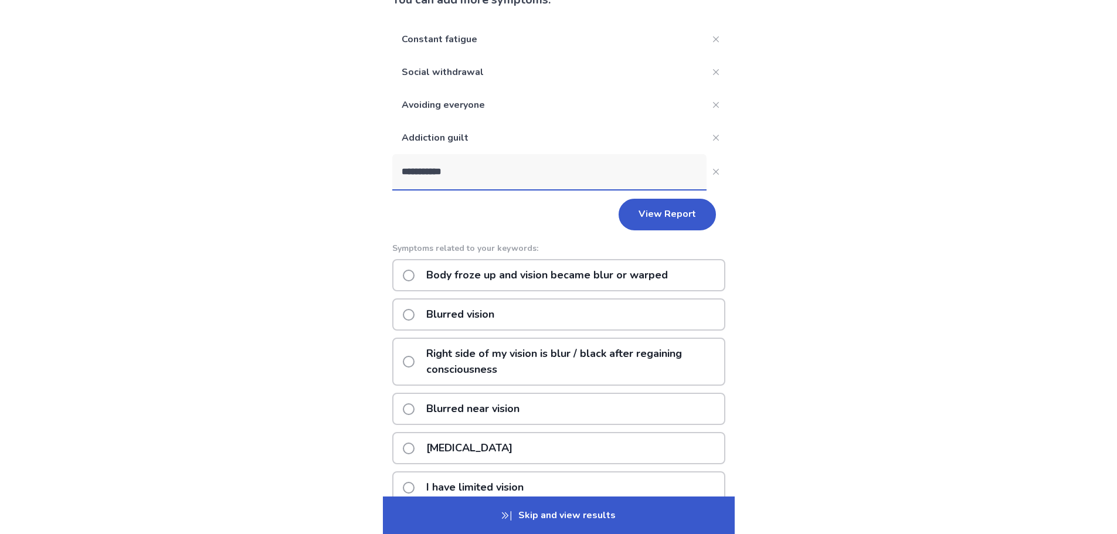
scroll to position [117, 0]
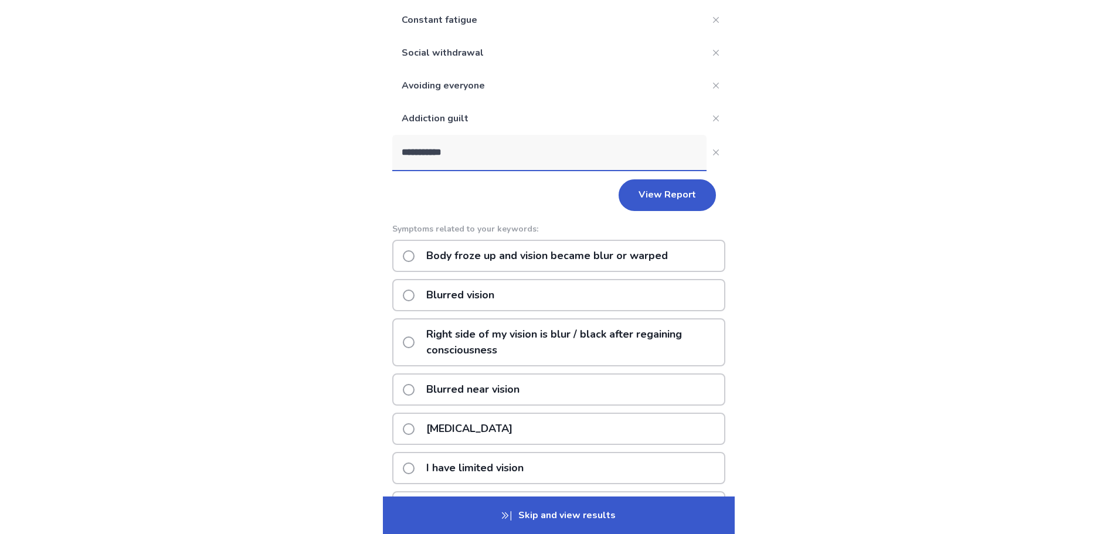
click at [460, 256] on p "Body froze up and vision became blur or warped" at bounding box center [547, 256] width 256 height 30
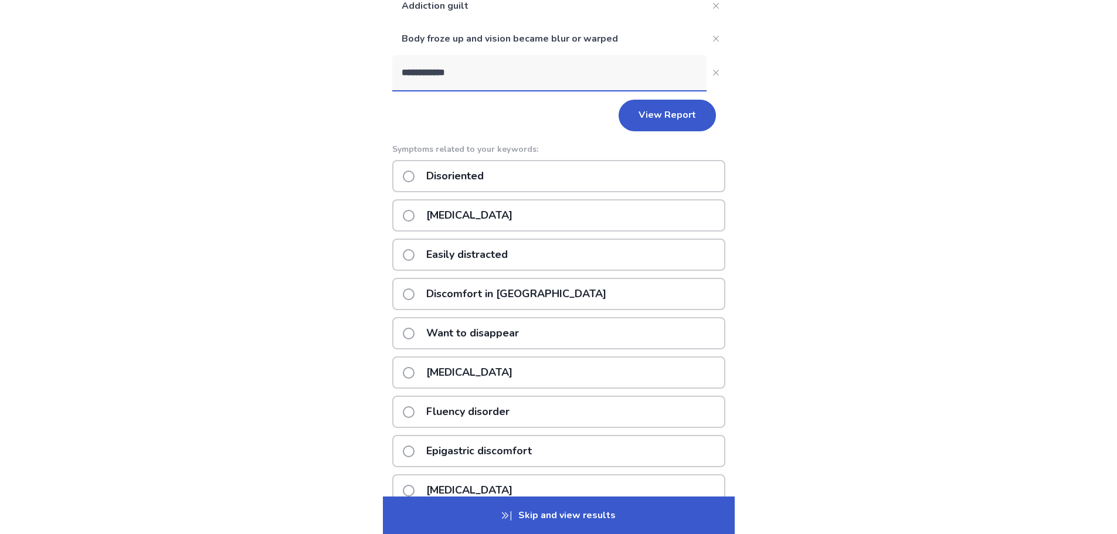
scroll to position [235, 0]
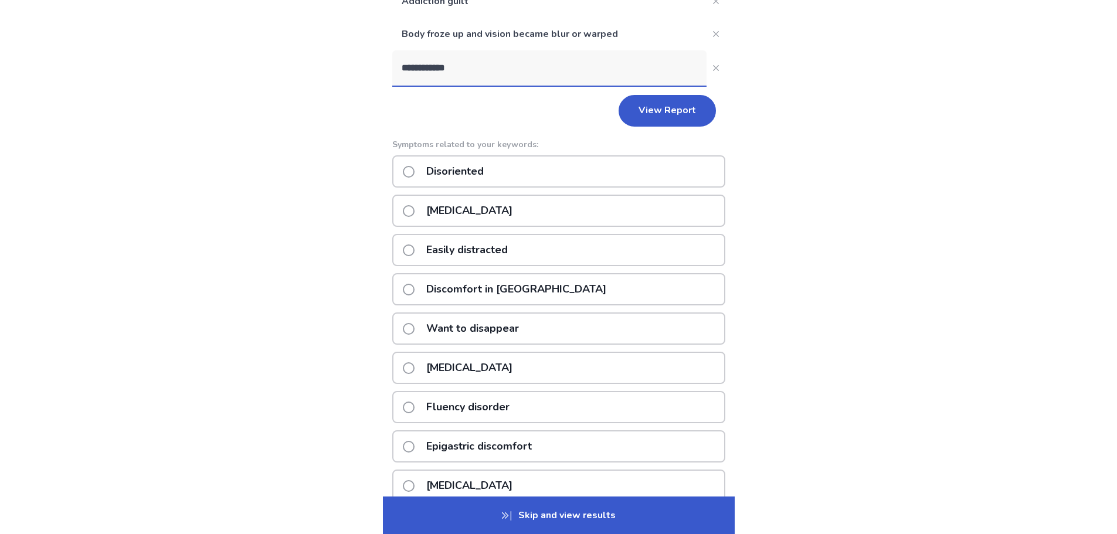
type input "**********"
click at [524, 250] on div "Easily distracted" at bounding box center [558, 250] width 333 height 32
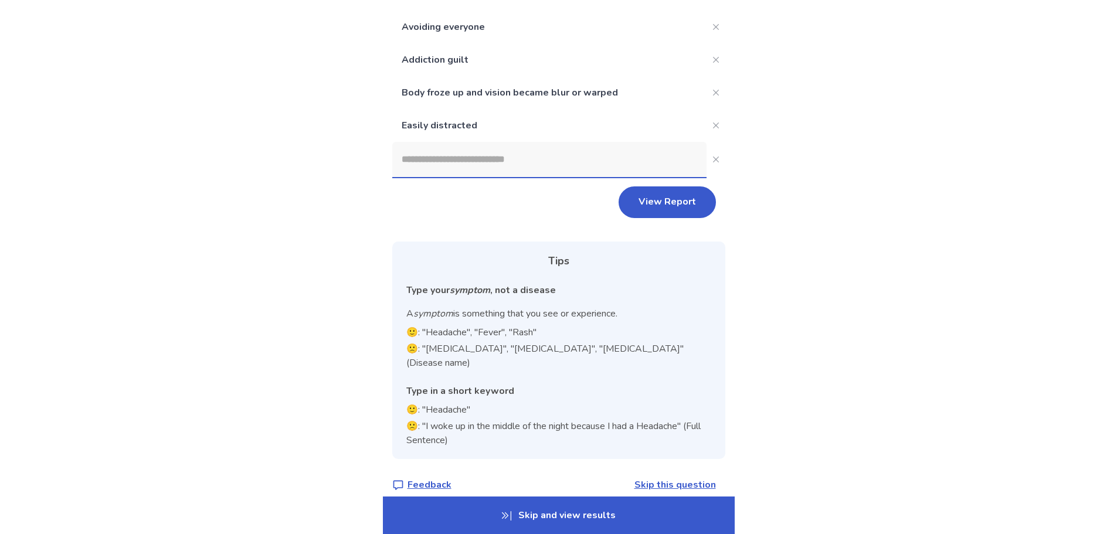
click at [487, 160] on input at bounding box center [549, 159] width 314 height 35
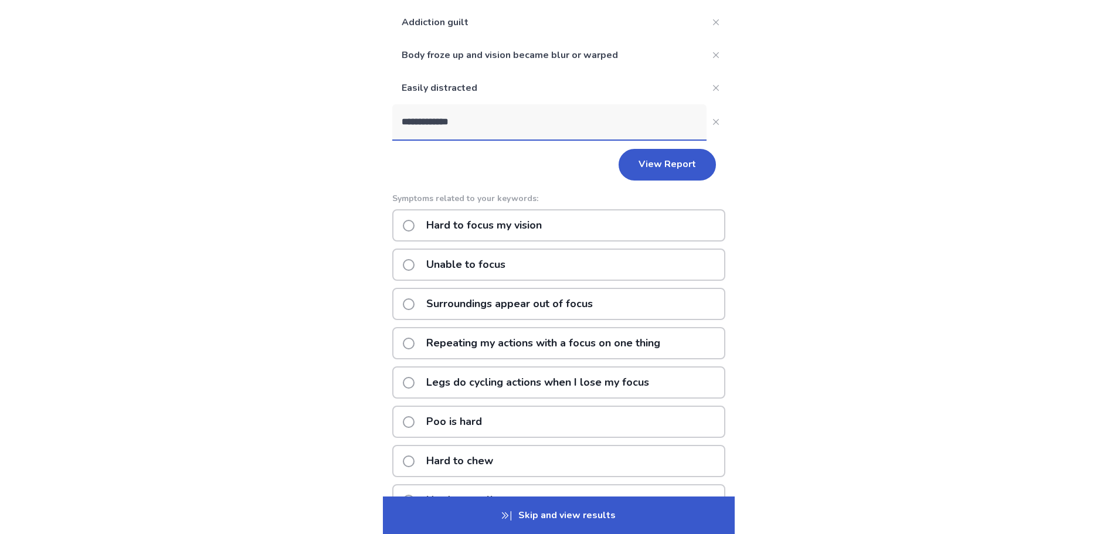
scroll to position [235, 0]
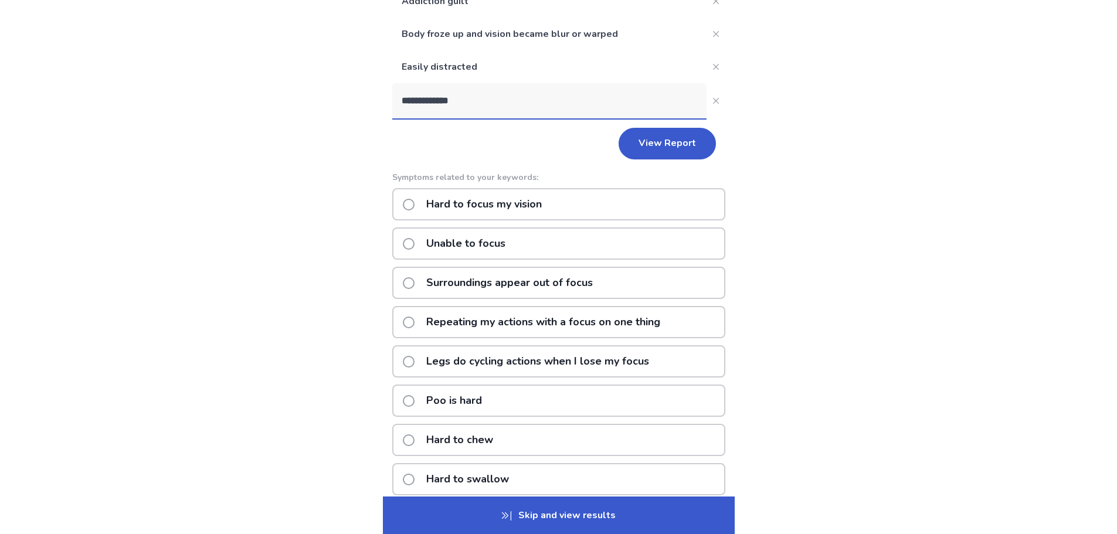
type input "**********"
click at [631, 289] on div "Surroundings appear out of focus" at bounding box center [558, 283] width 333 height 32
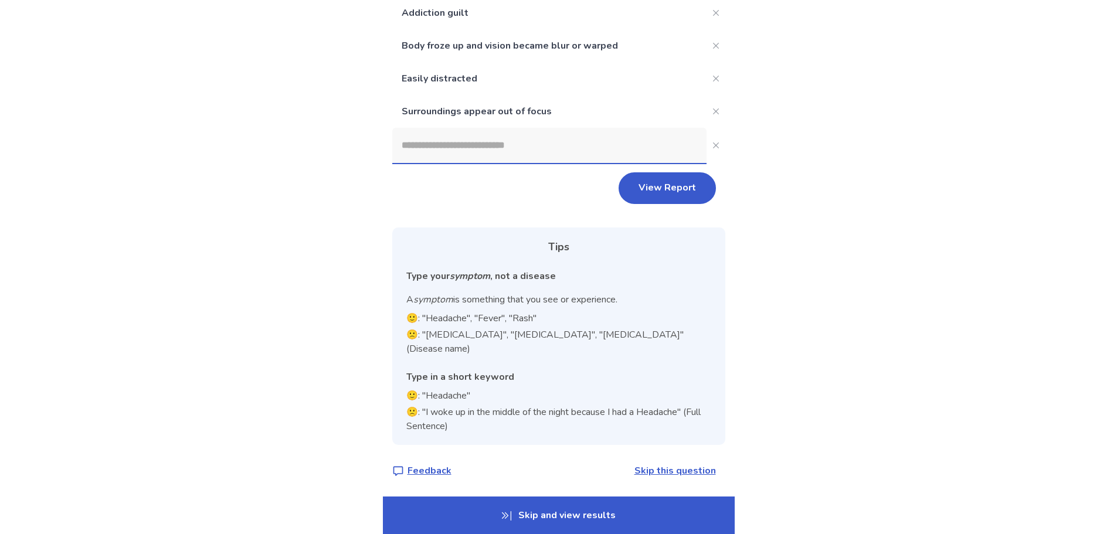
scroll to position [209, 0]
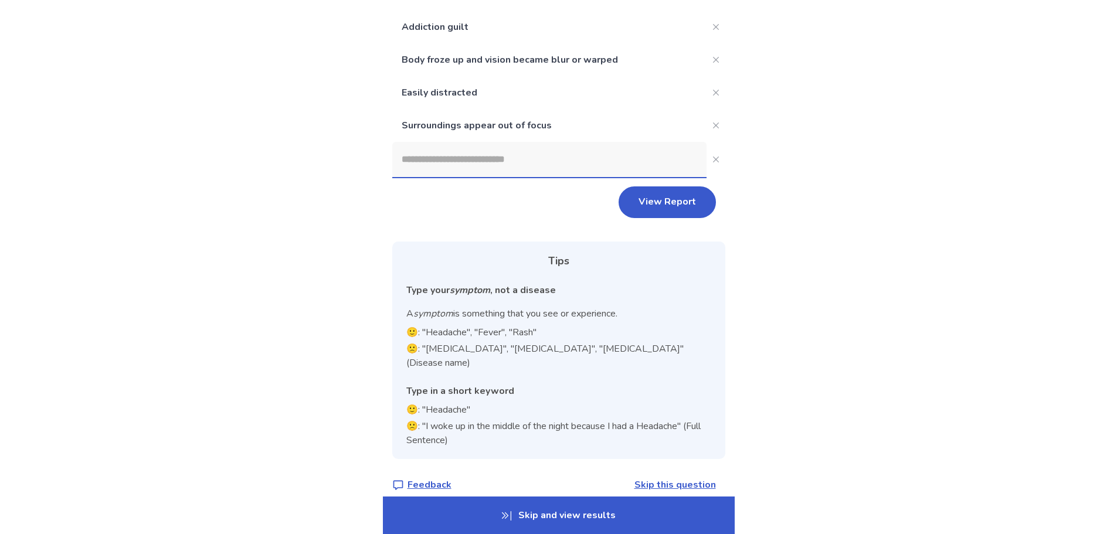
click at [453, 165] on input at bounding box center [549, 159] width 314 height 35
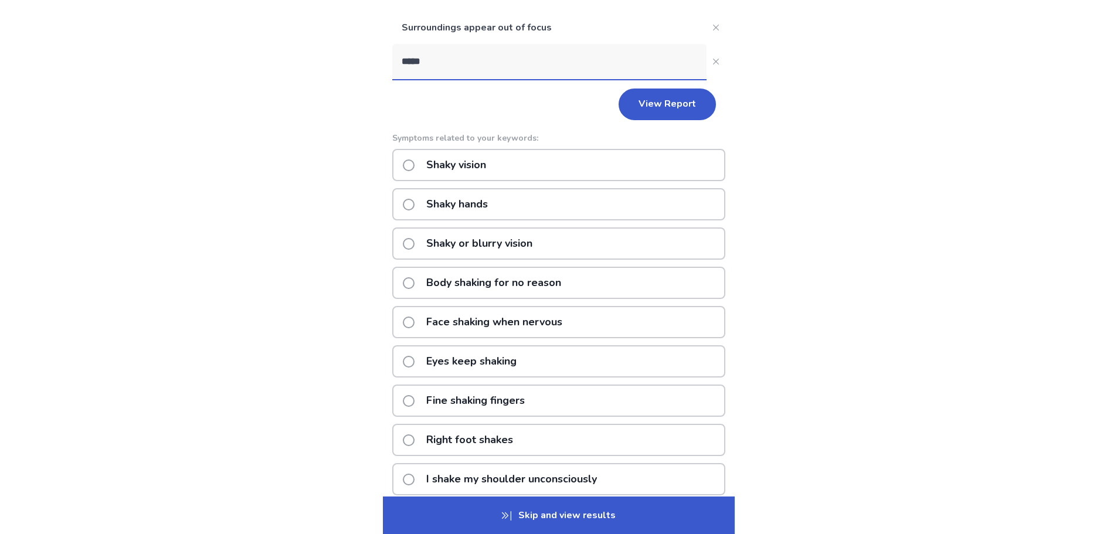
scroll to position [326, 0]
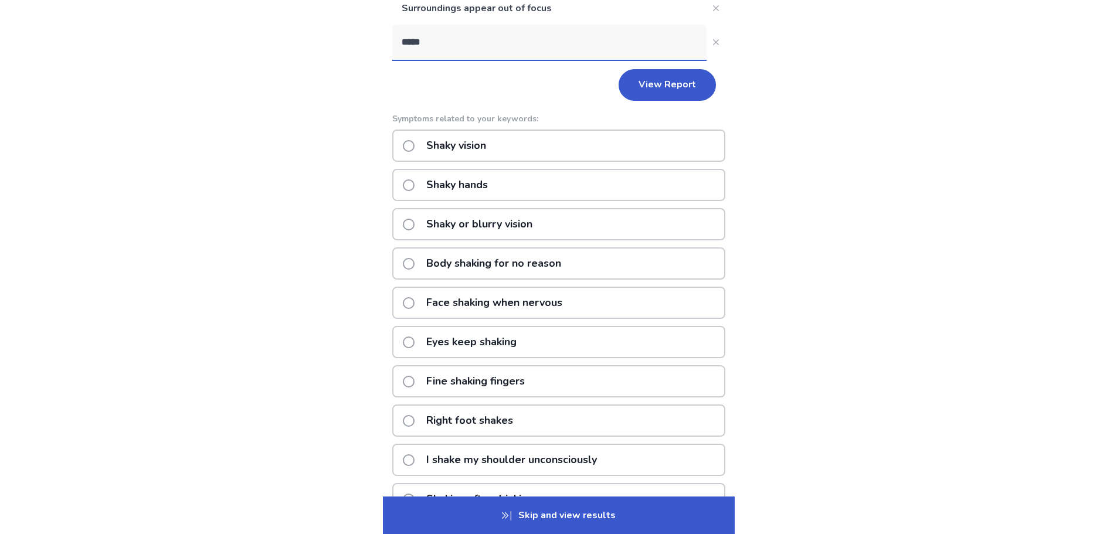
type input "*****"
click at [618, 263] on div "Body shaking for no reason" at bounding box center [558, 263] width 333 height 32
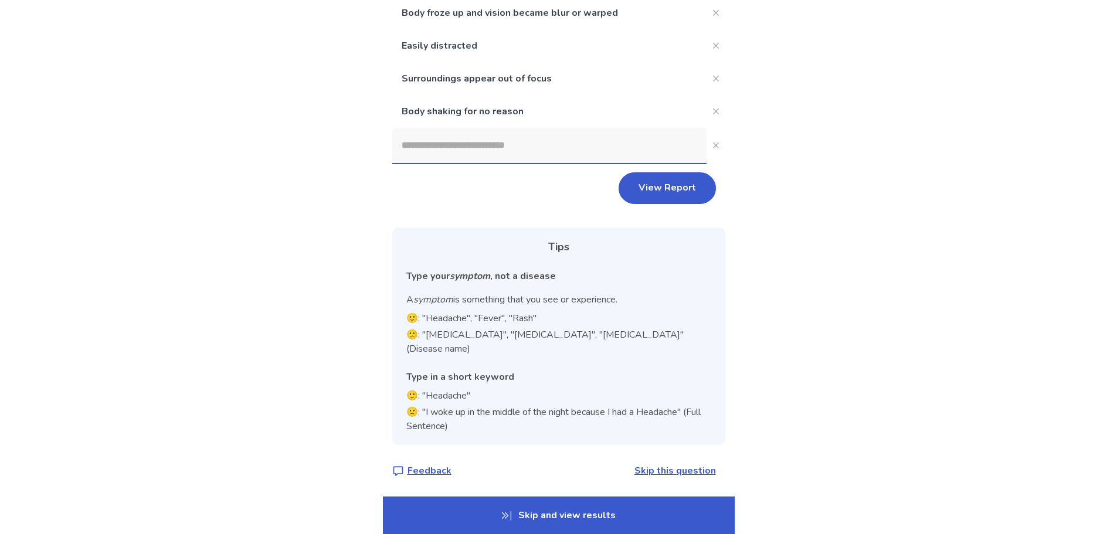
scroll to position [242, 0]
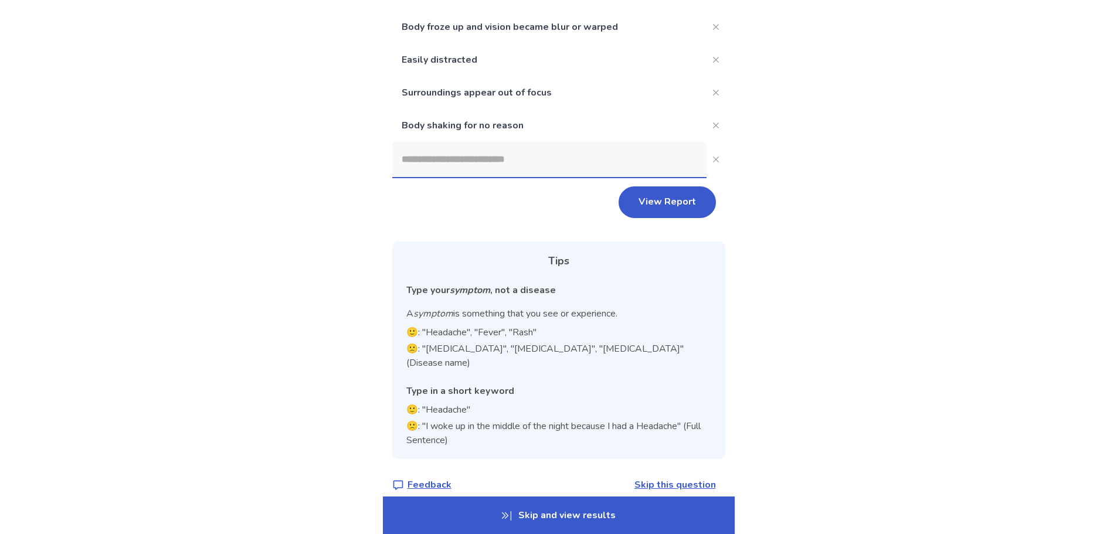
click at [473, 166] on input at bounding box center [549, 159] width 314 height 35
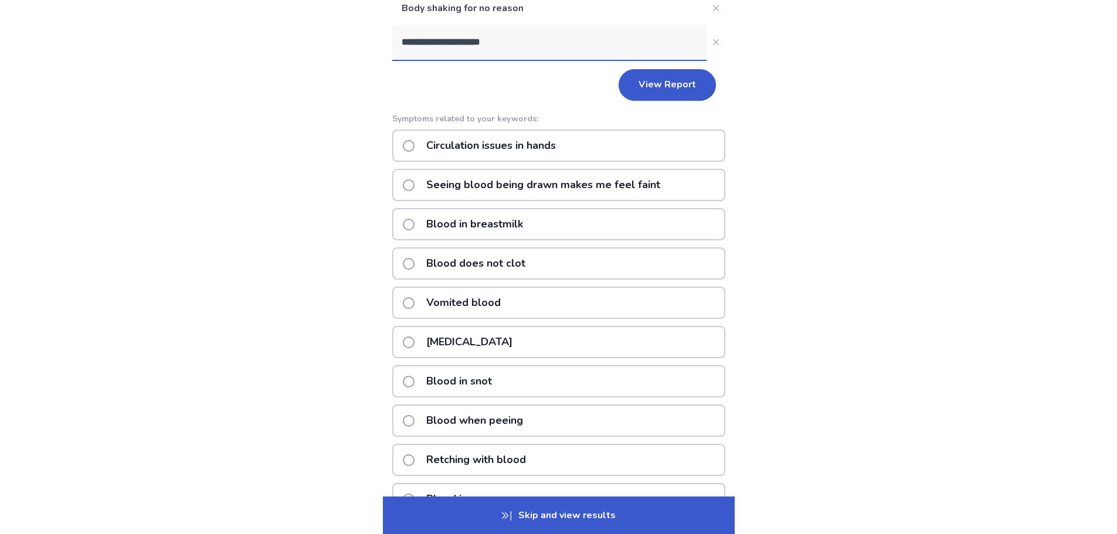
scroll to position [416, 0]
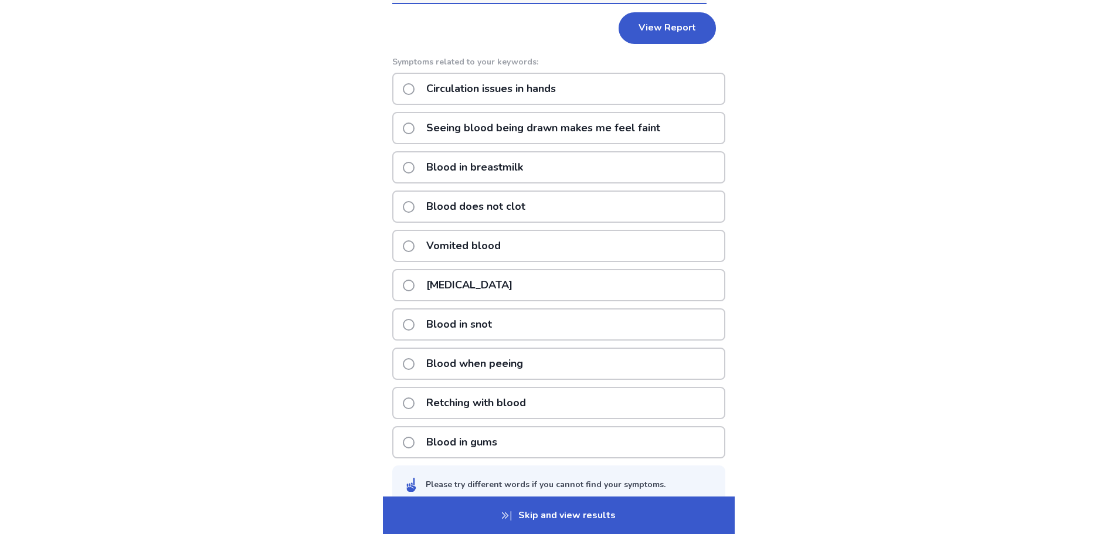
type input "**********"
click at [634, 75] on div "Circulation issues in hands" at bounding box center [558, 89] width 333 height 32
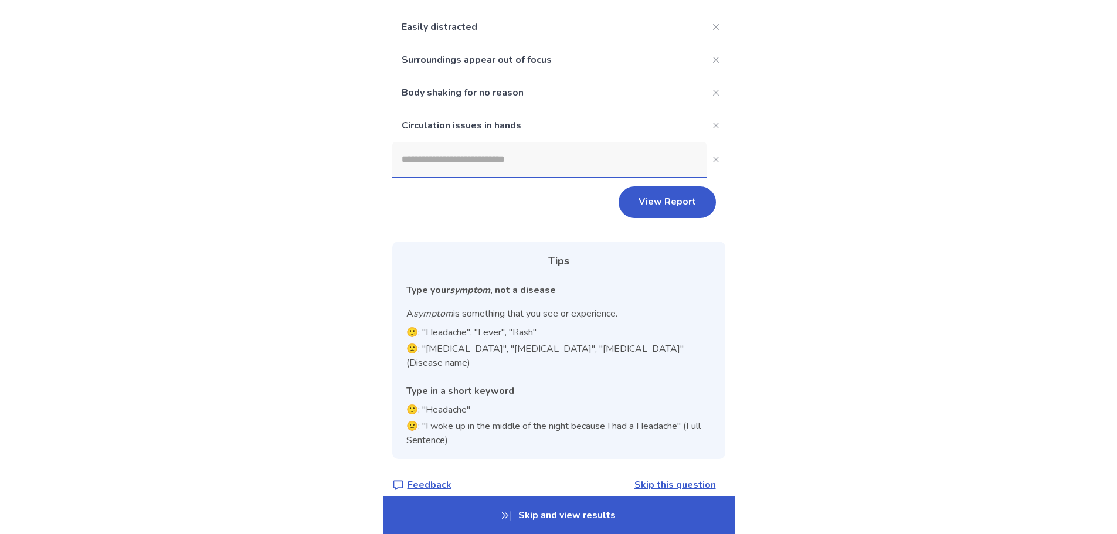
click at [462, 153] on input at bounding box center [549, 159] width 314 height 35
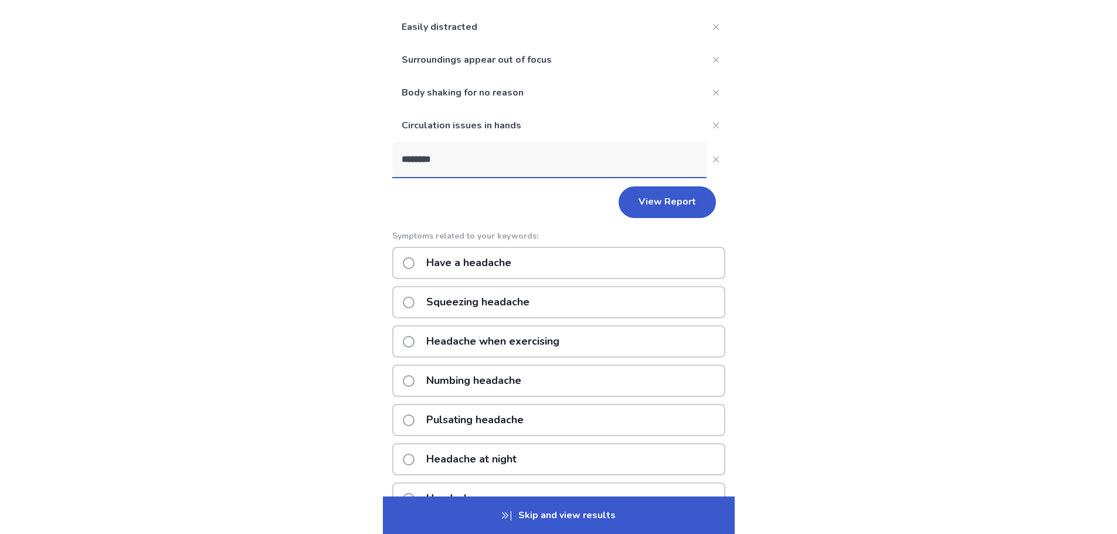
type input "********"
drag, startPoint x: 585, startPoint y: 304, endPoint x: 634, endPoint y: 414, distance: 120.0
click at [634, 414] on div "Have a headache Squeezing headache Headache when exercising Numbing headache Pu…" at bounding box center [558, 440] width 333 height 386
click at [634, 414] on div "Pulsating headache" at bounding box center [558, 420] width 333 height 32
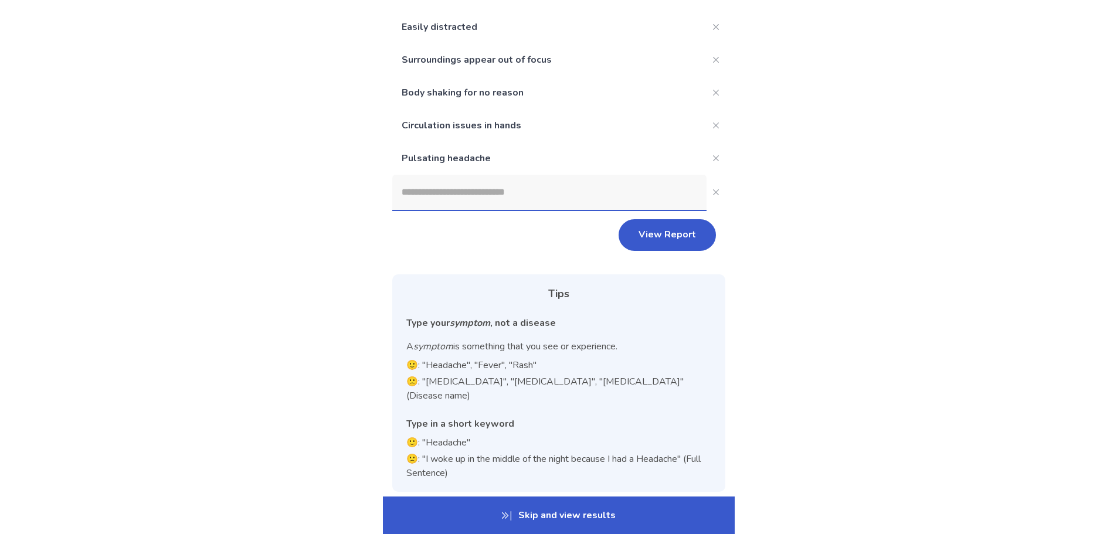
click at [567, 182] on input at bounding box center [549, 192] width 314 height 35
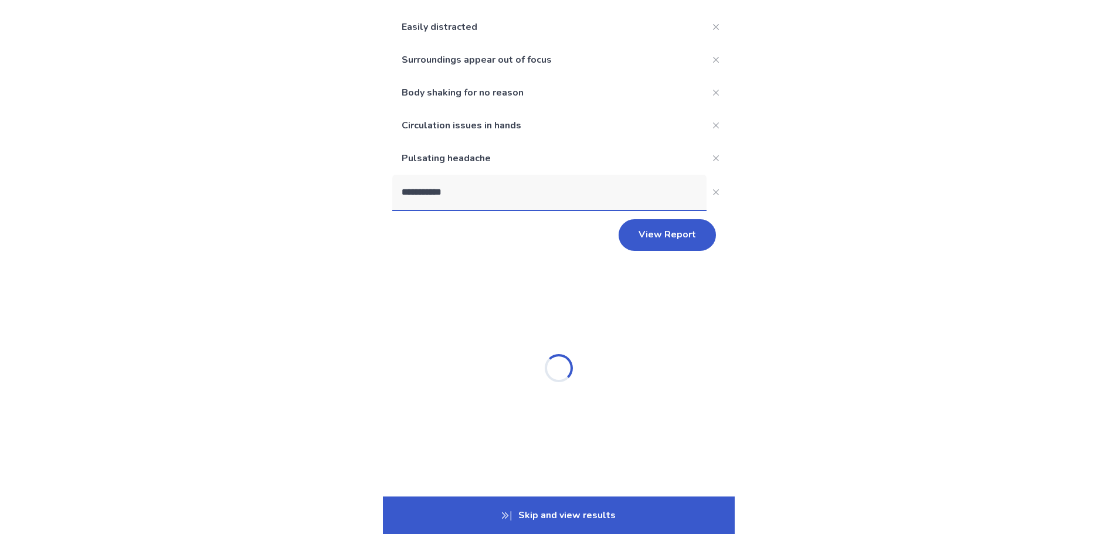
type input "**********"
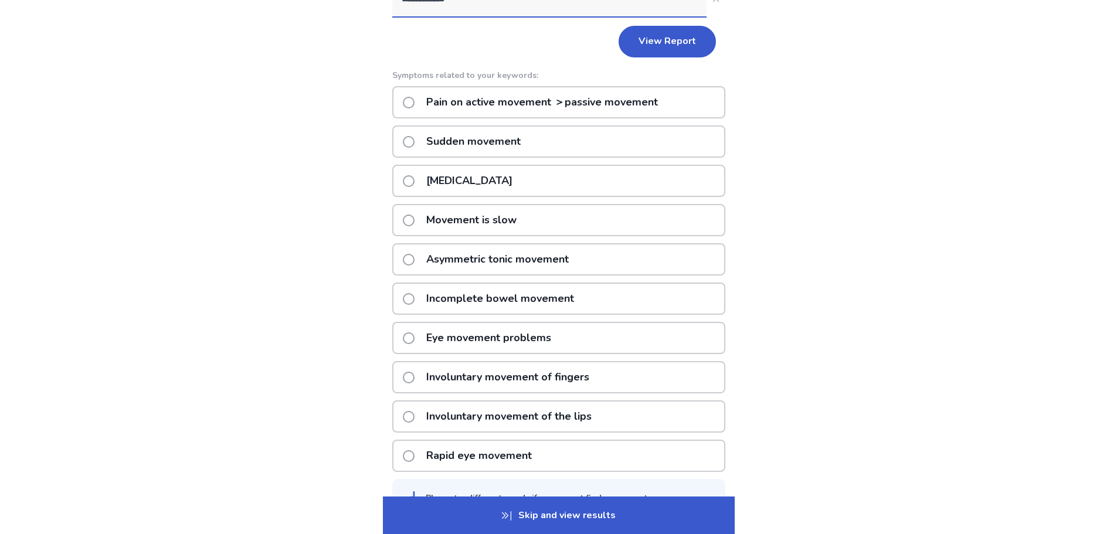
scroll to position [450, 0]
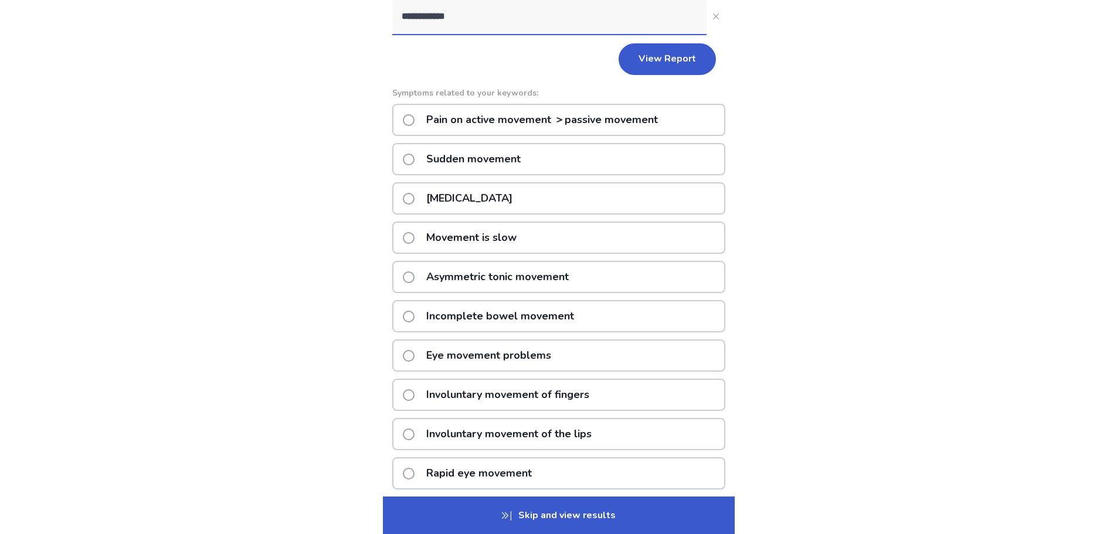
click at [488, 235] on p "Movement is slow" at bounding box center [471, 238] width 104 height 30
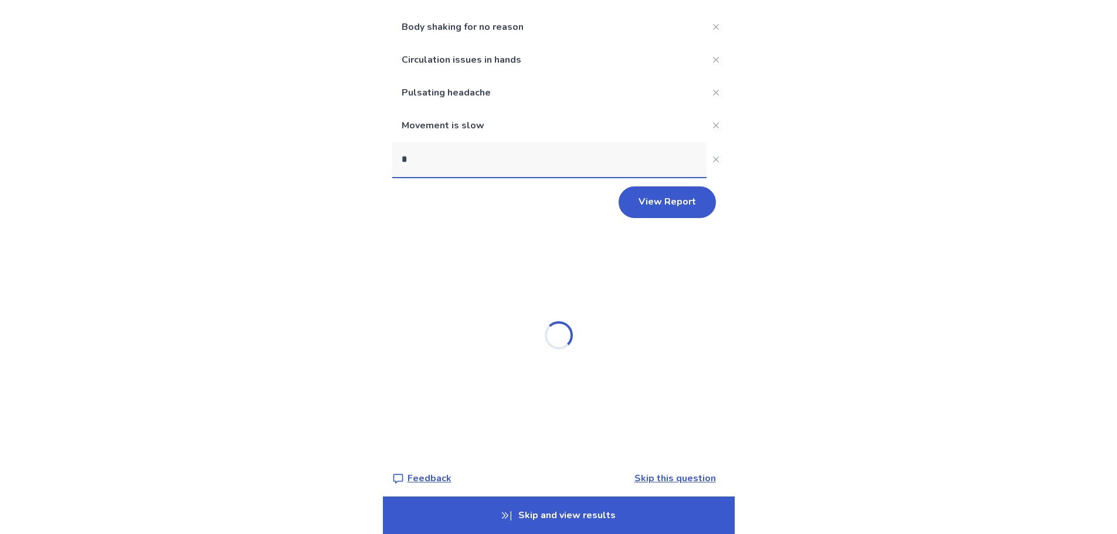
scroll to position [348, 0]
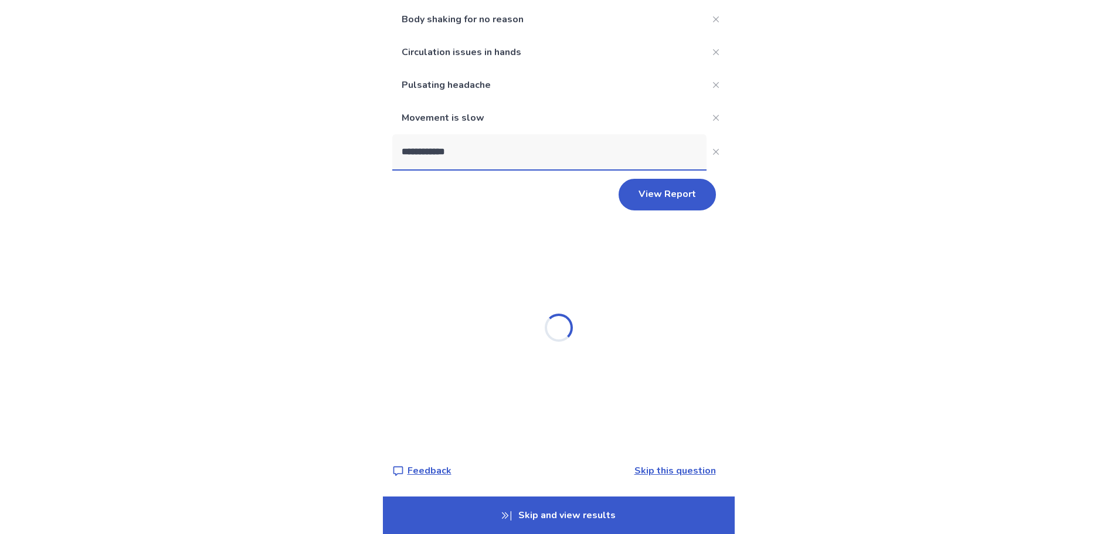
type input "**********"
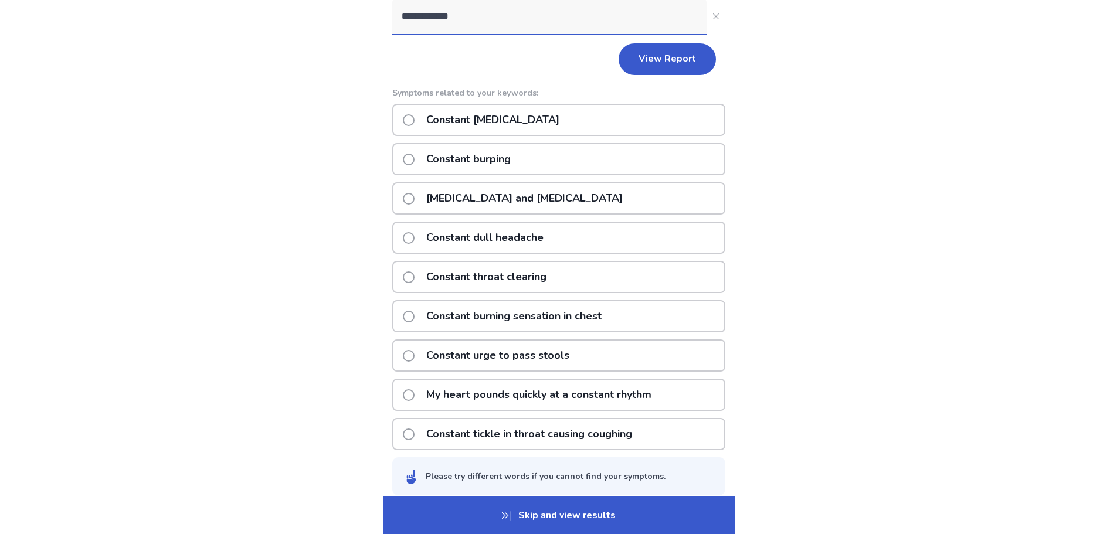
click at [606, 325] on p "Constant burning sensation in chest" at bounding box center [513, 316] width 189 height 30
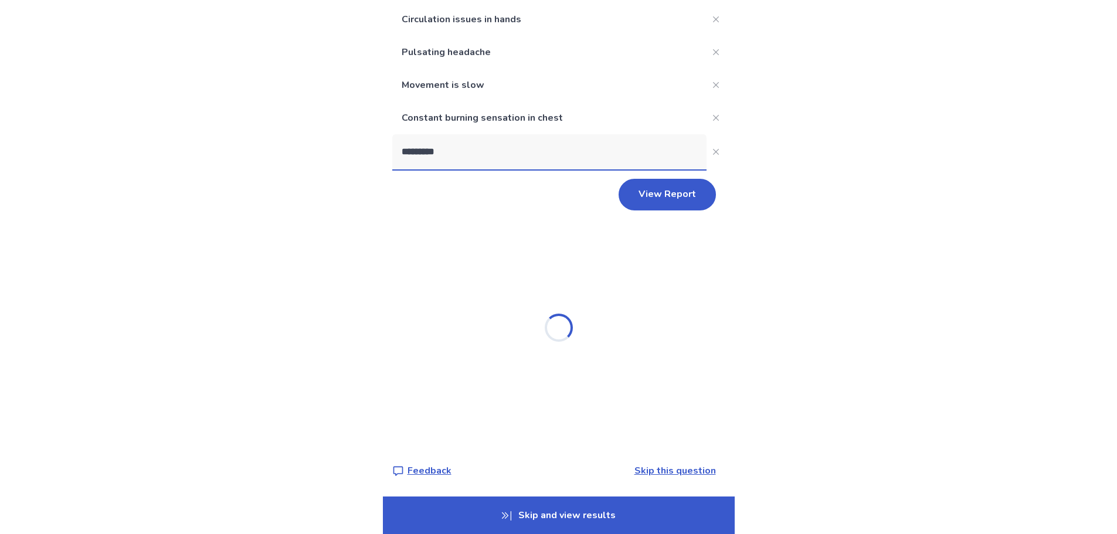
scroll to position [218, 0]
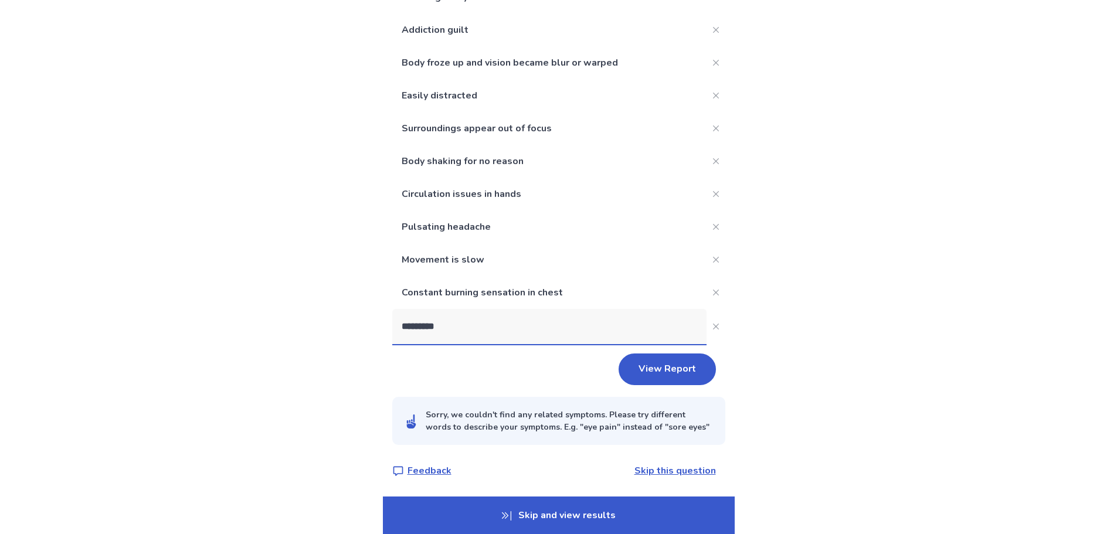
click at [418, 319] on input "*********" at bounding box center [549, 326] width 314 height 35
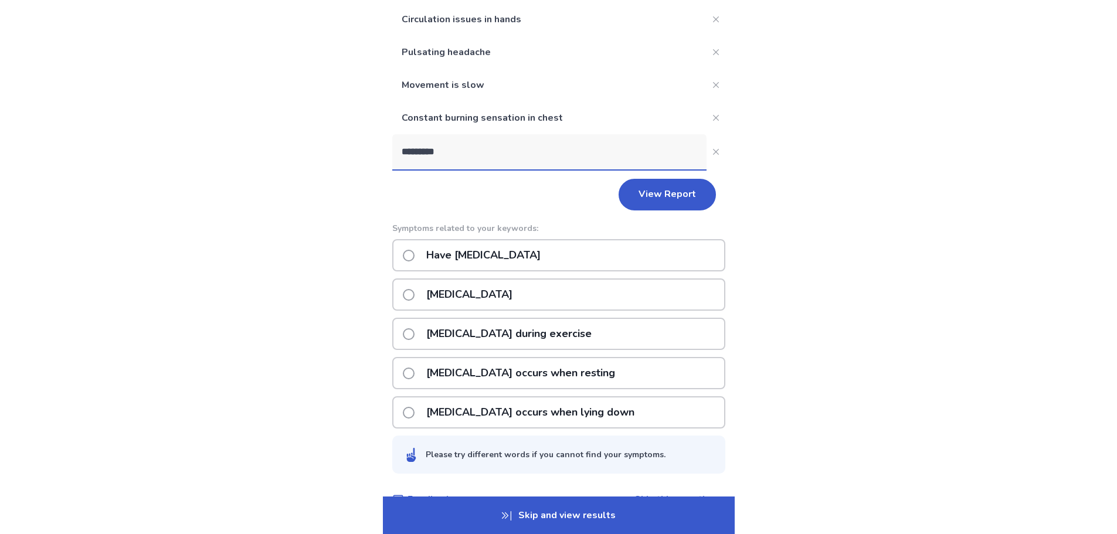
scroll to position [409, 0]
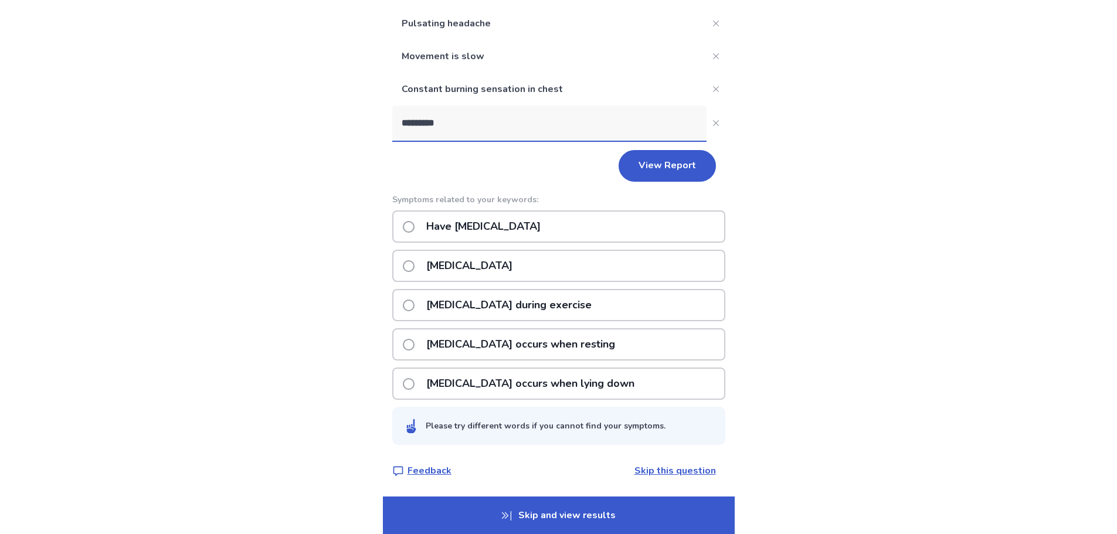
type input "*********"
drag, startPoint x: 534, startPoint y: 230, endPoint x: 556, endPoint y: 363, distance: 134.3
click at [556, 363] on div "Have [MEDICAL_DATA] [MEDICAL_DATA] [MEDICAL_DATA] during exercise [MEDICAL_DATA…" at bounding box center [558, 305] width 333 height 189
click at [556, 348] on p "[MEDICAL_DATA] occurs when resting" at bounding box center [520, 345] width 203 height 30
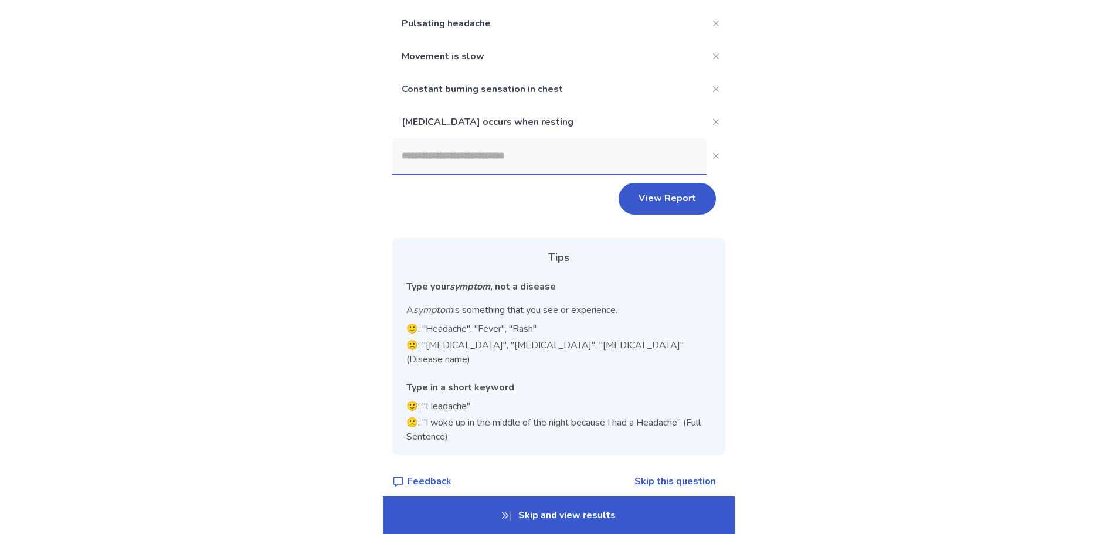
scroll to position [406, 0]
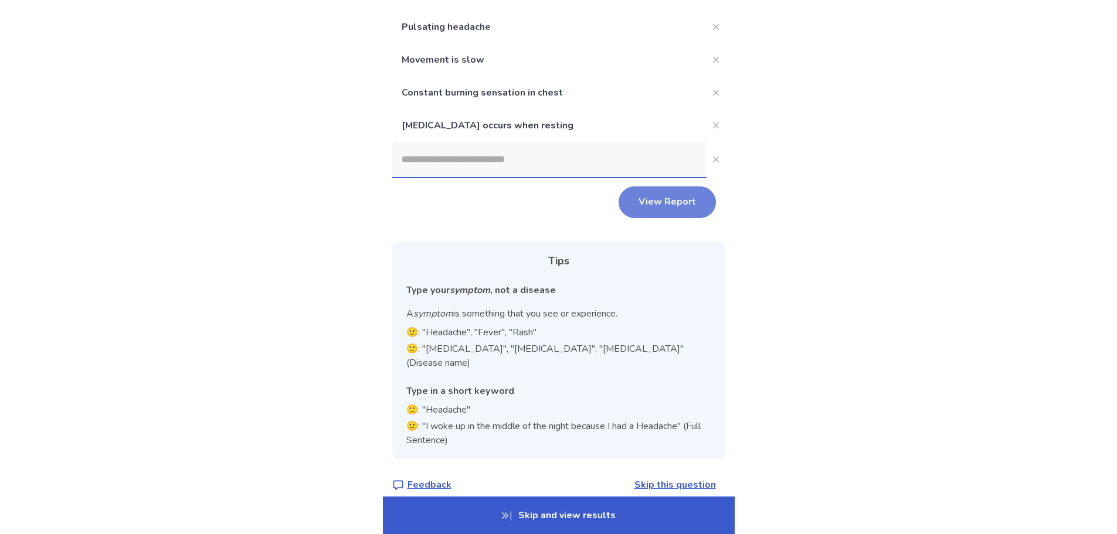
click at [656, 205] on button "View Report" at bounding box center [667, 202] width 97 height 32
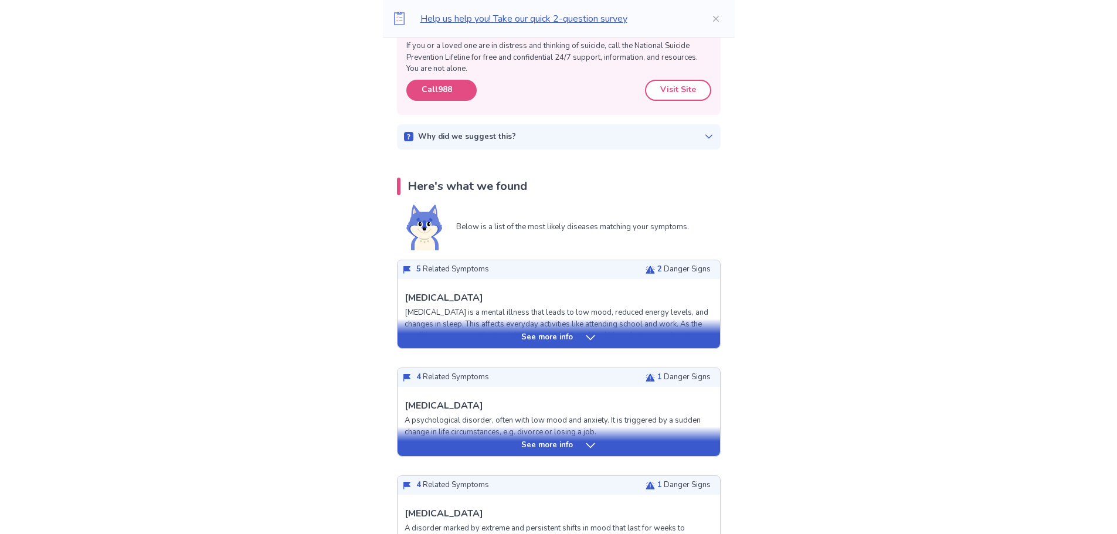
scroll to position [293, 0]
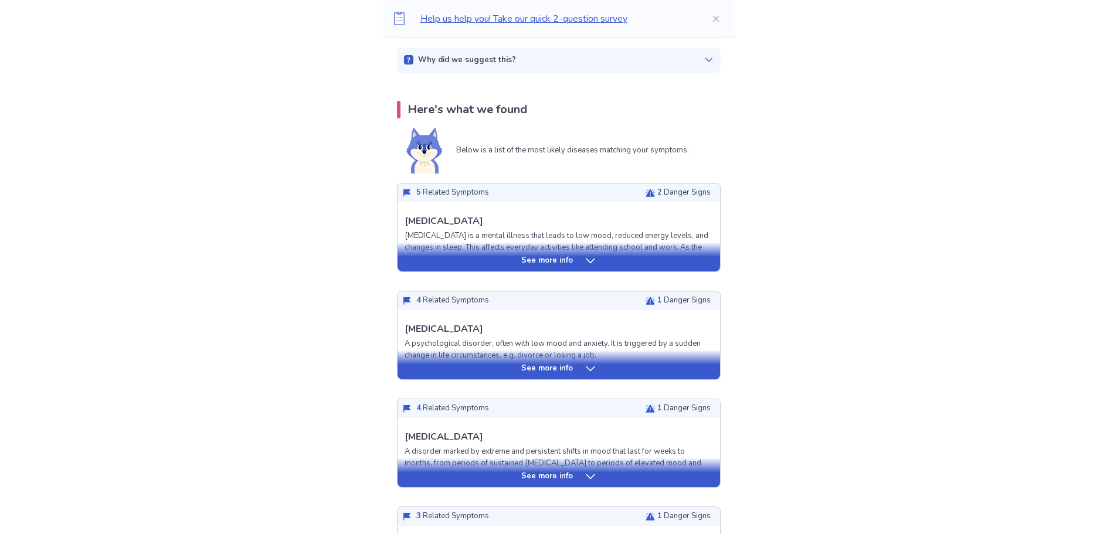
click at [575, 258] on div "See more info" at bounding box center [559, 261] width 323 height 12
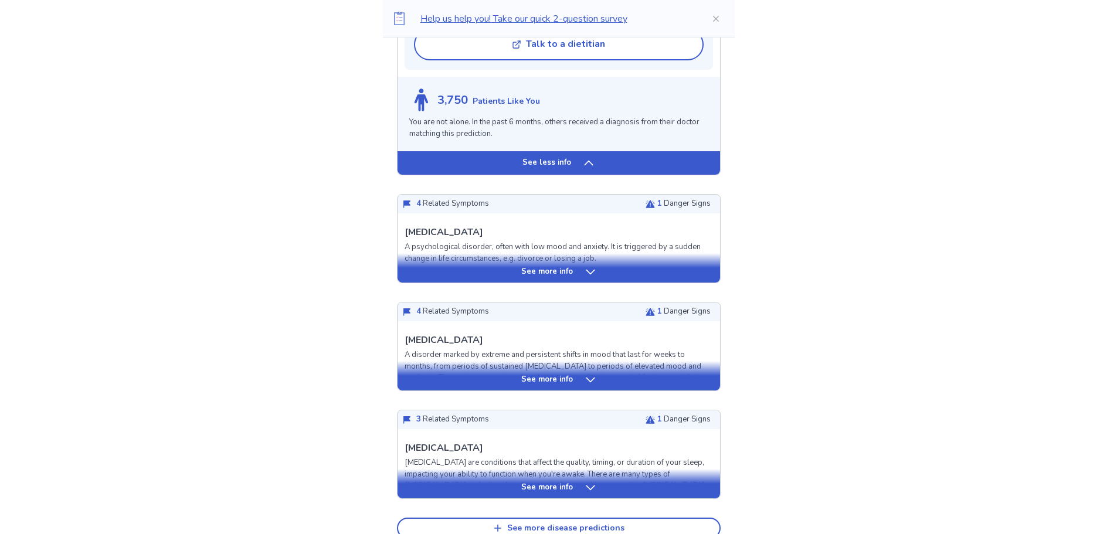
scroll to position [1173, 0]
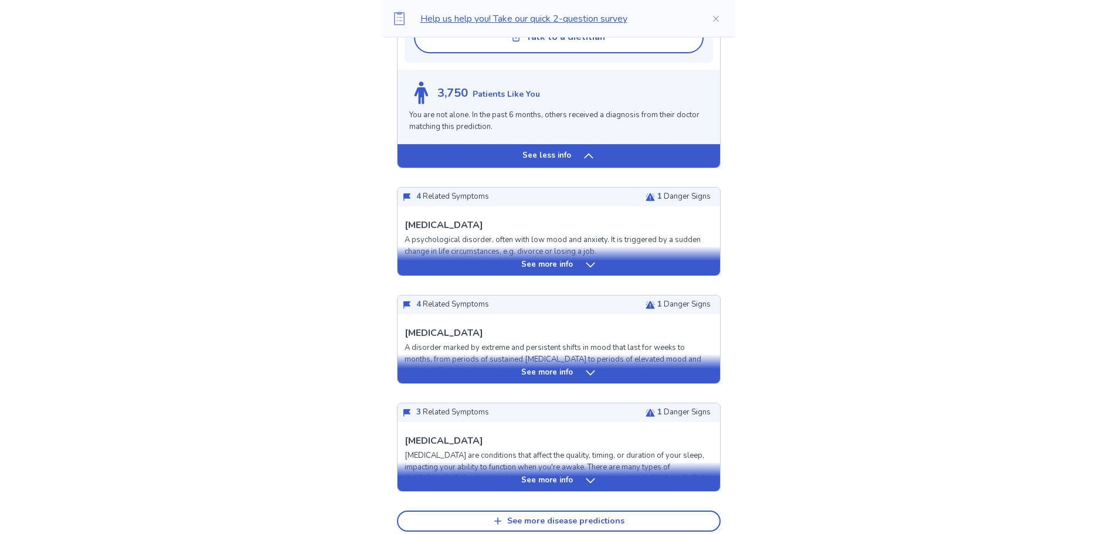
click at [553, 257] on div "See more info" at bounding box center [559, 260] width 323 height 29
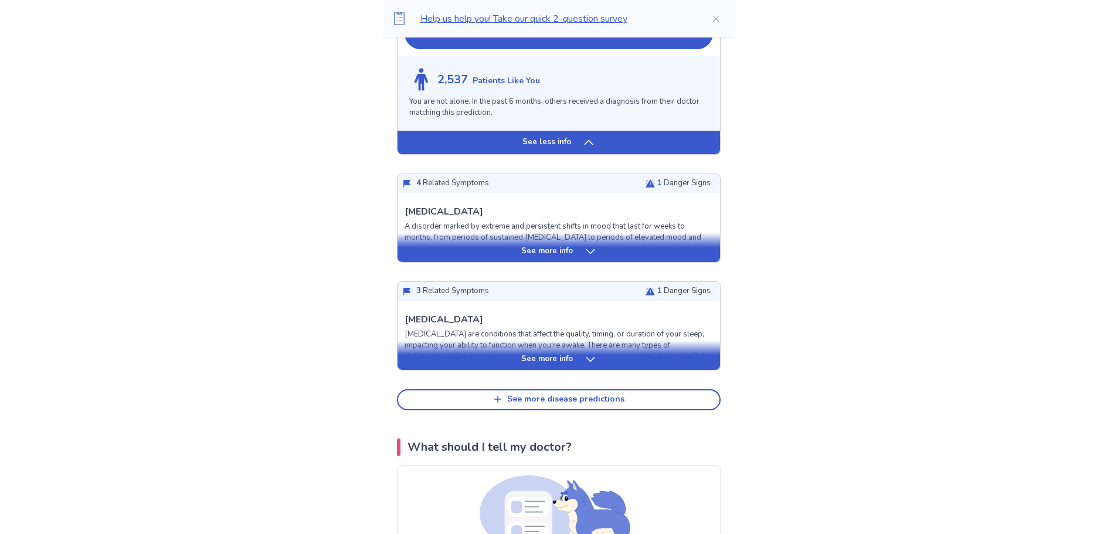
scroll to position [2111, 0]
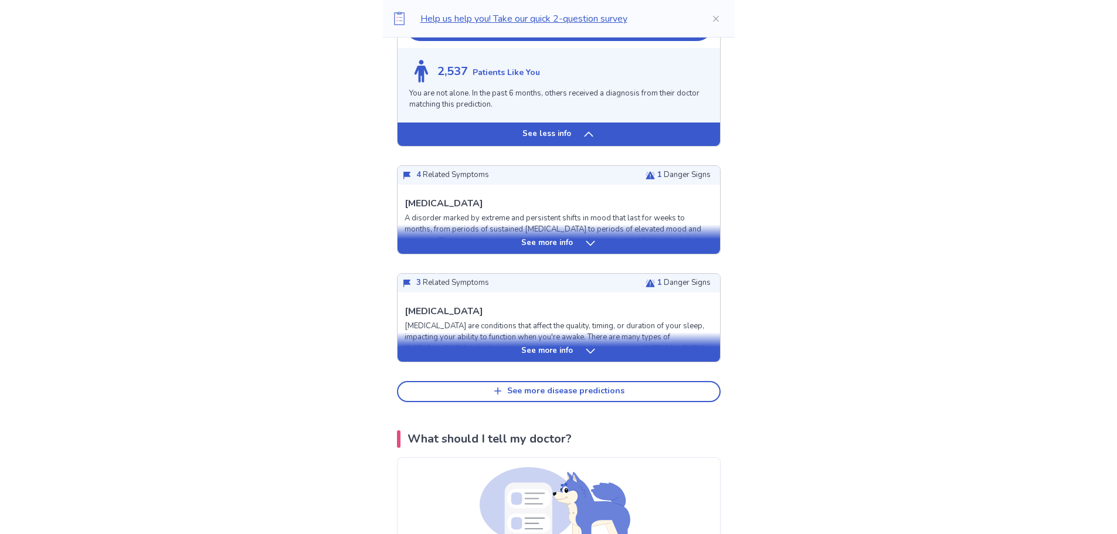
click at [533, 245] on p "See more info" at bounding box center [547, 244] width 52 height 12
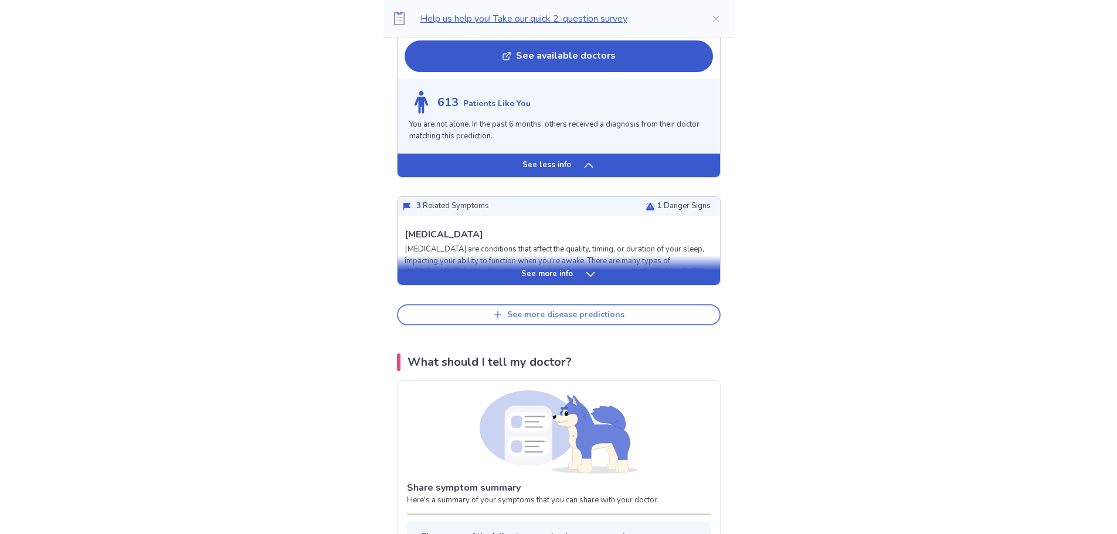
scroll to position [2991, 0]
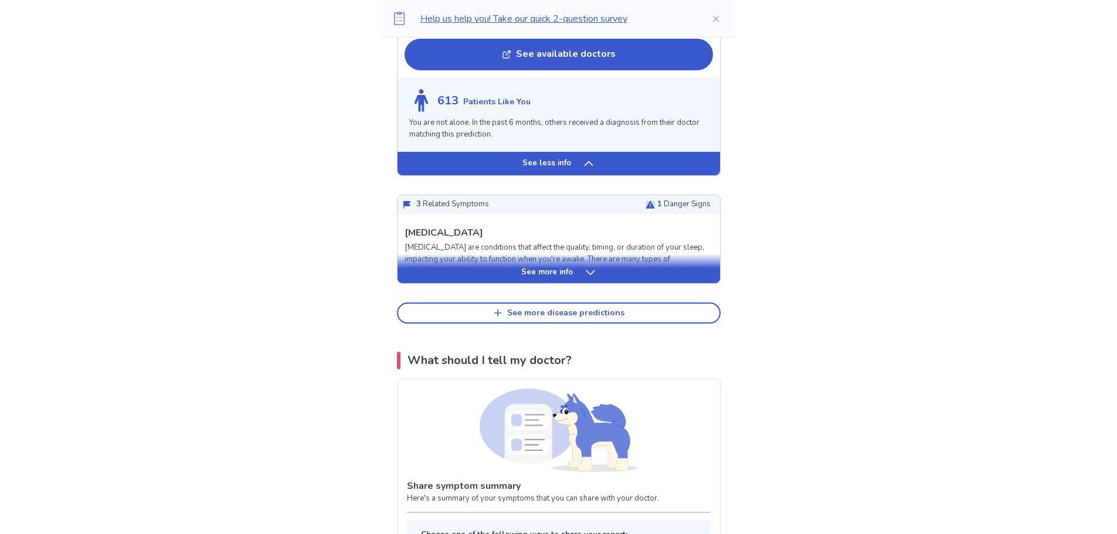
click at [539, 279] on p "See more info" at bounding box center [547, 273] width 52 height 12
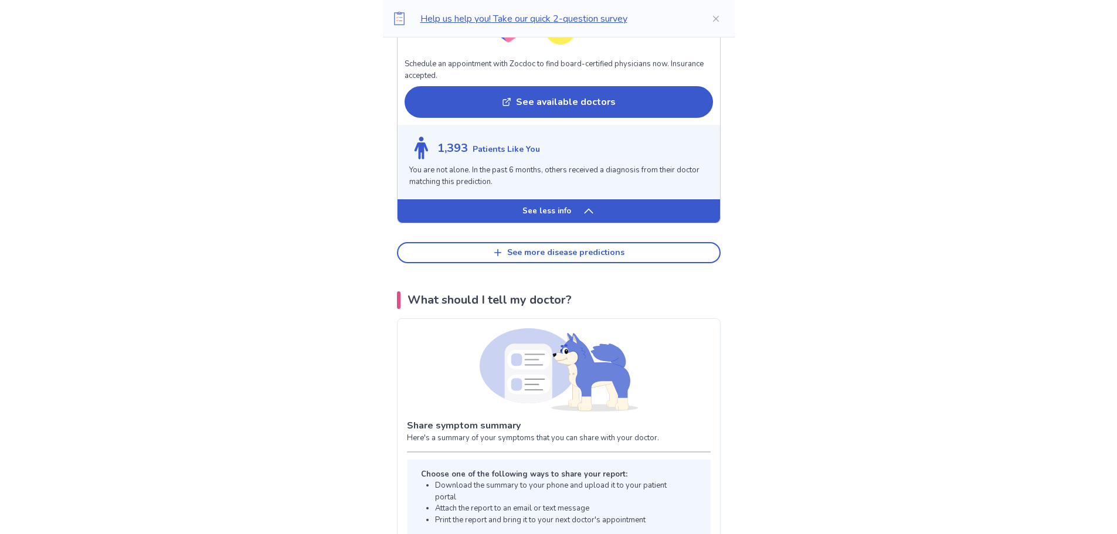
scroll to position [3929, 0]
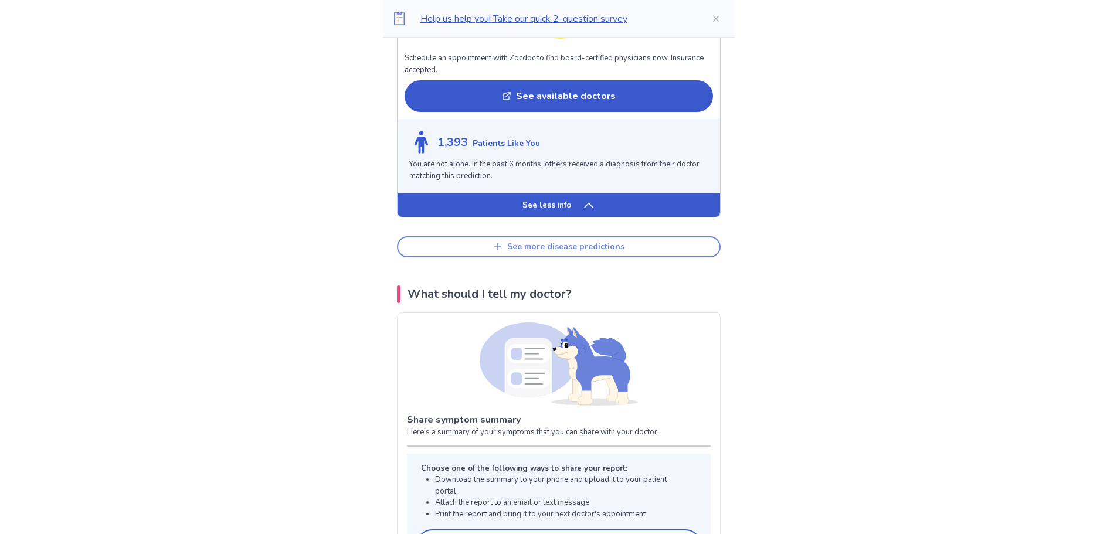
click at [503, 252] on icon "button" at bounding box center [497, 246] width 9 height 9
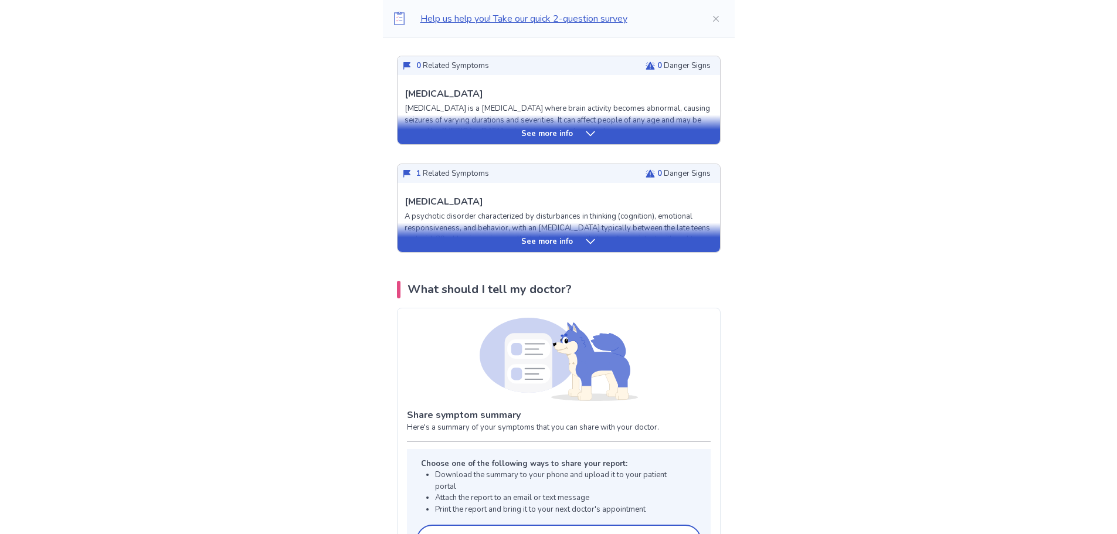
scroll to position [4222, 0]
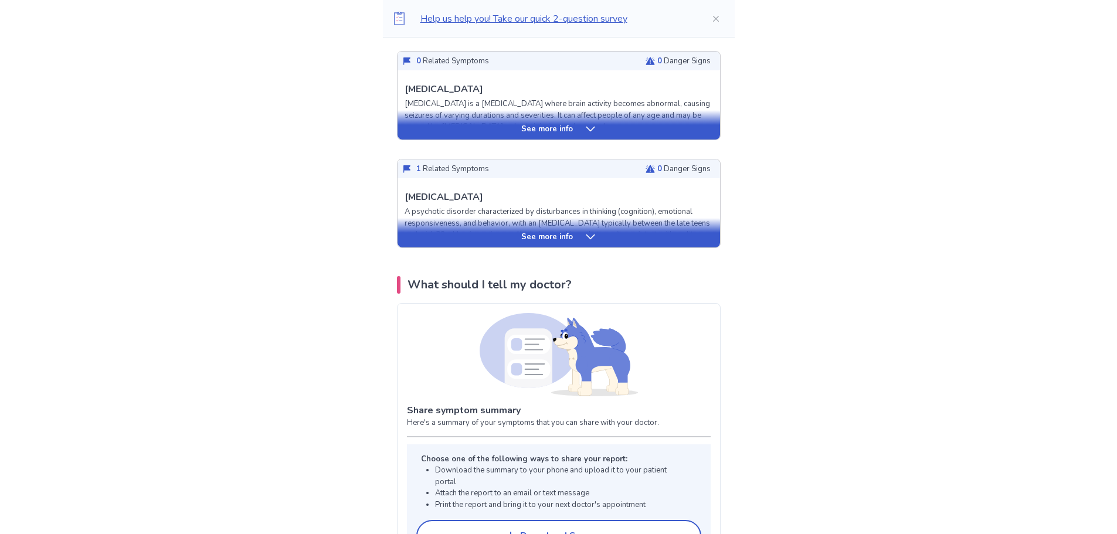
click at [521, 243] on div "See more info" at bounding box center [559, 237] width 323 height 12
